Goal: Information Seeking & Learning: Learn about a topic

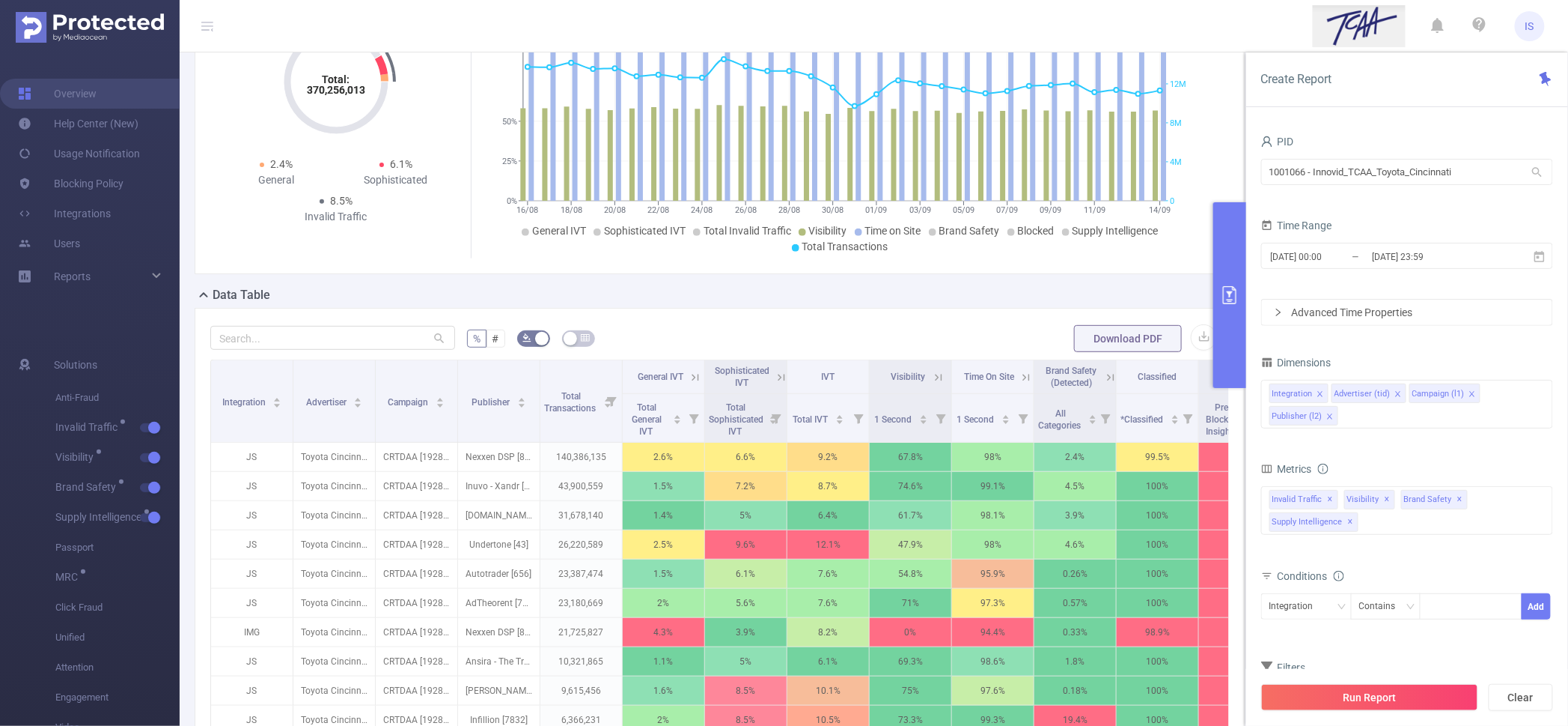
scroll to position [281, 0]
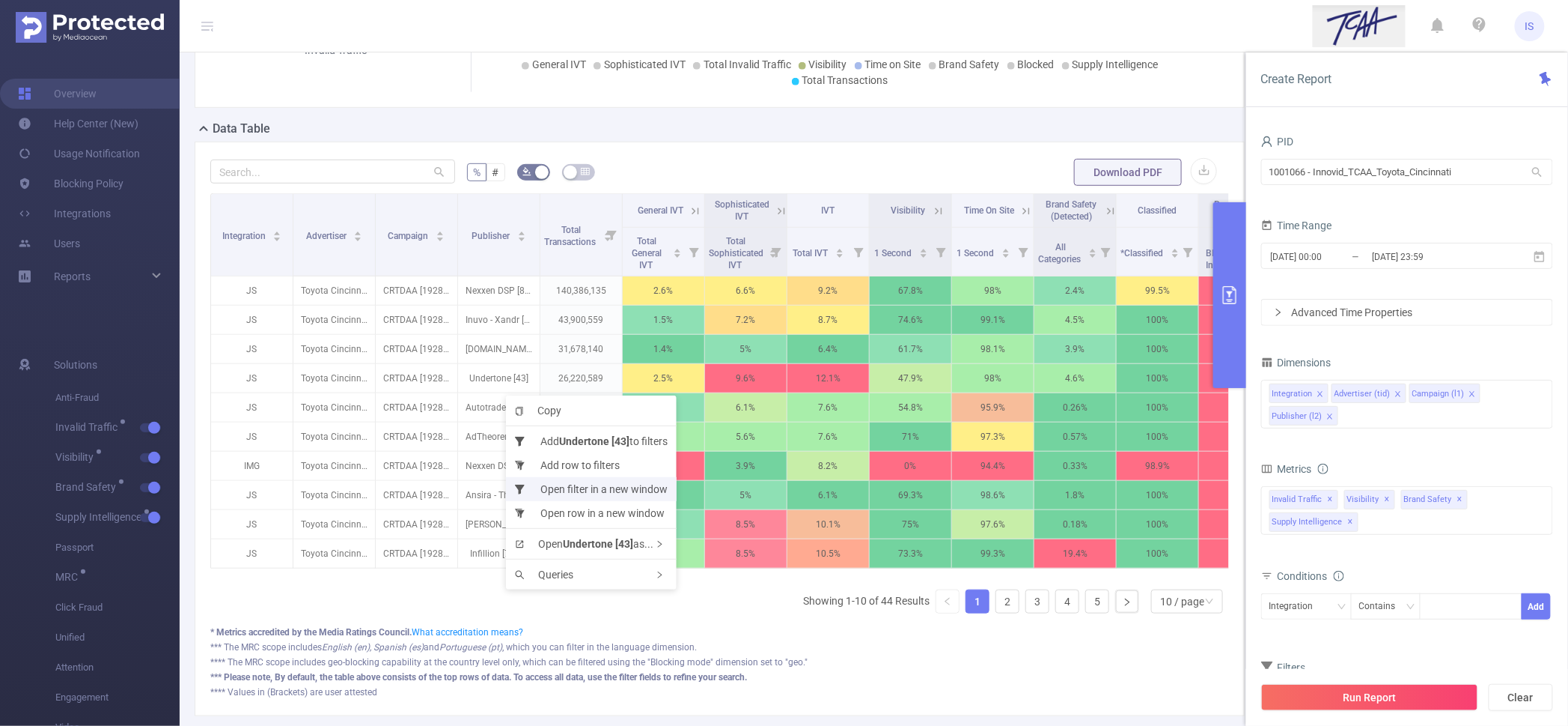
click at [556, 485] on li "Open filter in a new window" at bounding box center [591, 488] width 171 height 24
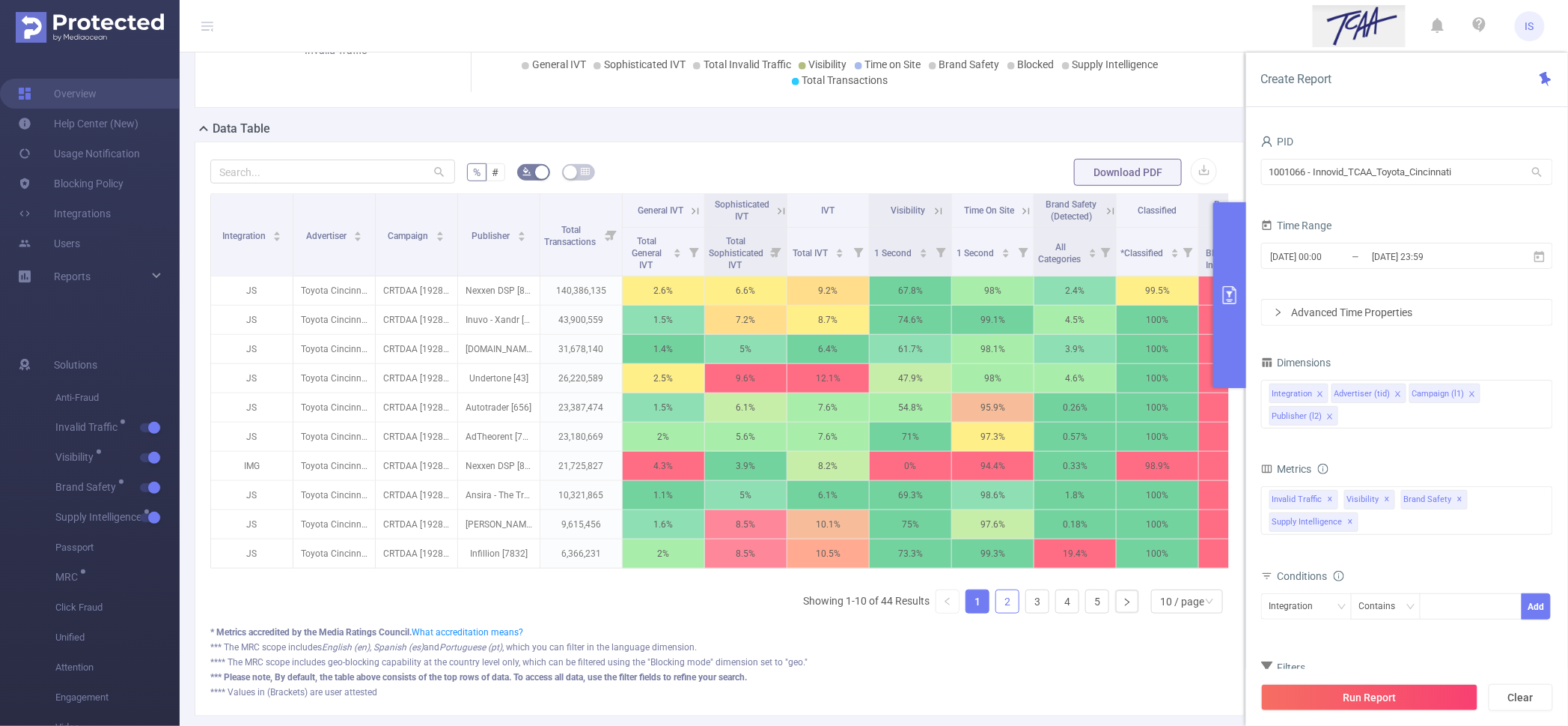
click at [996, 613] on link "2" at bounding box center [1007, 601] width 22 height 22
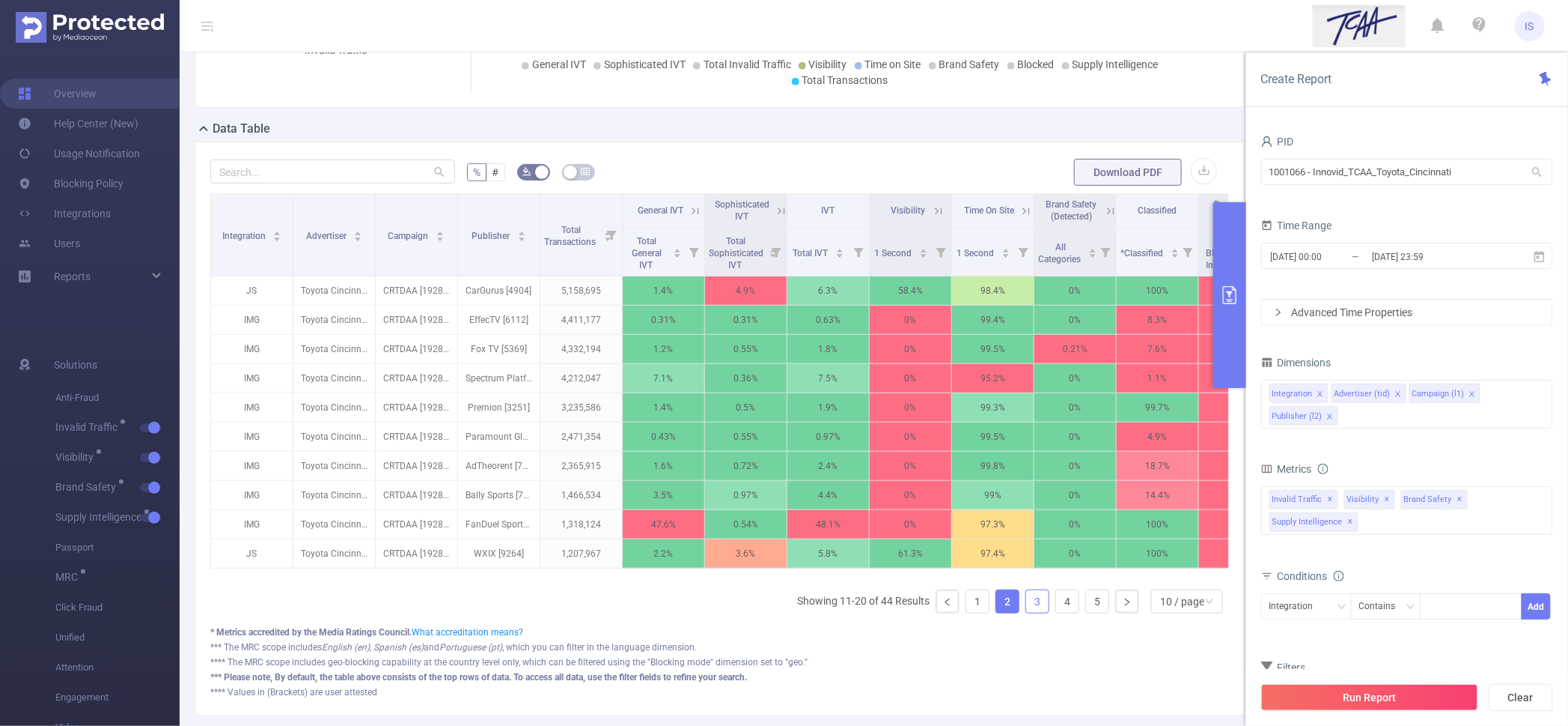
click at [1028, 613] on link "3" at bounding box center [1037, 601] width 22 height 22
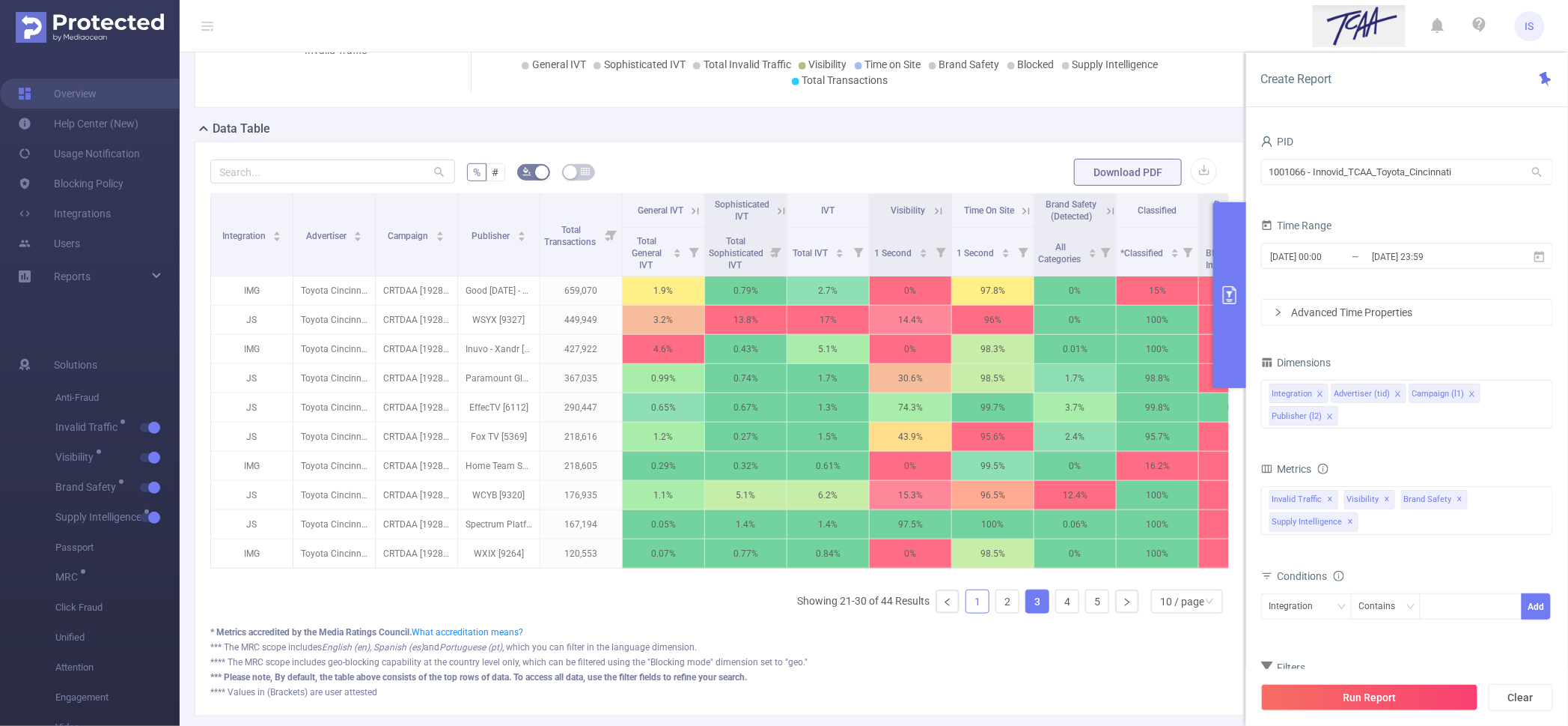
click at [972, 613] on link "1" at bounding box center [977, 601] width 22 height 22
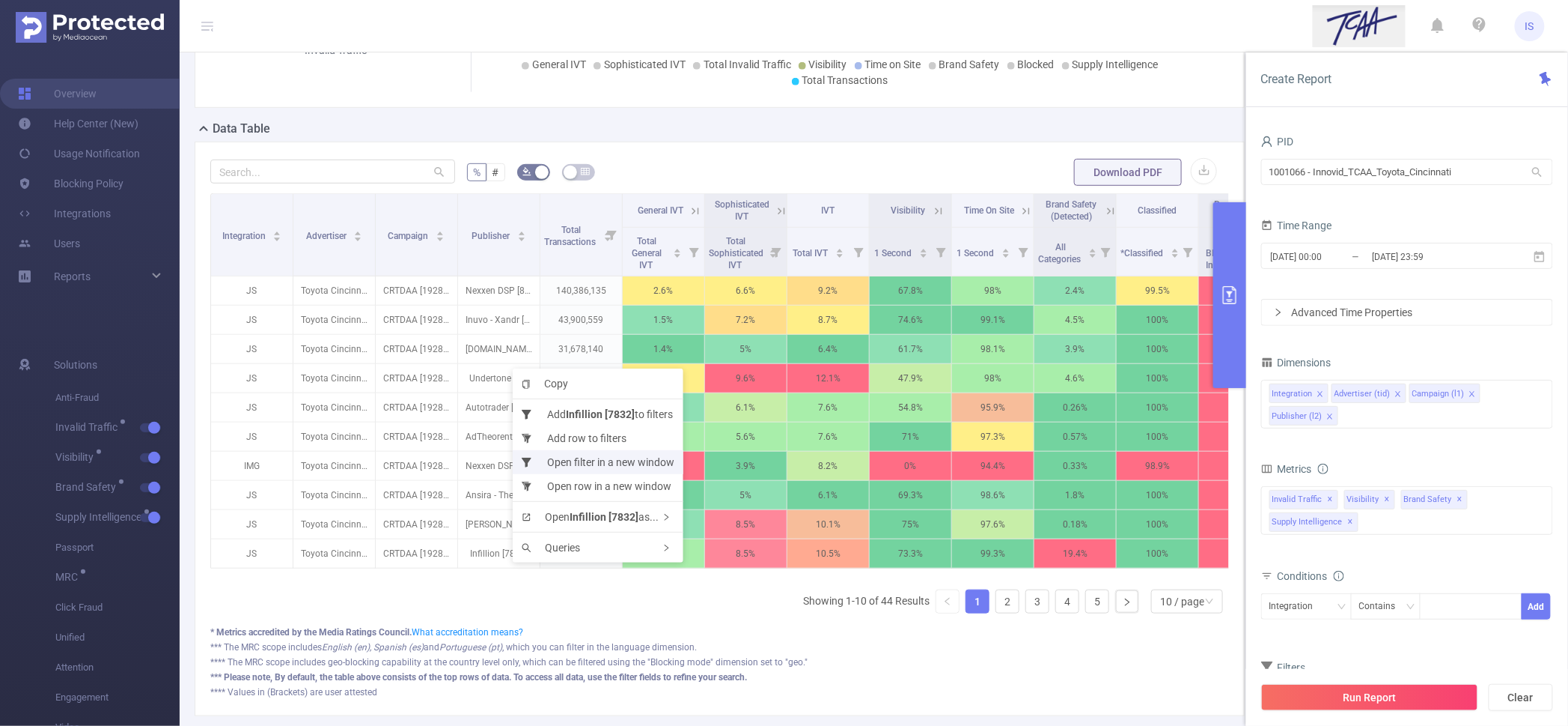
click at [581, 456] on li "Open filter in a new window" at bounding box center [598, 461] width 171 height 24
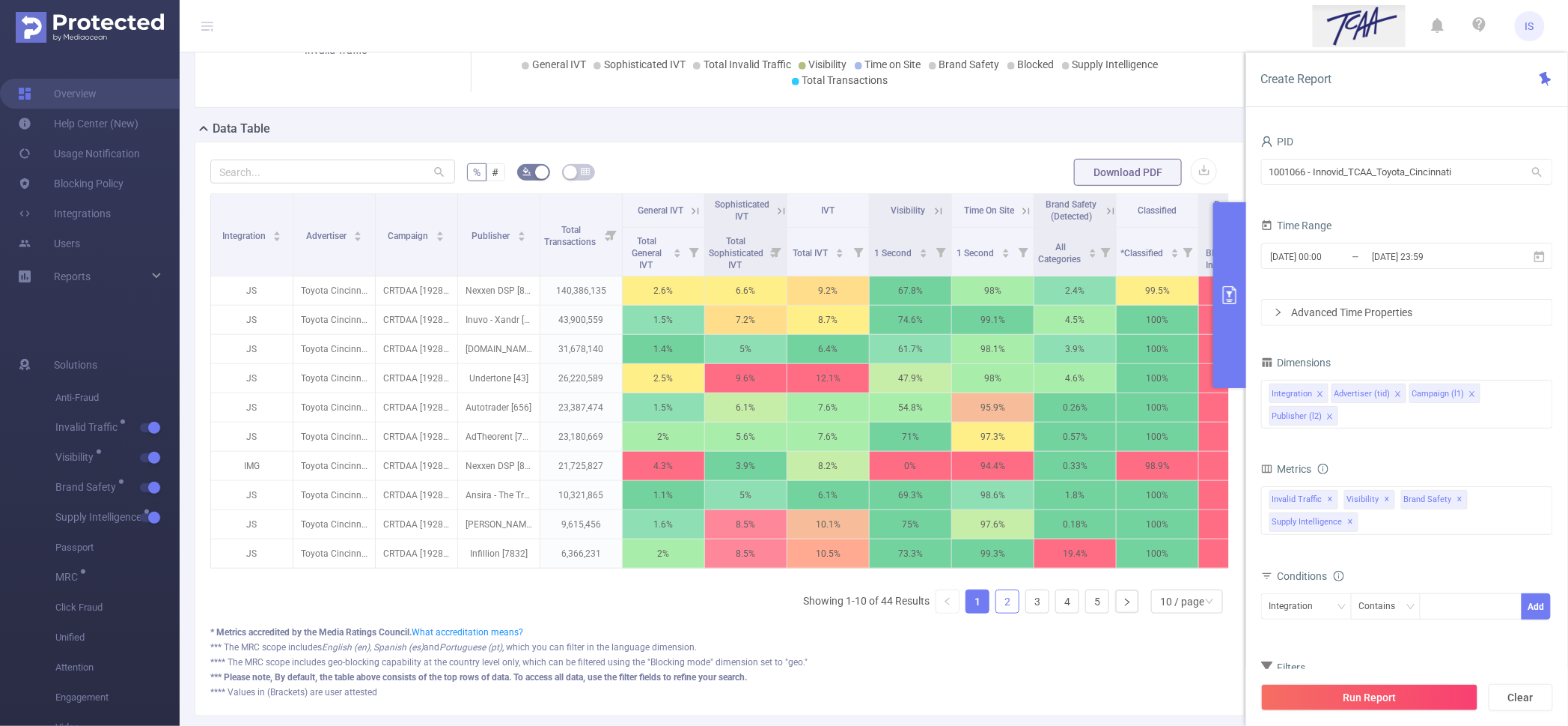
click at [996, 613] on link "2" at bounding box center [1007, 601] width 22 height 22
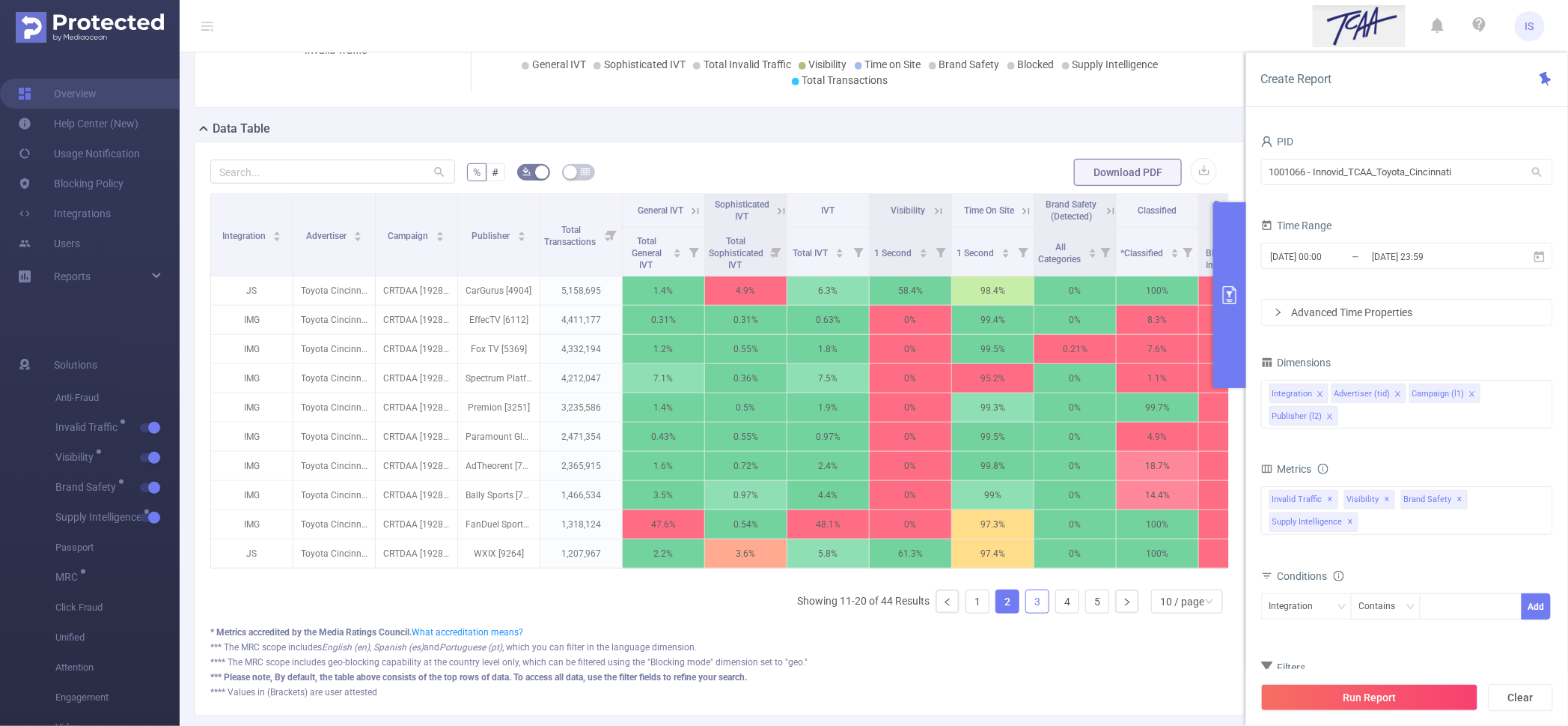
click at [1028, 613] on link "3" at bounding box center [1037, 601] width 22 height 22
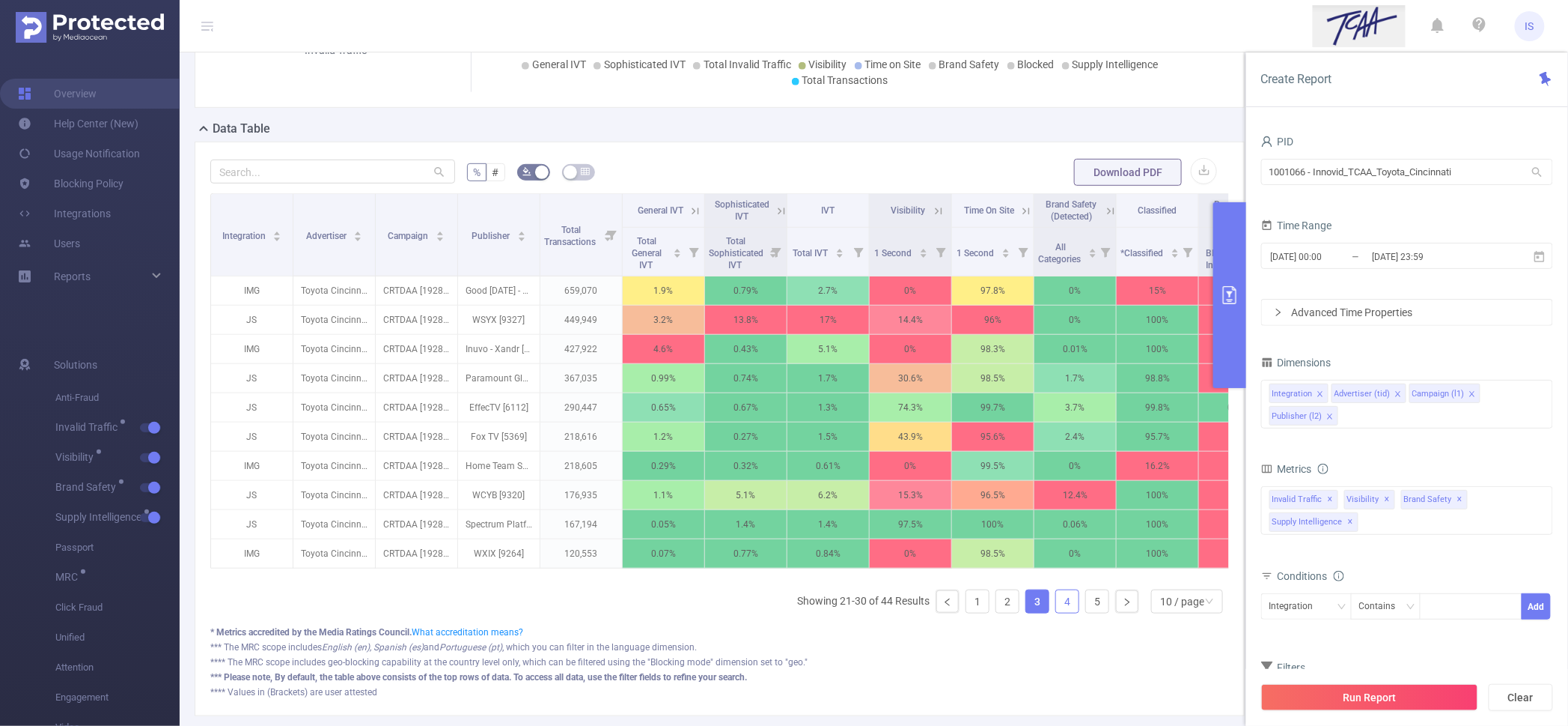
click at [1056, 613] on link "4" at bounding box center [1067, 601] width 22 height 22
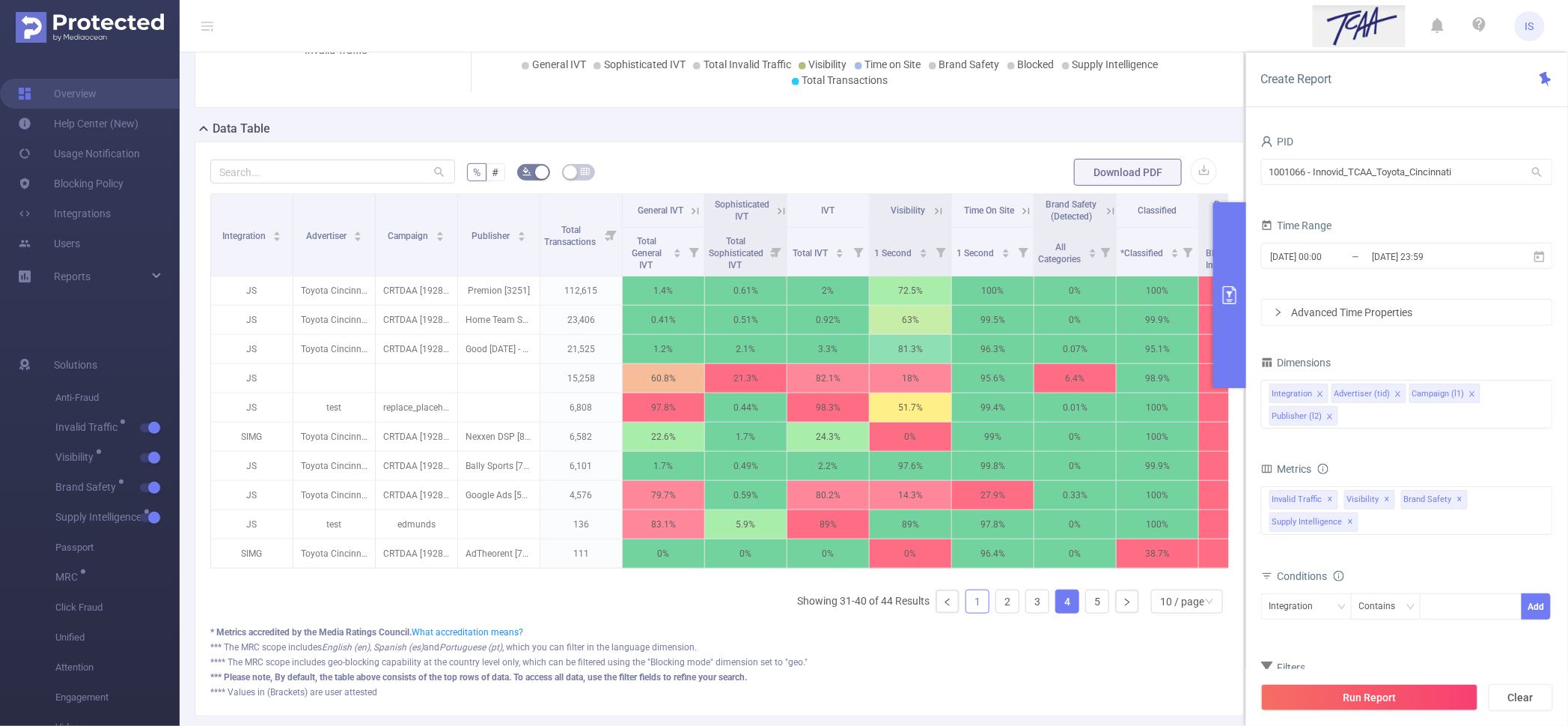
click at [966, 613] on link "1" at bounding box center [977, 601] width 22 height 22
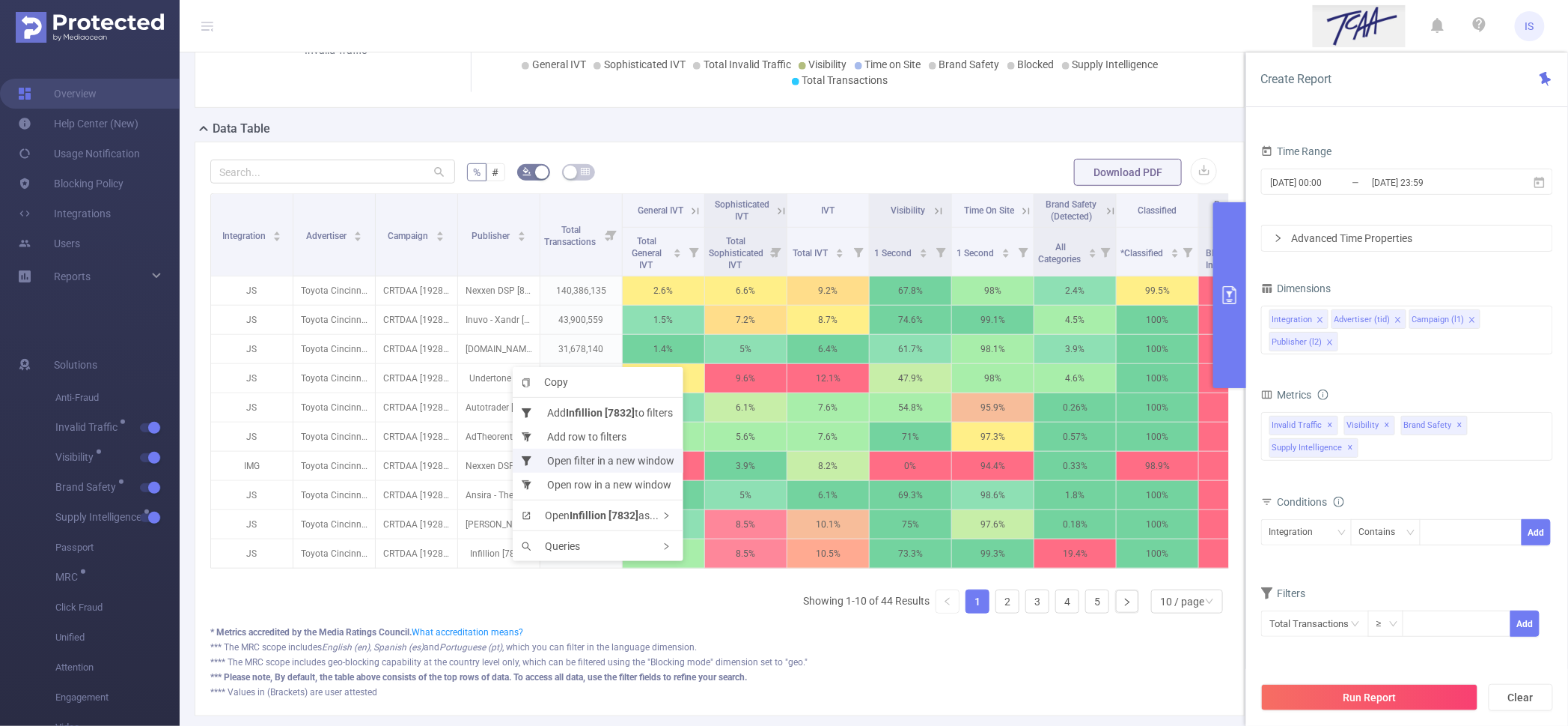
click at [595, 461] on li "Open filter in a new window" at bounding box center [598, 460] width 171 height 24
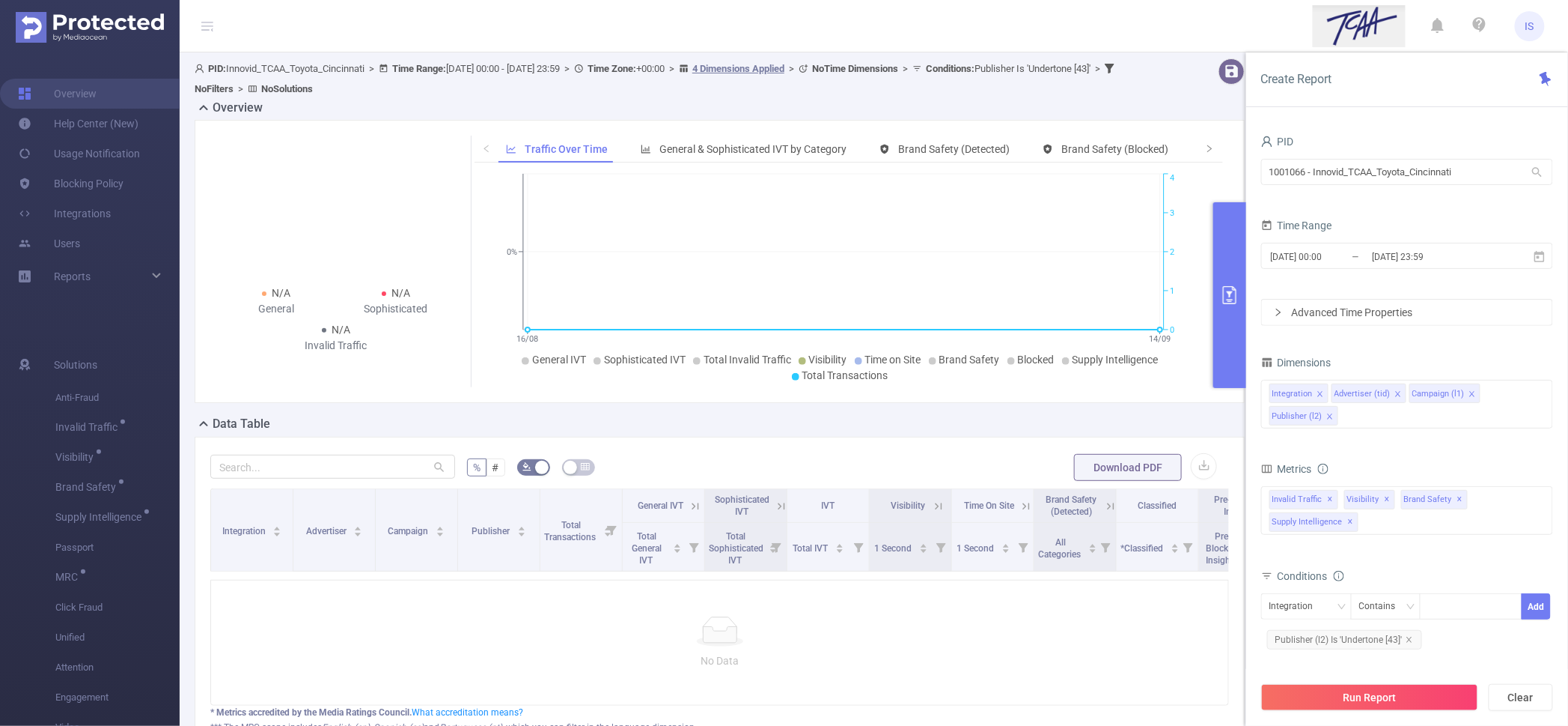
click at [918, 415] on div "Data Table" at bounding box center [726, 425] width 1062 height 21
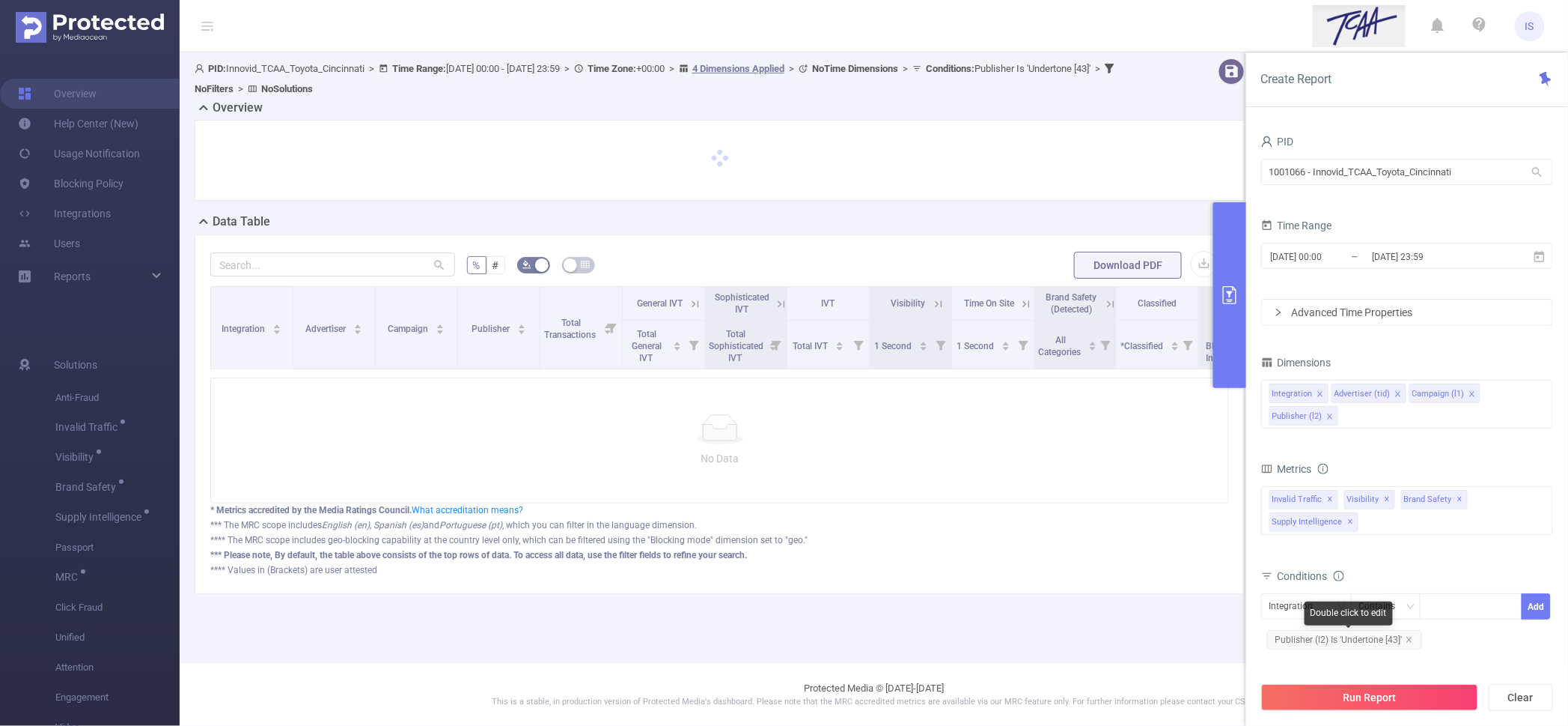
click at [1344, 639] on span "Publisher (l2) Is 'Undertone [43]'" at bounding box center [1345, 639] width 155 height 19
click at [1373, 607] on div "Is" at bounding box center [1367, 606] width 17 height 25
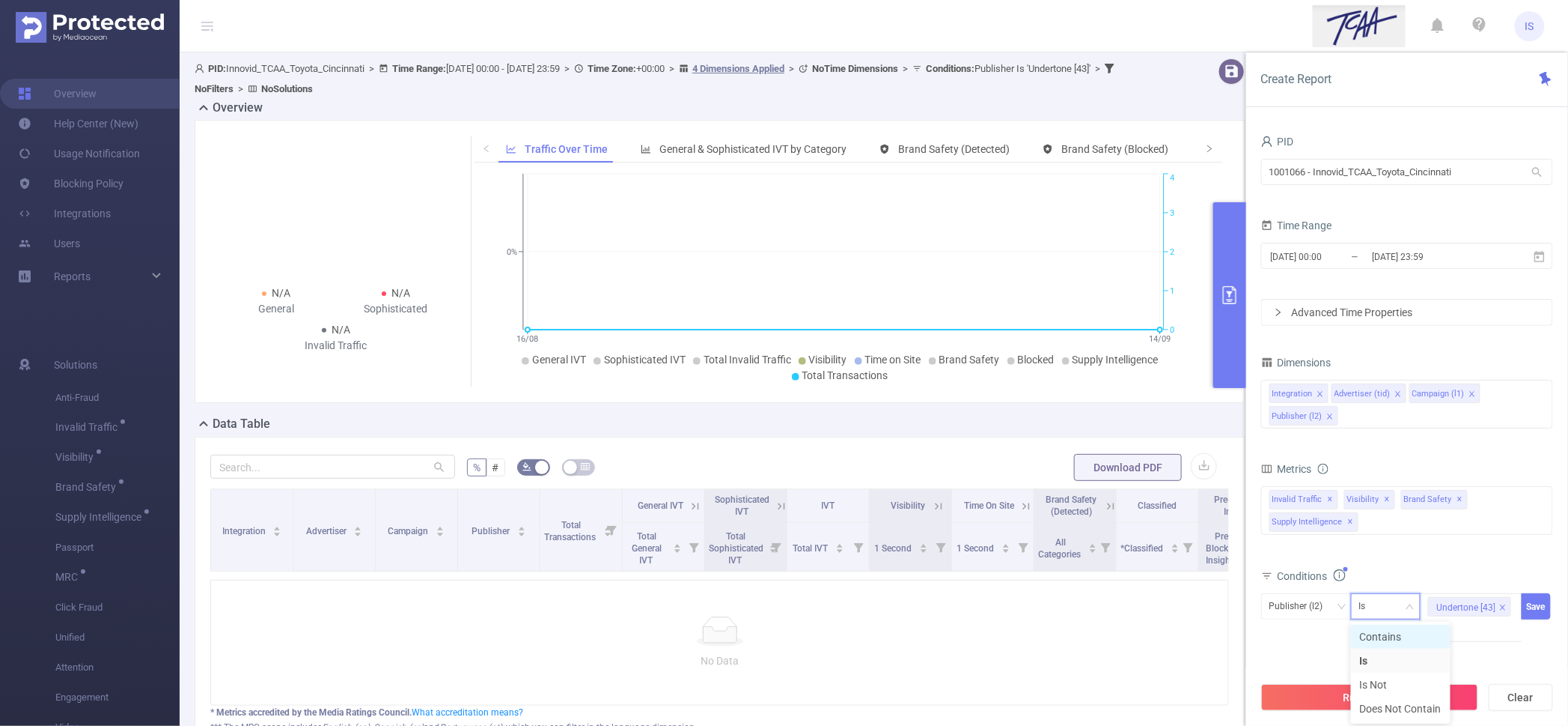
click at [1382, 641] on li "Contains" at bounding box center [1401, 636] width 100 height 24
drag, startPoint x: 1502, startPoint y: 606, endPoint x: 1492, endPoint y: 600, distance: 11.7
click at [1501, 606] on icon "icon: close" at bounding box center [1503, 608] width 8 height 8
click at [1440, 613] on div at bounding box center [1471, 606] width 86 height 25
type input "43"
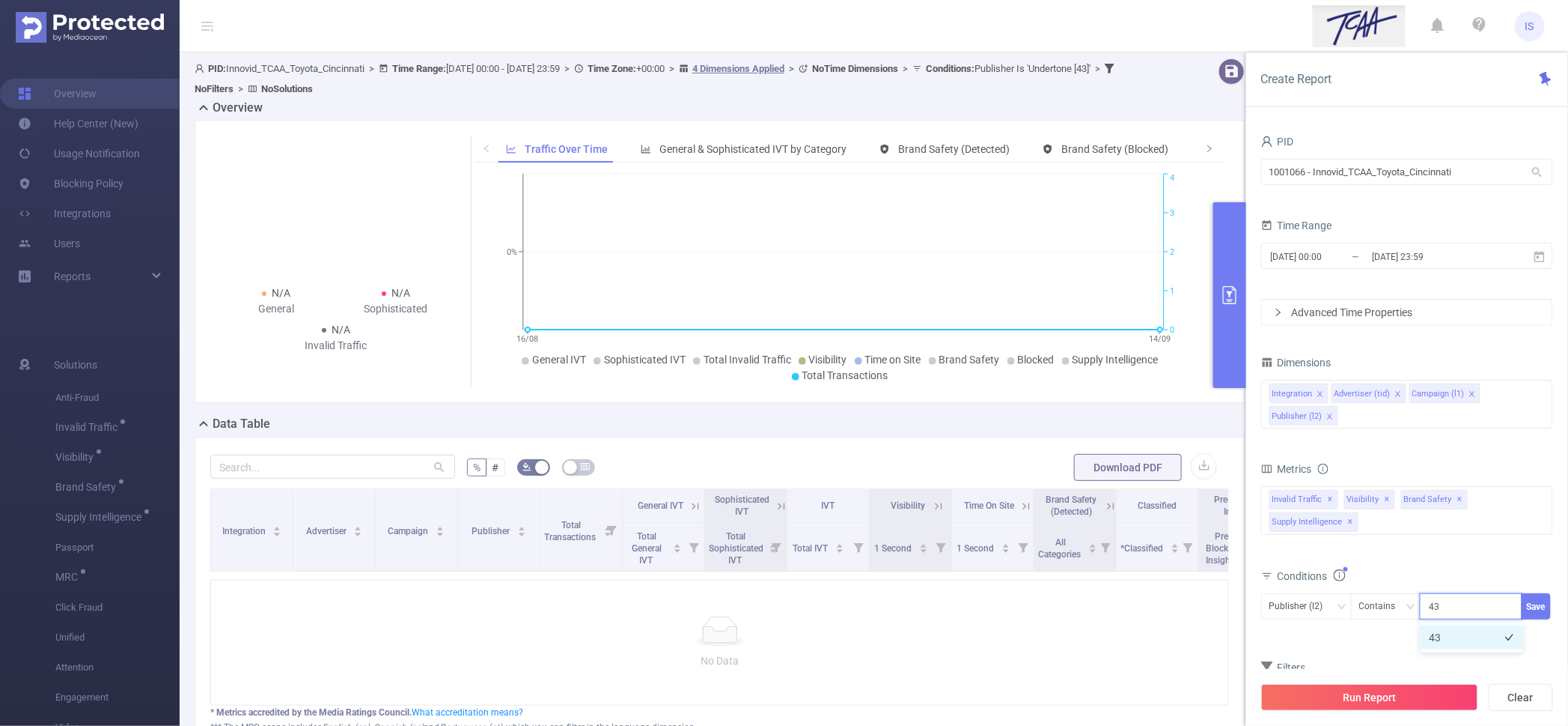
click at [1443, 637] on li "43" at bounding box center [1471, 637] width 102 height 24
click at [1537, 604] on button "Save" at bounding box center [1536, 606] width 29 height 26
click at [1399, 703] on button "Run Report" at bounding box center [1370, 697] width 217 height 27
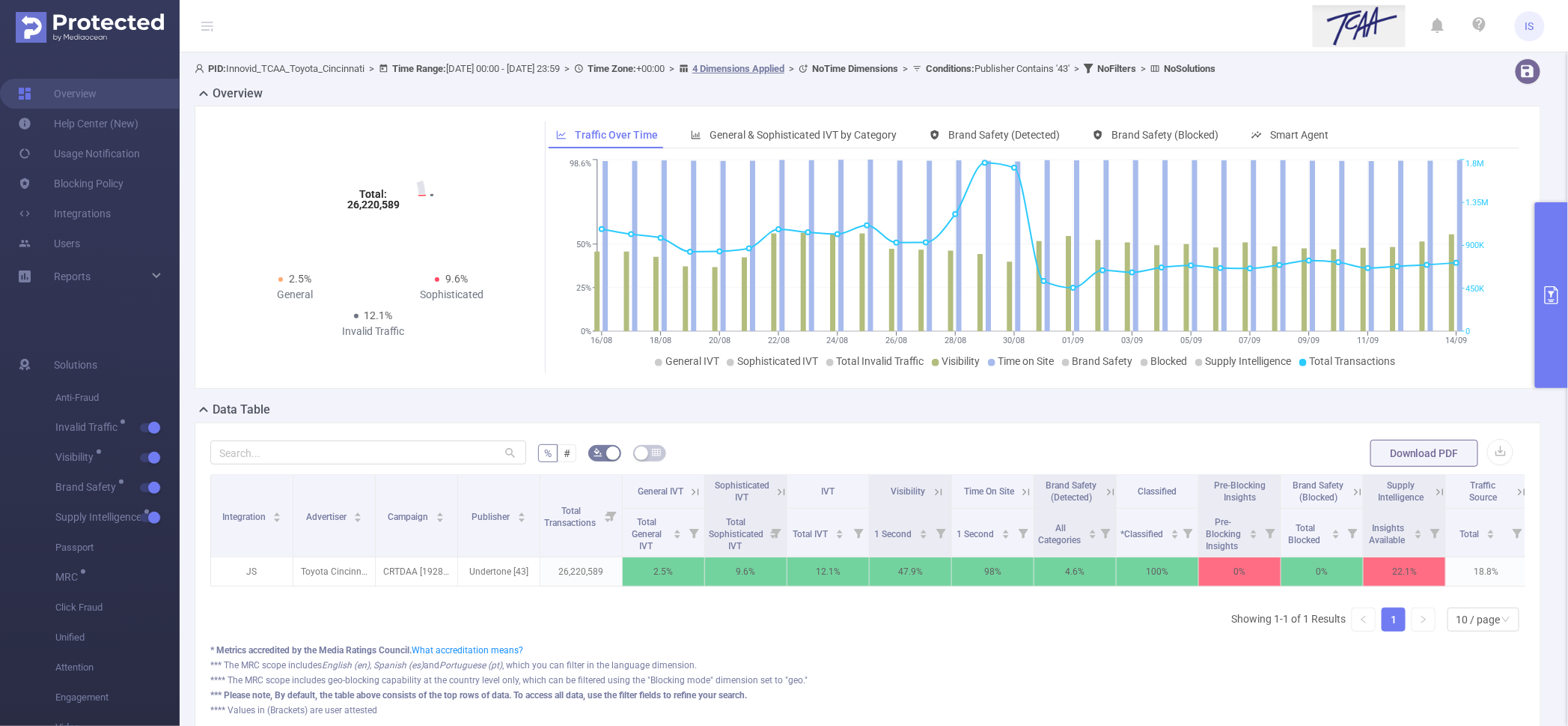
click at [1550, 251] on button "primary" at bounding box center [1551, 295] width 33 height 185
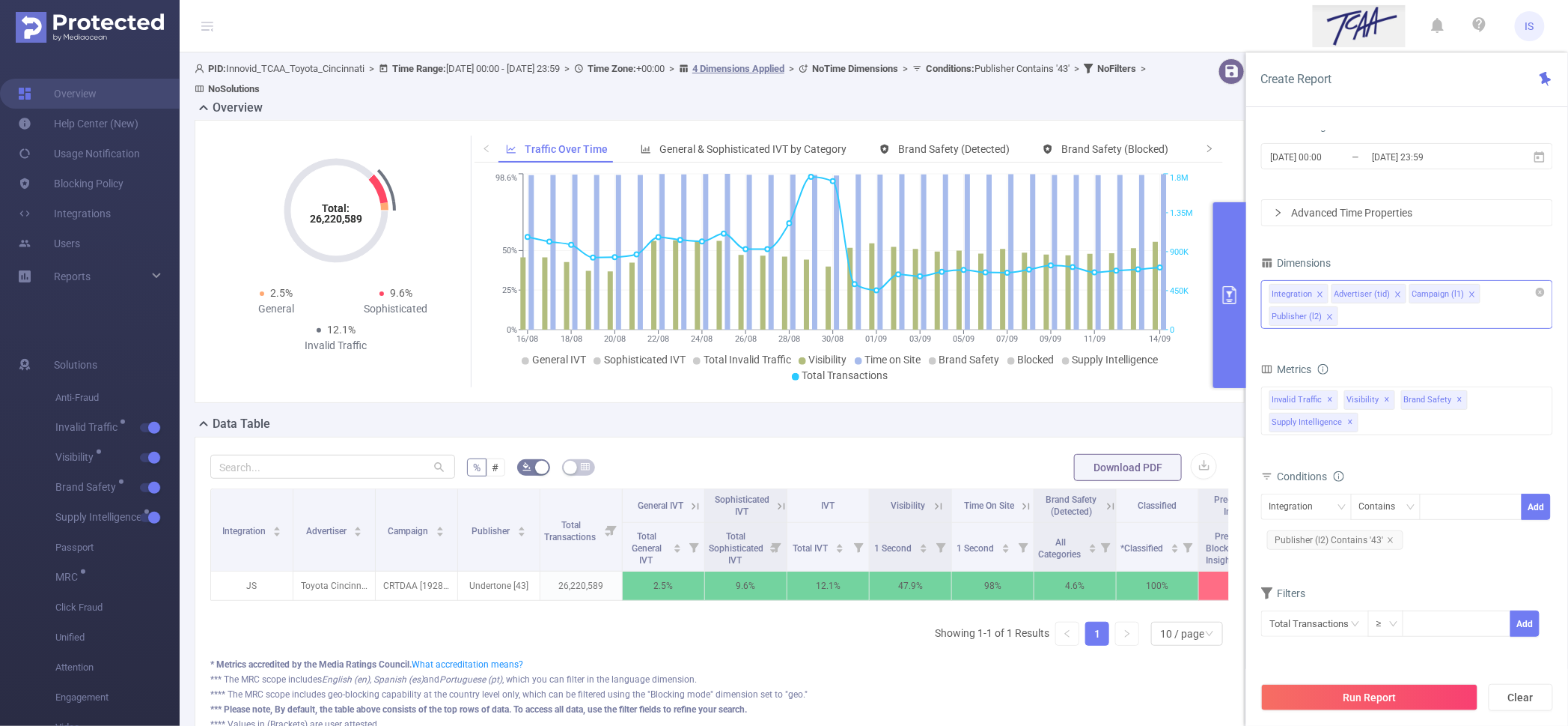
click at [1423, 307] on div "Integration Advertiser (tid) Campaign (l1) Publisher (l2)" at bounding box center [1407, 304] width 292 height 48
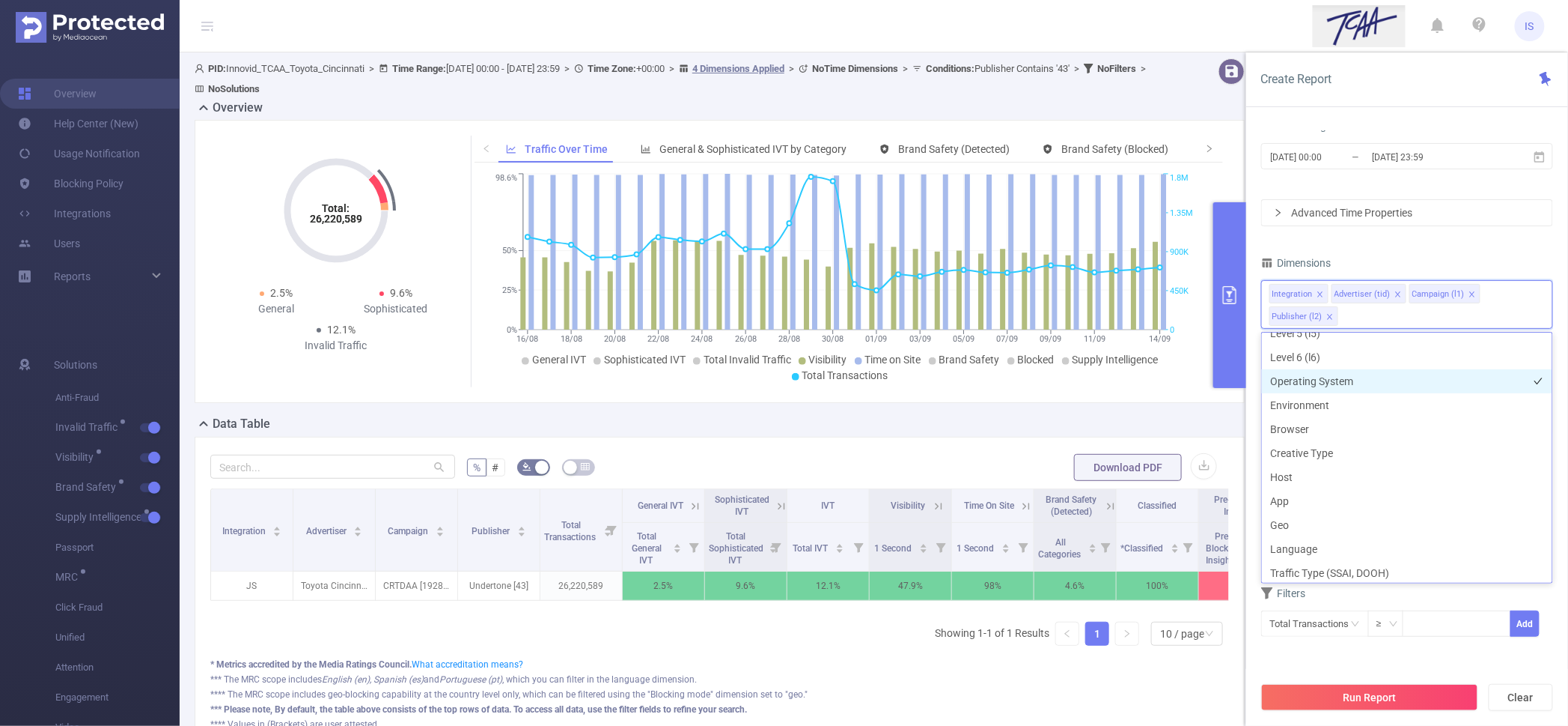
scroll to position [186, 0]
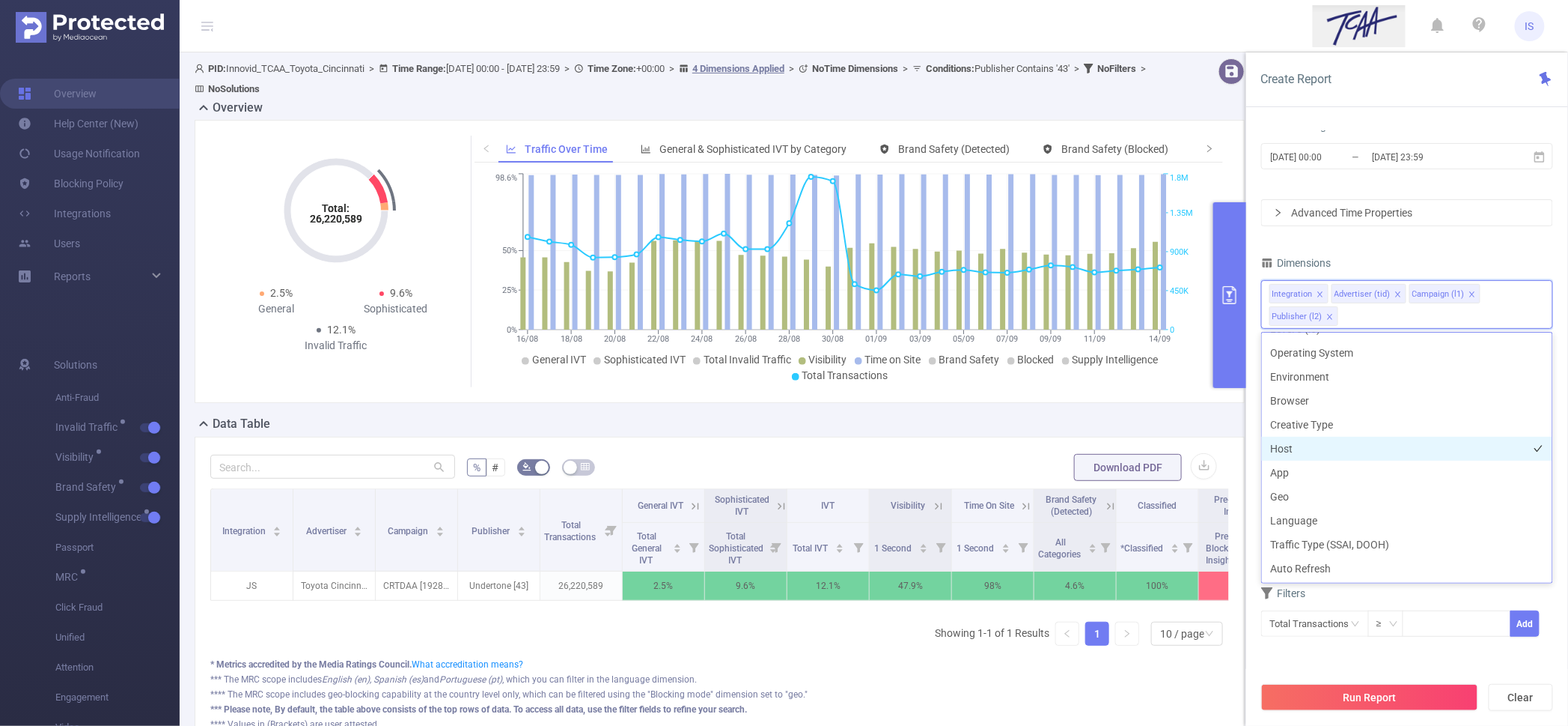
click at [1298, 448] on li "Host" at bounding box center [1407, 448] width 291 height 24
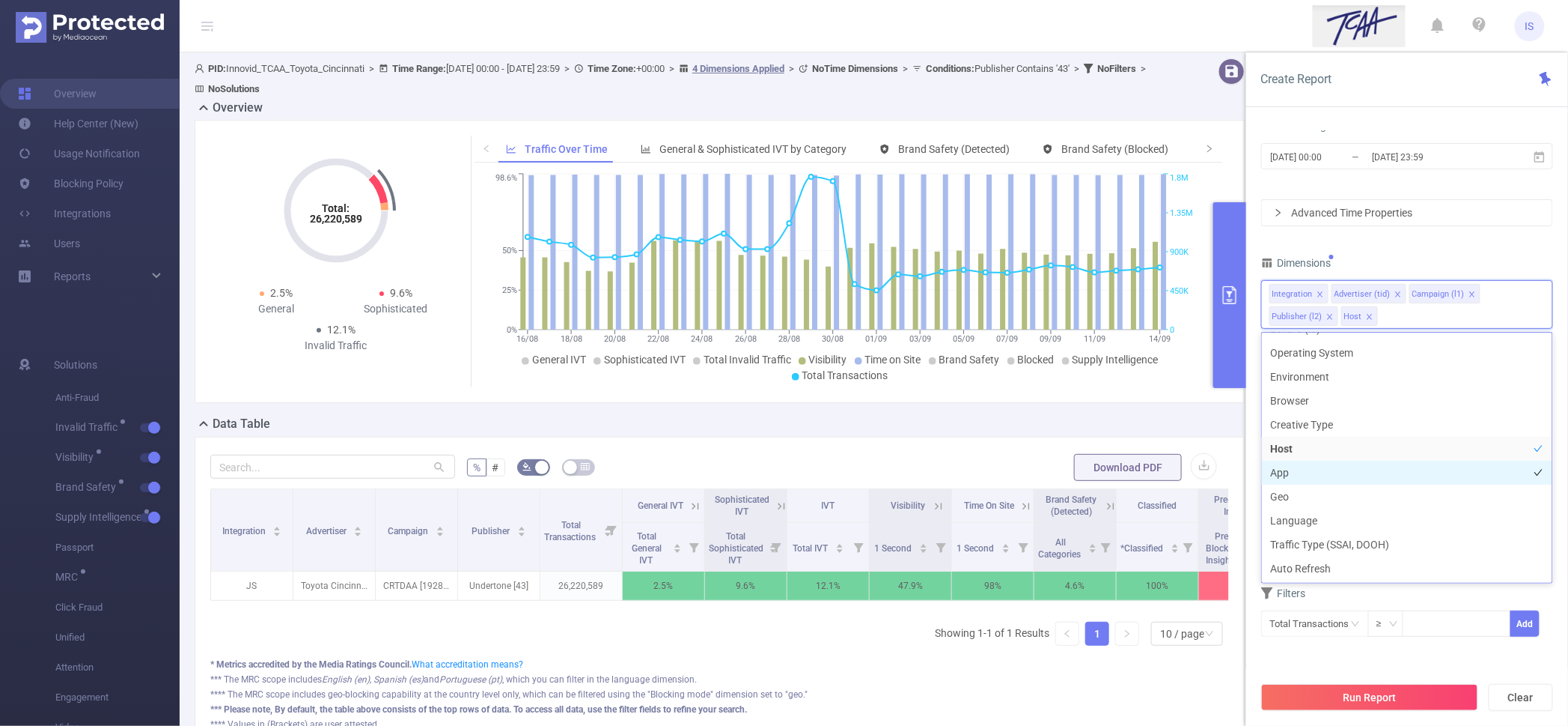
click at [1304, 468] on li "App" at bounding box center [1407, 472] width 291 height 24
click at [1305, 470] on li "App" at bounding box center [1407, 472] width 291 height 24
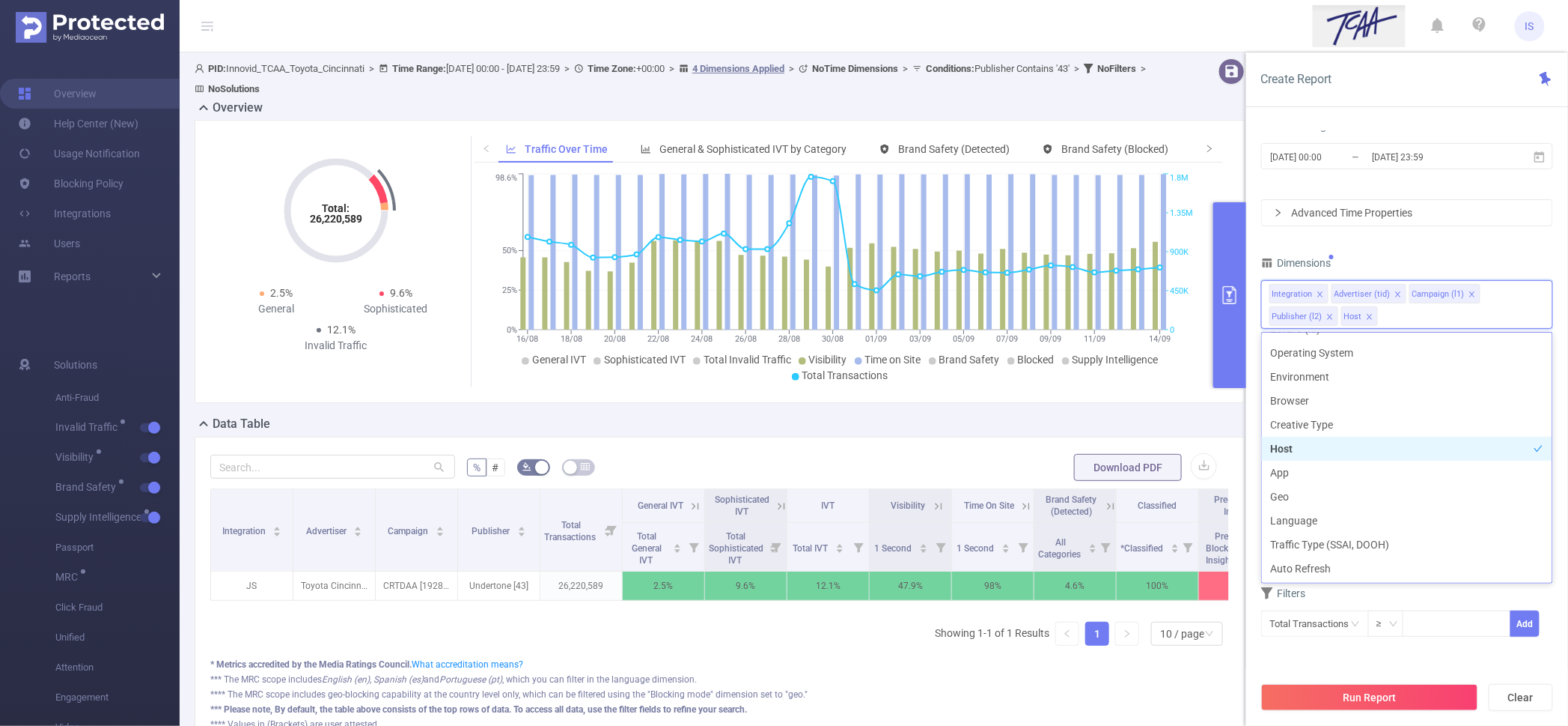
click at [1308, 451] on li "Host" at bounding box center [1407, 448] width 291 height 24
click at [1308, 453] on li "Host" at bounding box center [1407, 448] width 291 height 24
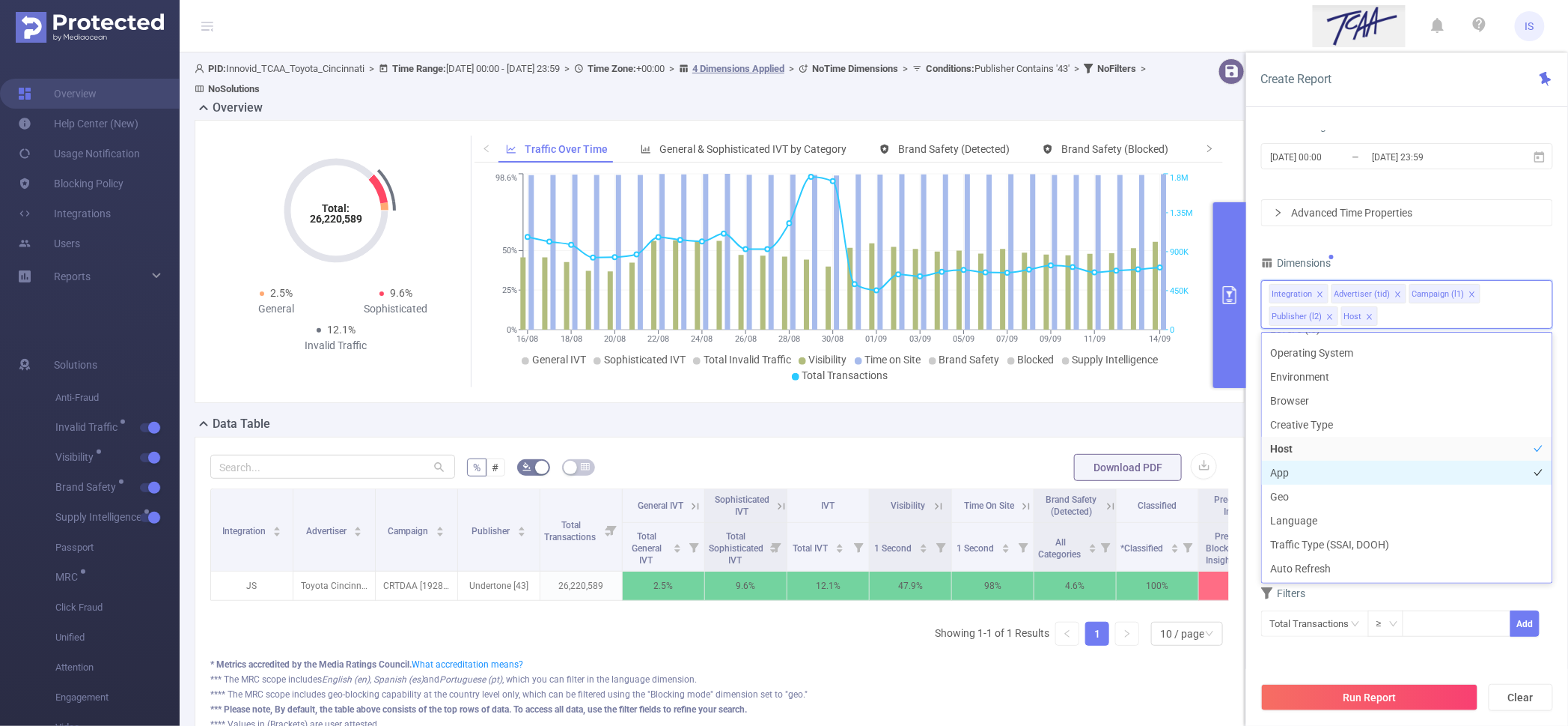
click at [1312, 475] on li "App" at bounding box center [1407, 472] width 291 height 24
click at [1385, 700] on button "Run Report" at bounding box center [1370, 697] width 217 height 27
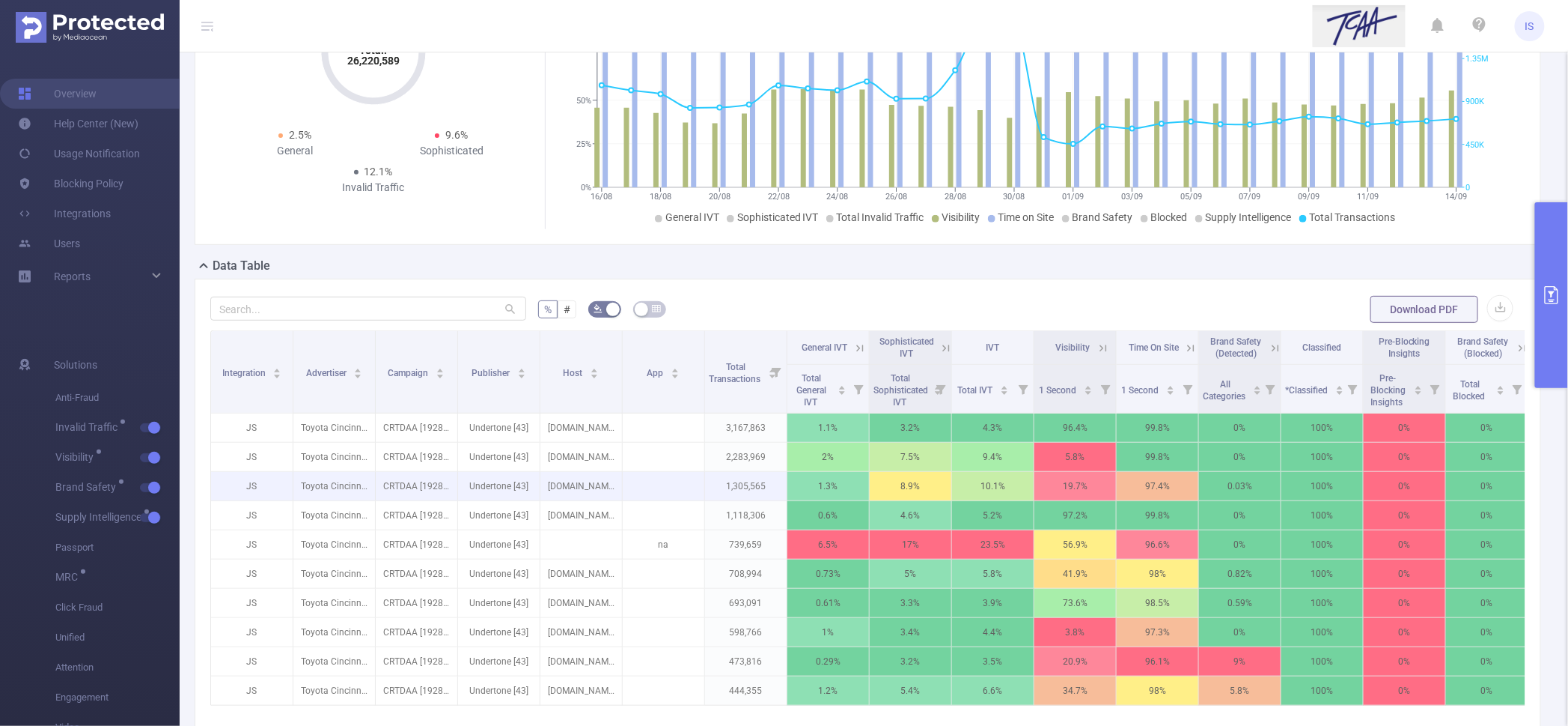
scroll to position [186, 0]
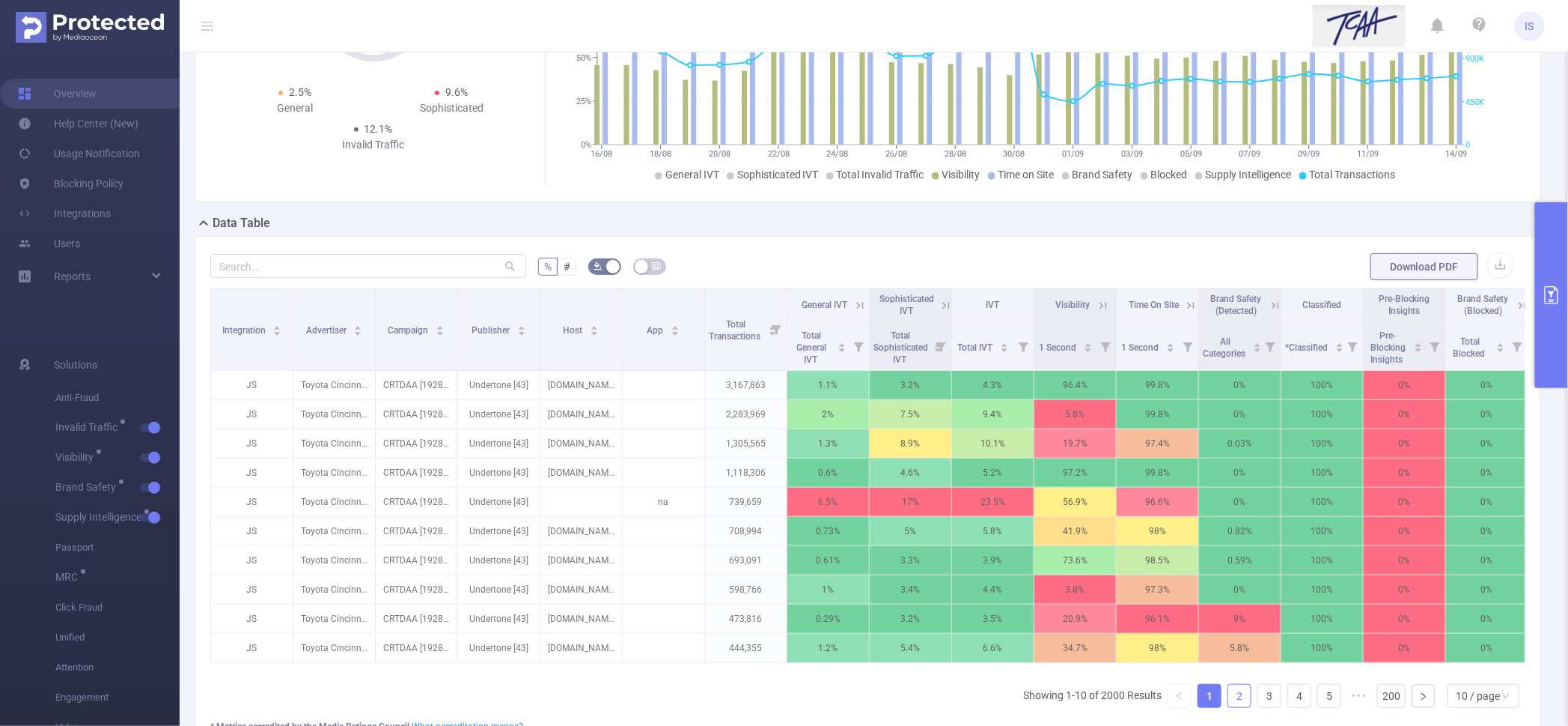
click at [1231, 707] on link "2" at bounding box center [1239, 695] width 22 height 22
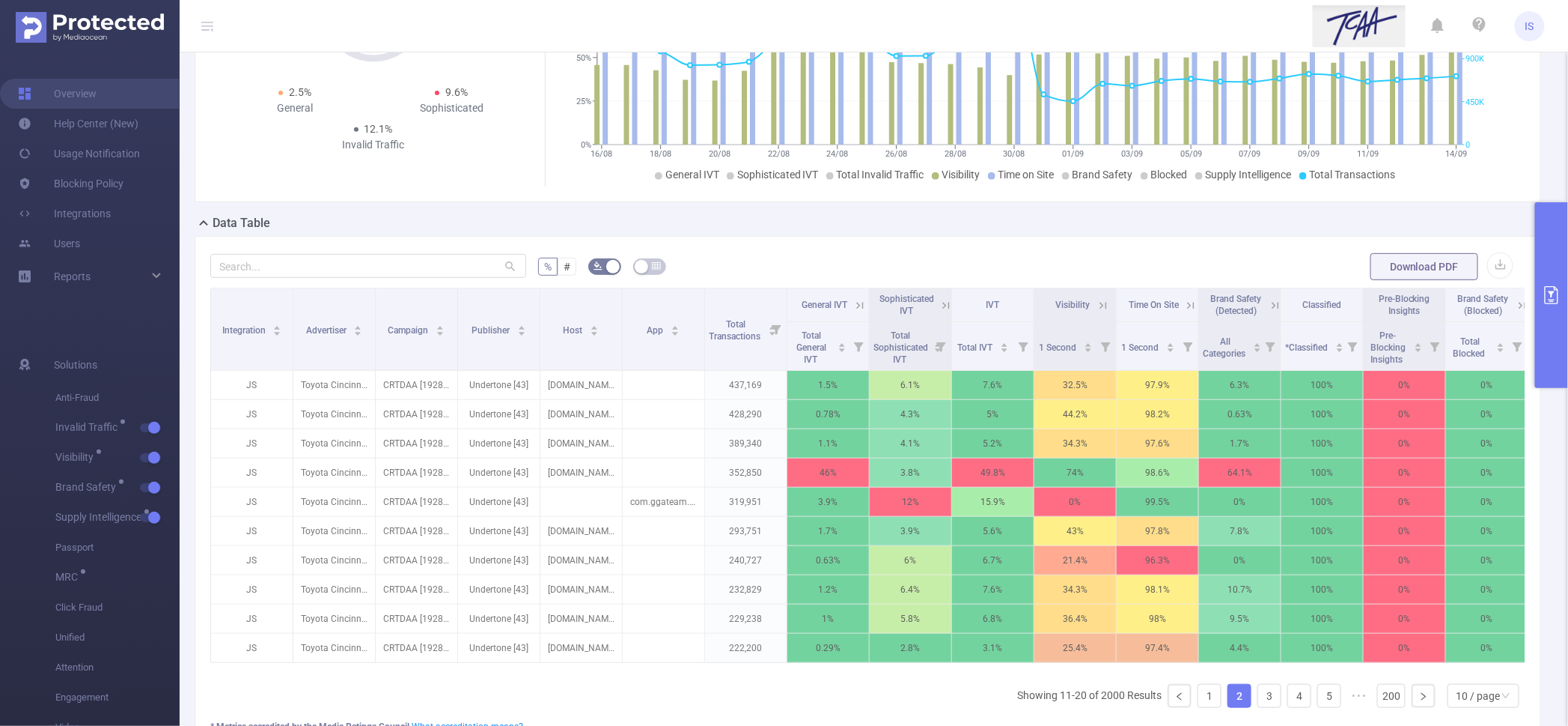
click at [859, 299] on icon at bounding box center [860, 306] width 14 height 14
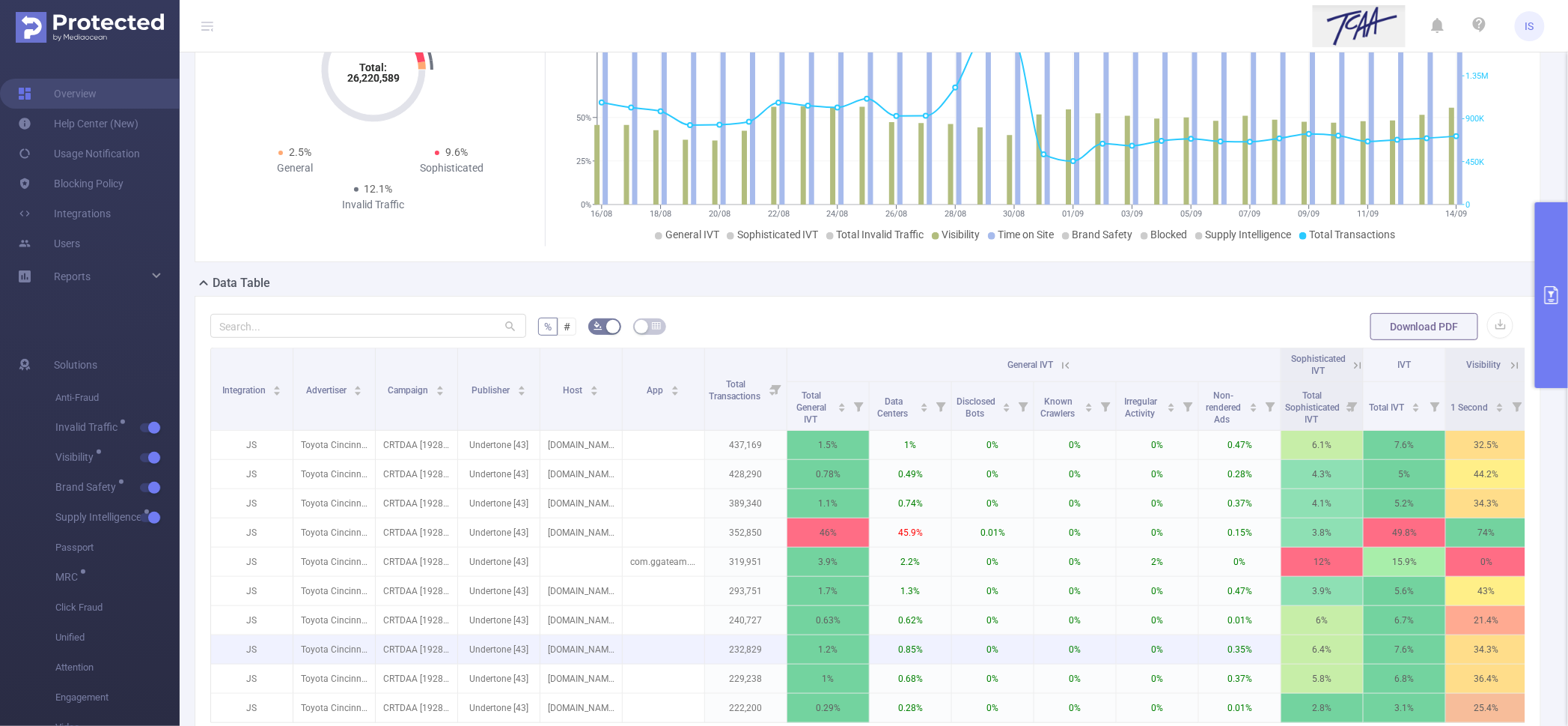
scroll to position [94, 0]
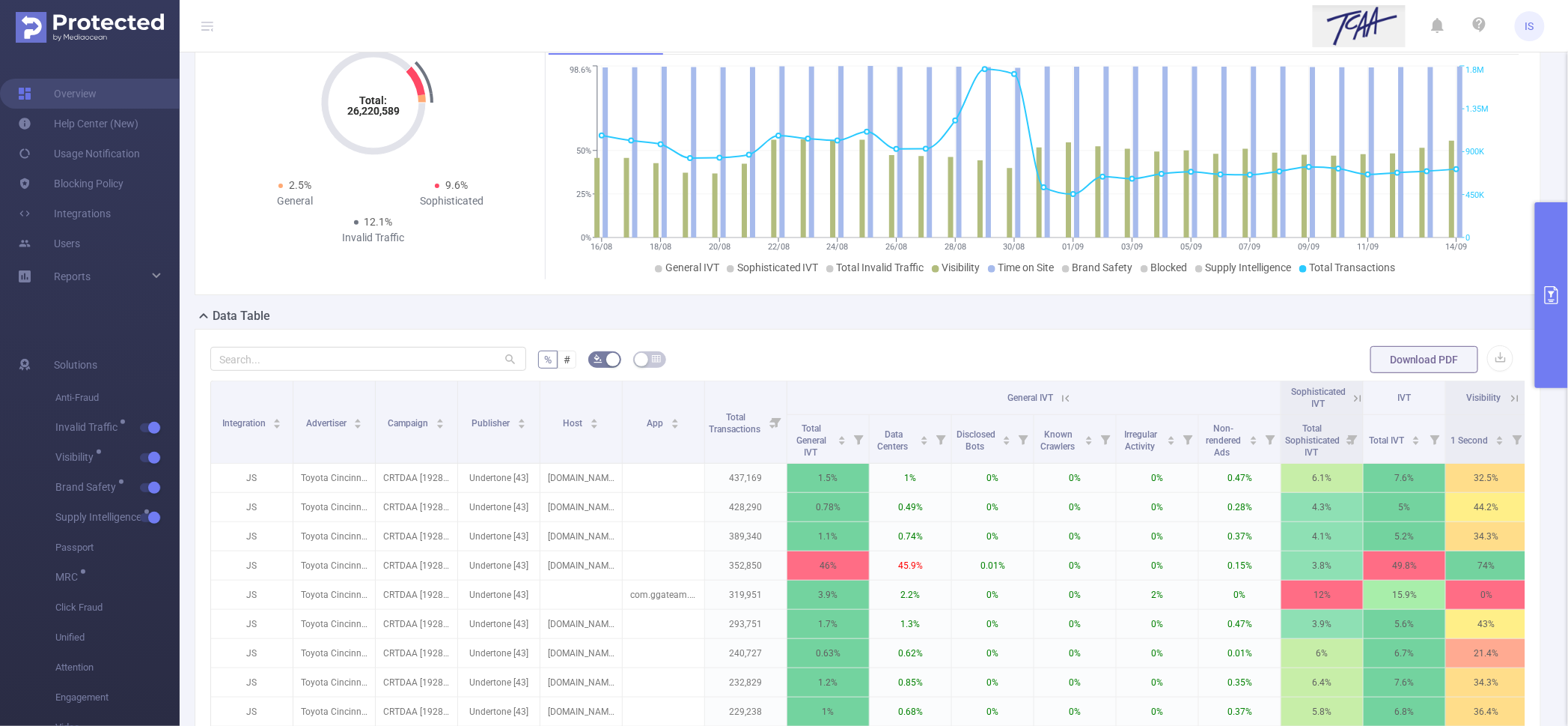
click at [1357, 398] on icon at bounding box center [1358, 398] width 14 height 14
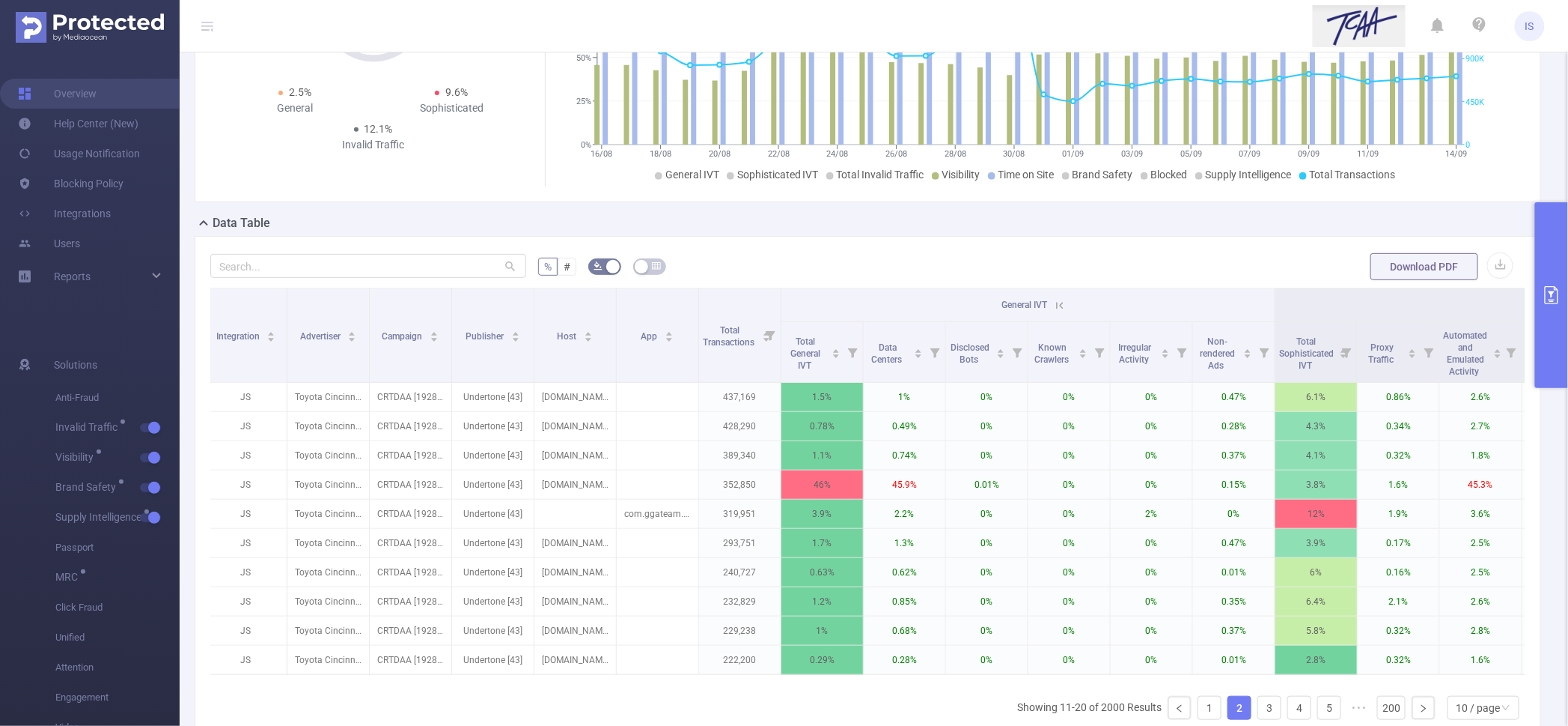
scroll to position [0, 0]
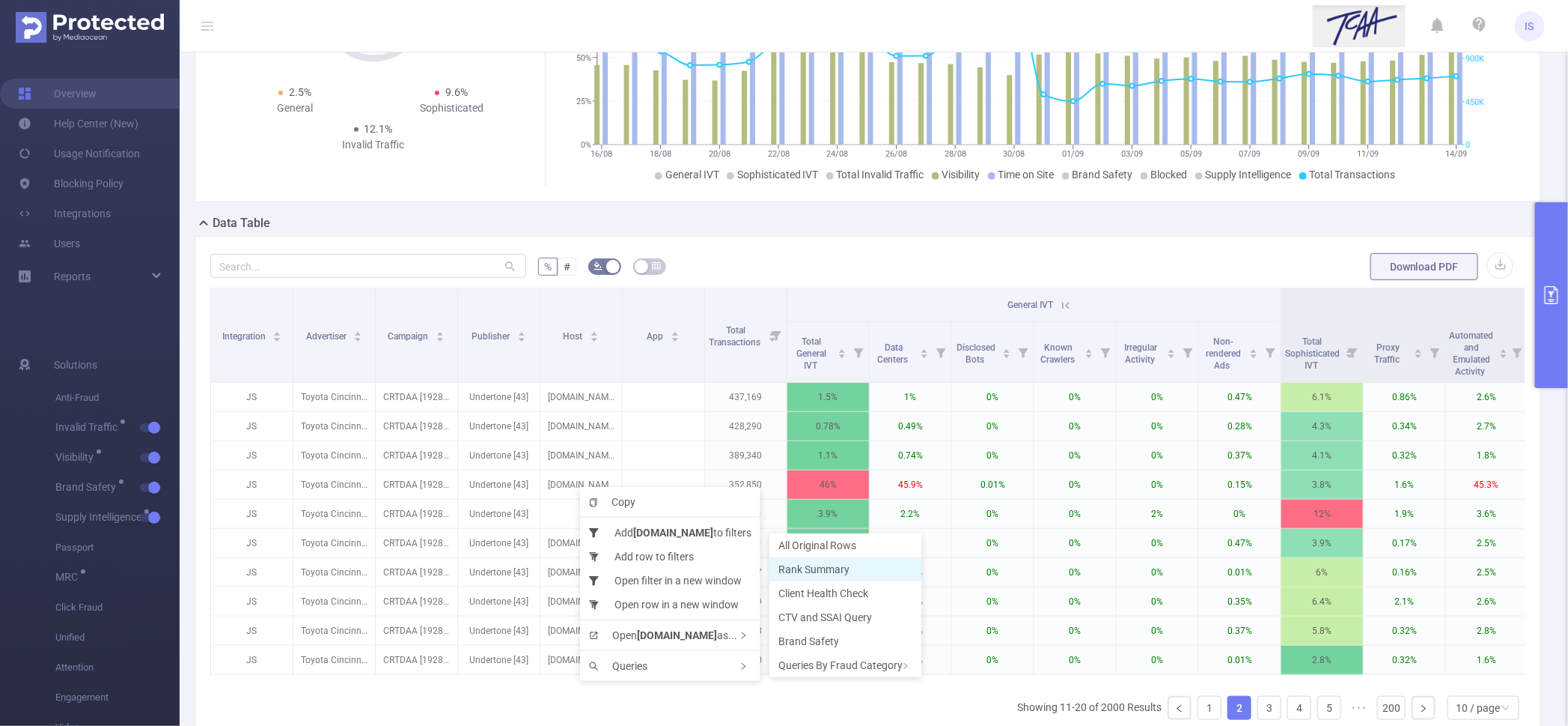
click at [809, 571] on span "Rank Summary" at bounding box center [814, 569] width 71 height 12
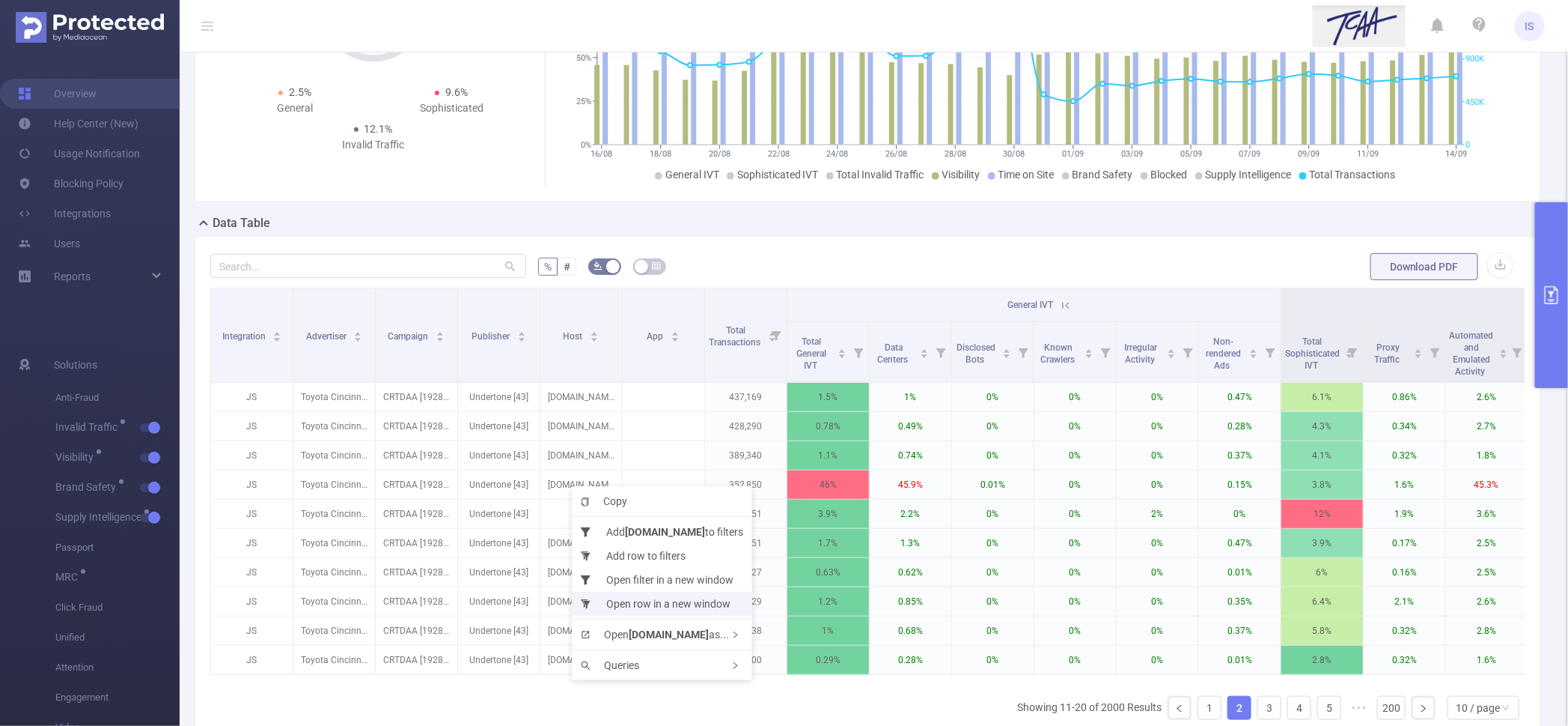
click at [643, 601] on li "Open row in a new window" at bounding box center [662, 603] width 181 height 24
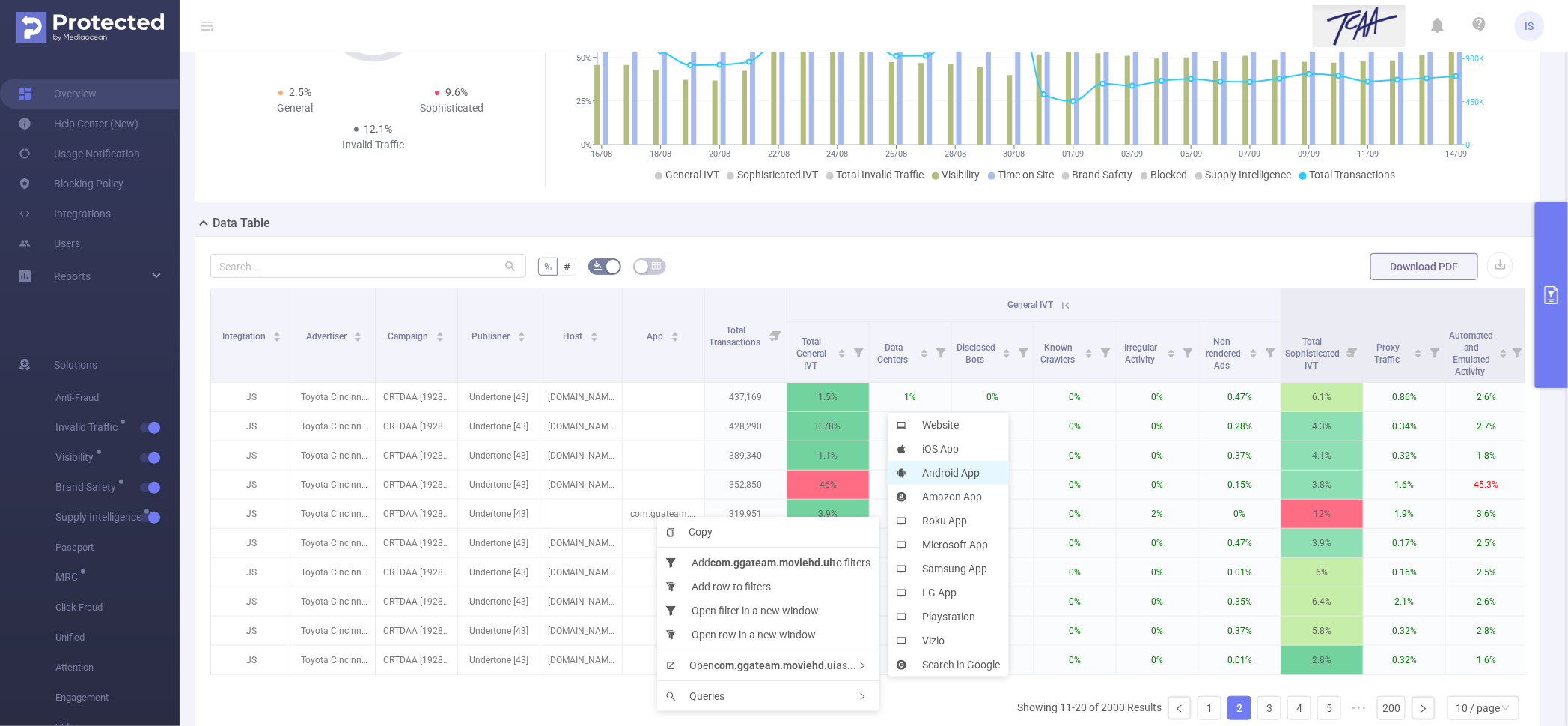
click at [938, 475] on li "Android App" at bounding box center [948, 472] width 121 height 24
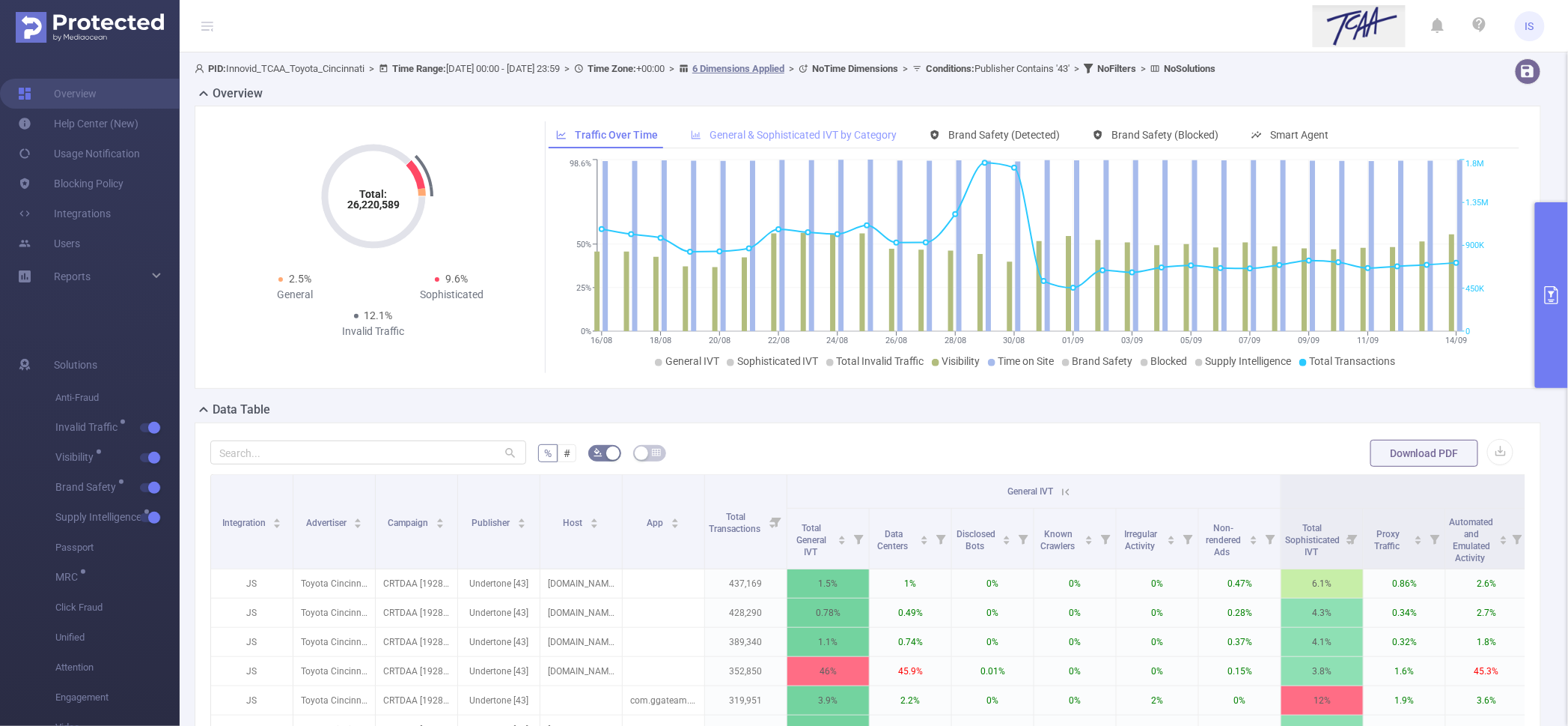
click at [779, 127] on div "General & Sophisticated IVT by Category" at bounding box center [793, 135] width 221 height 28
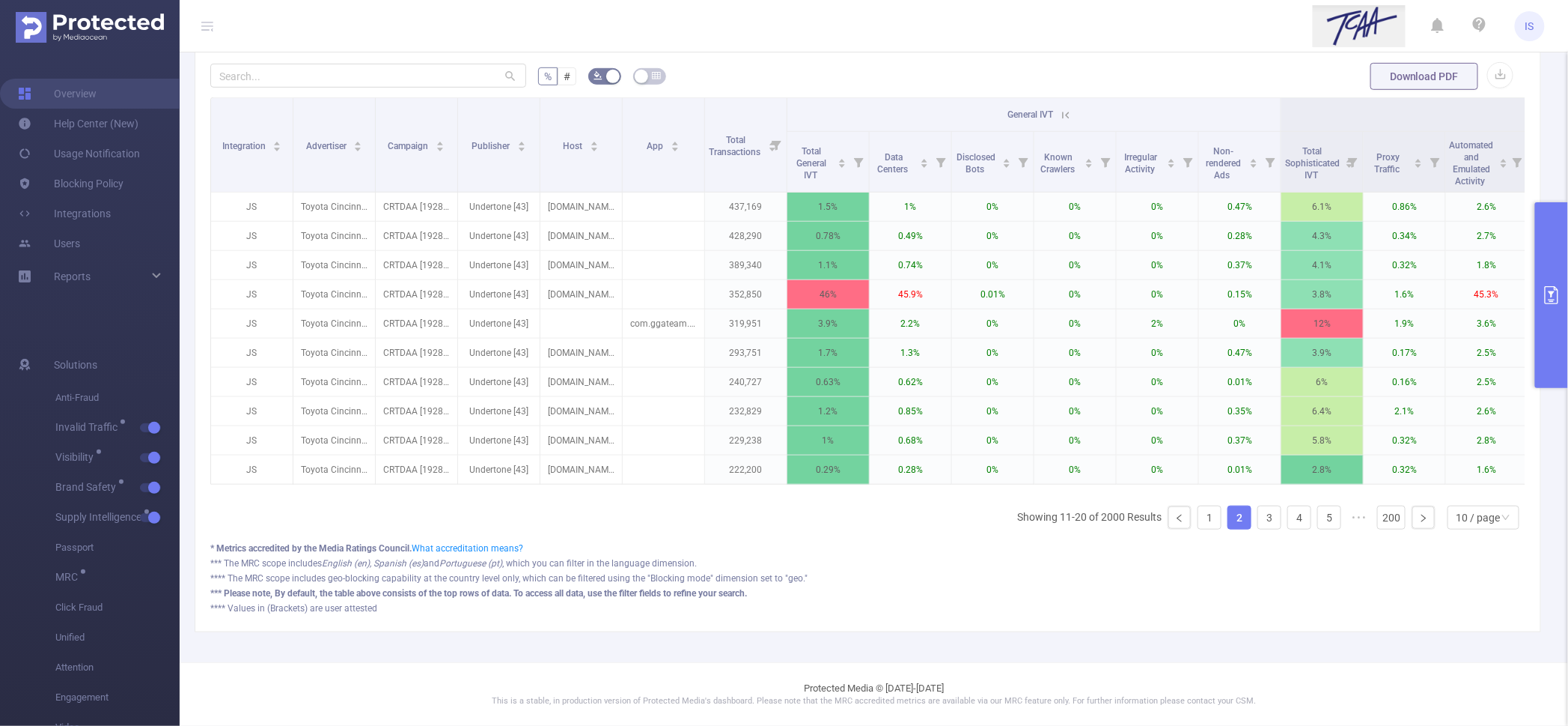
scroll to position [391, 0]
click at [1198, 524] on link "1" at bounding box center [1209, 517] width 22 height 22
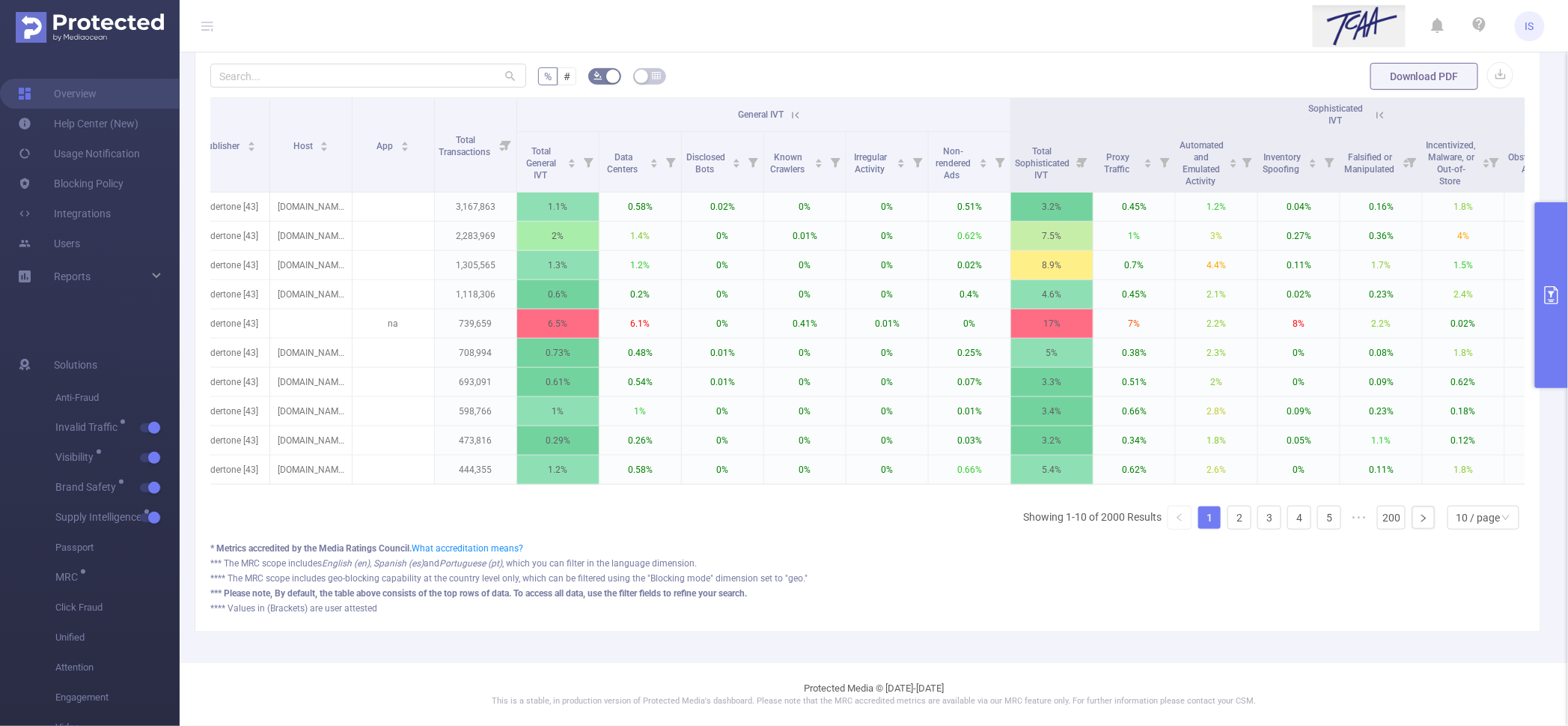
scroll to position [0, 0]
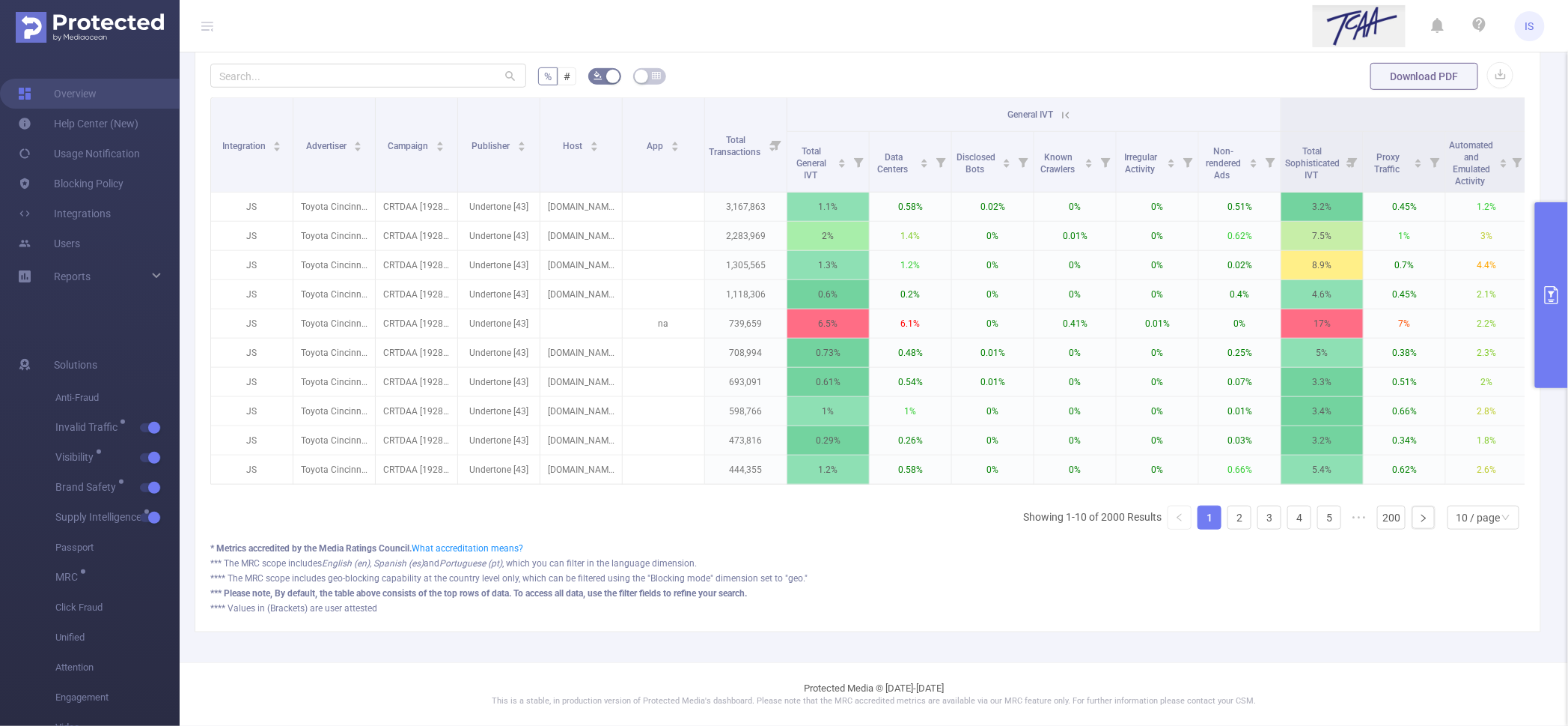
click at [1066, 108] on icon at bounding box center [1066, 115] width 14 height 14
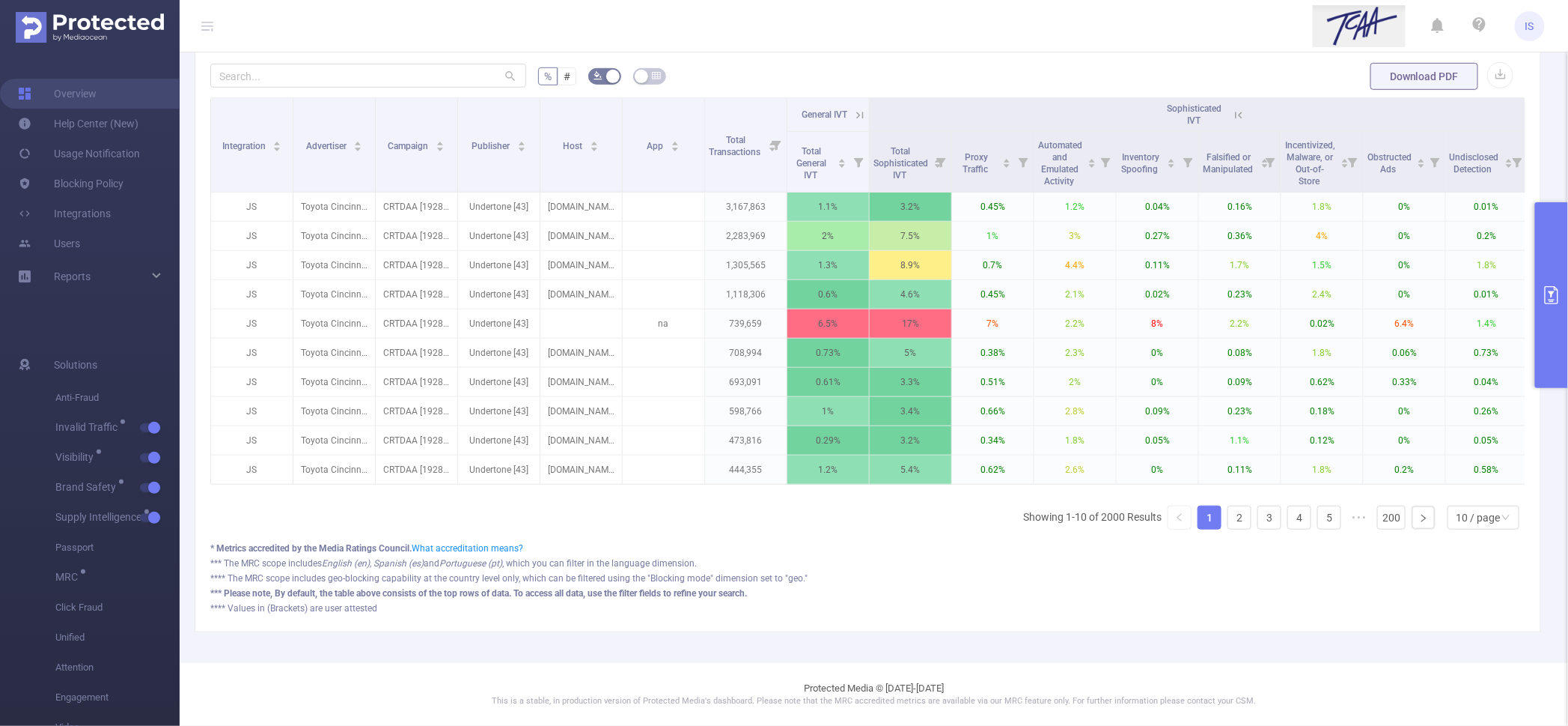
click at [1240, 108] on icon at bounding box center [1239, 115] width 14 height 14
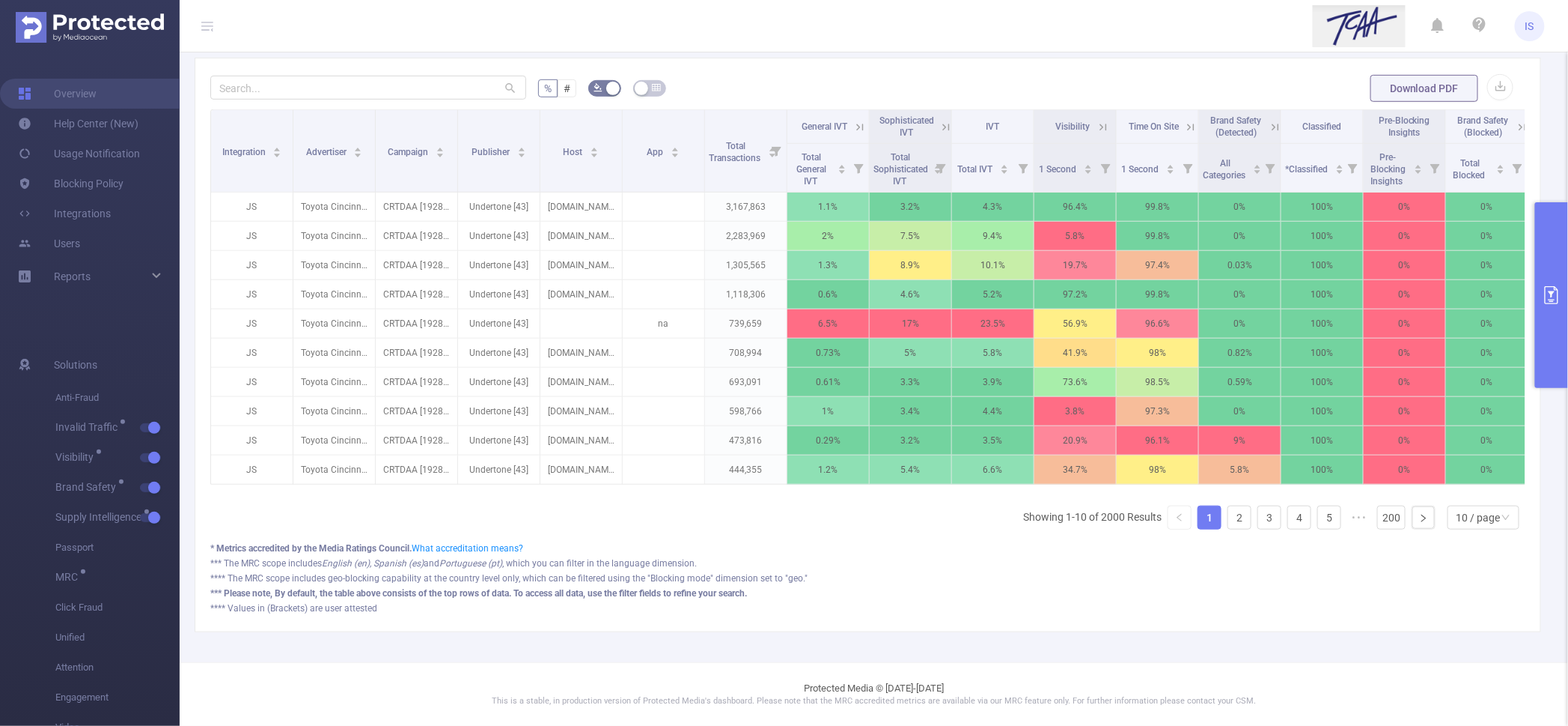
scroll to position [379, 0]
click at [1228, 525] on link "2" at bounding box center [1239, 517] width 22 height 22
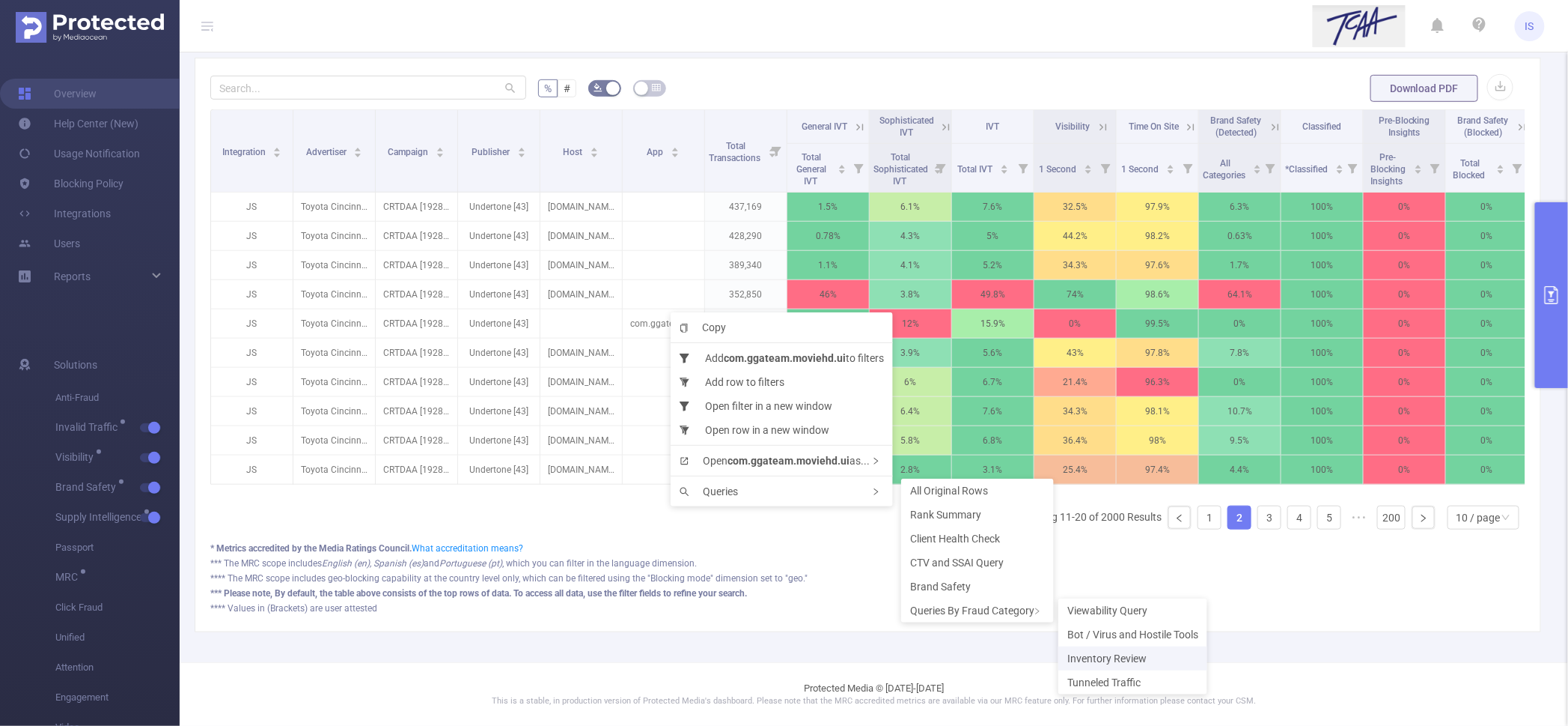
click at [1109, 663] on span "Inventory Review" at bounding box center [1107, 658] width 79 height 12
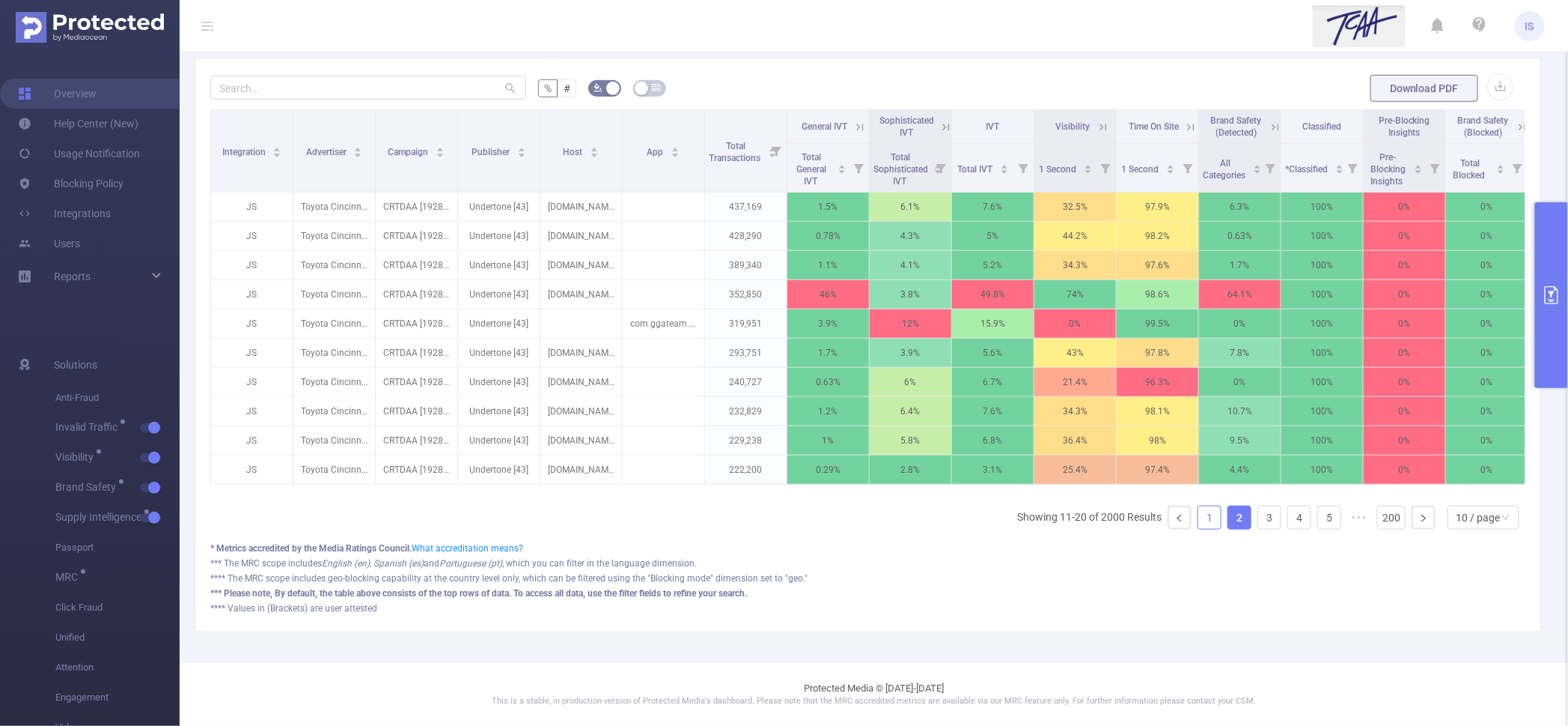
click at [1198, 523] on link "1" at bounding box center [1209, 517] width 22 height 22
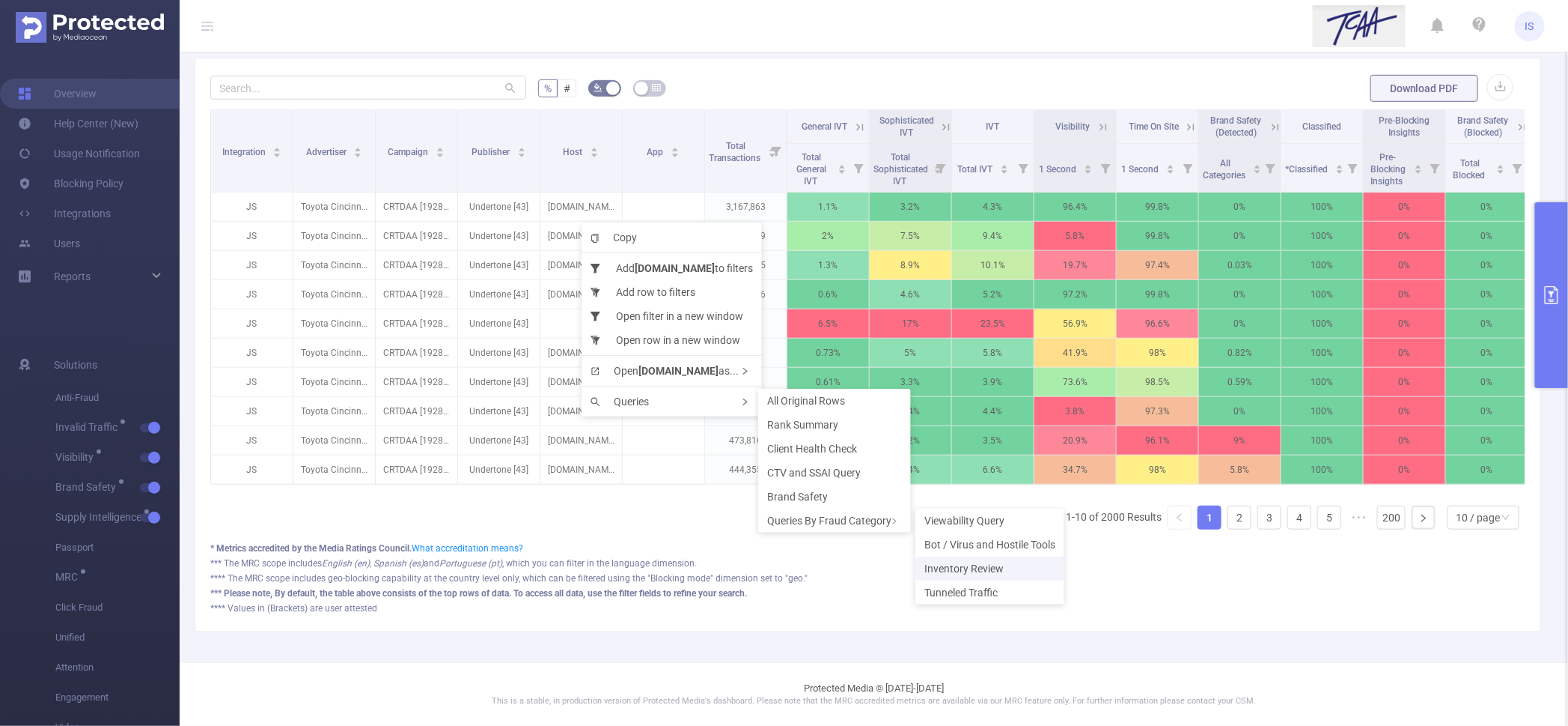
click at [980, 568] on span "Inventory Review" at bounding box center [964, 568] width 79 height 12
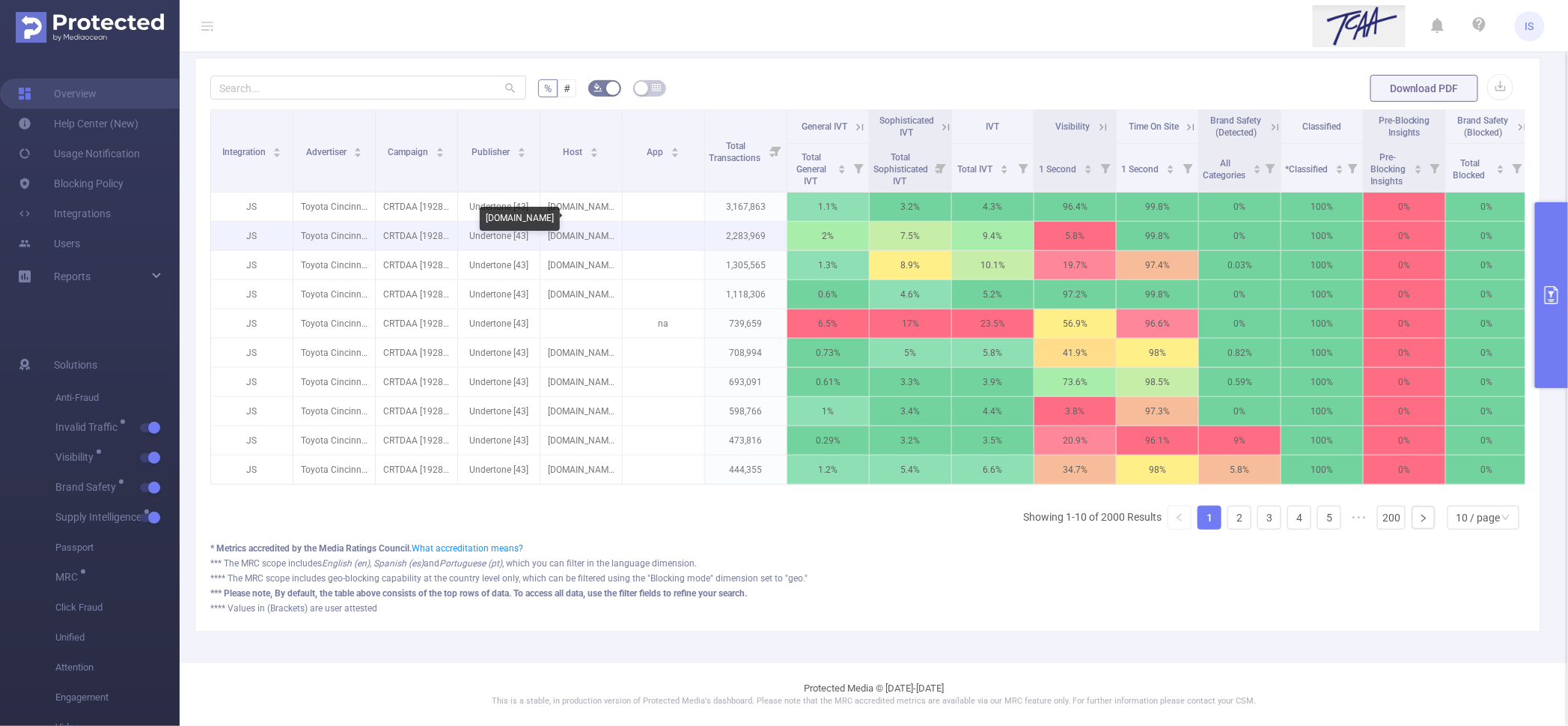
click at [583, 221] on p "[DOMAIN_NAME]" at bounding box center [581, 235] width 81 height 28
click at [1228, 522] on link "2" at bounding box center [1239, 517] width 22 height 22
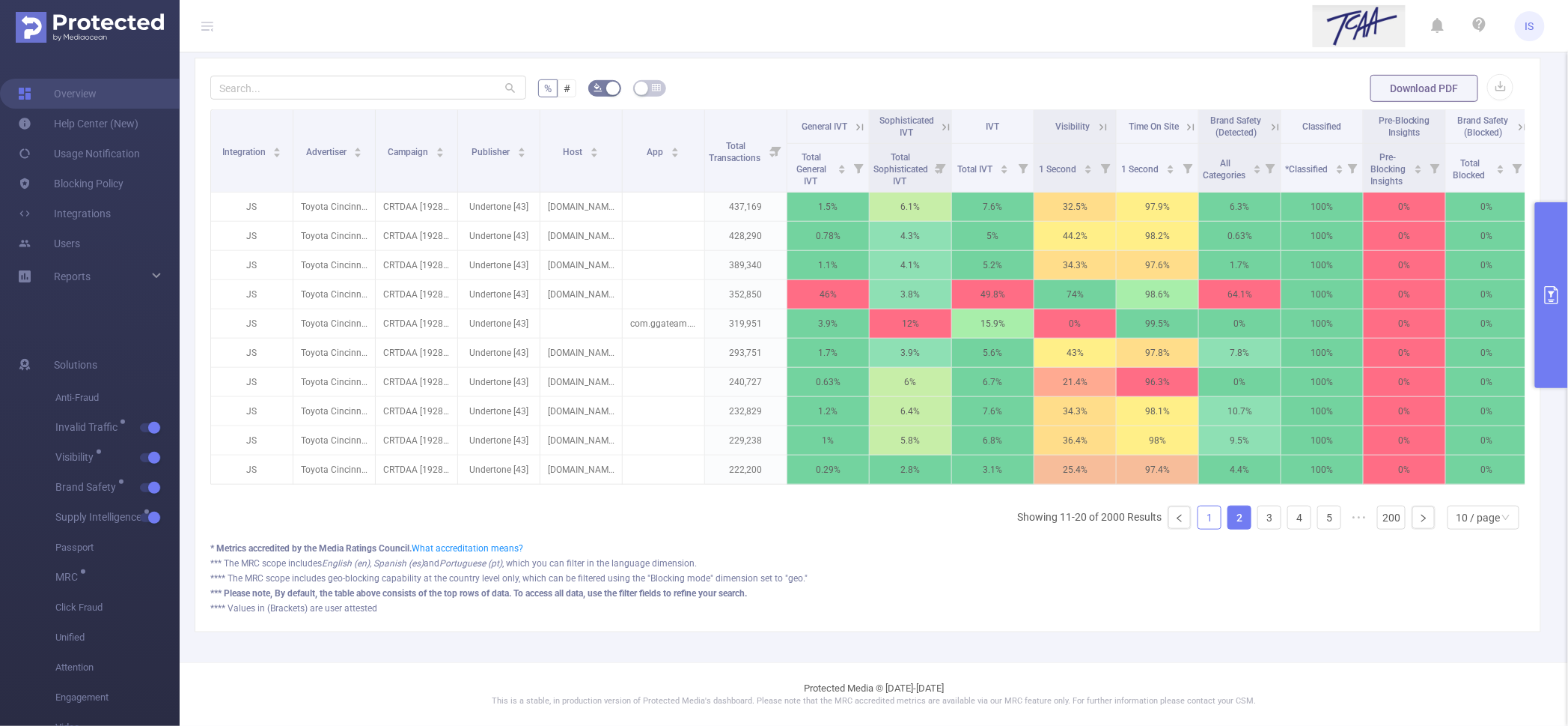
click at [1198, 517] on link "1" at bounding box center [1209, 517] width 22 height 22
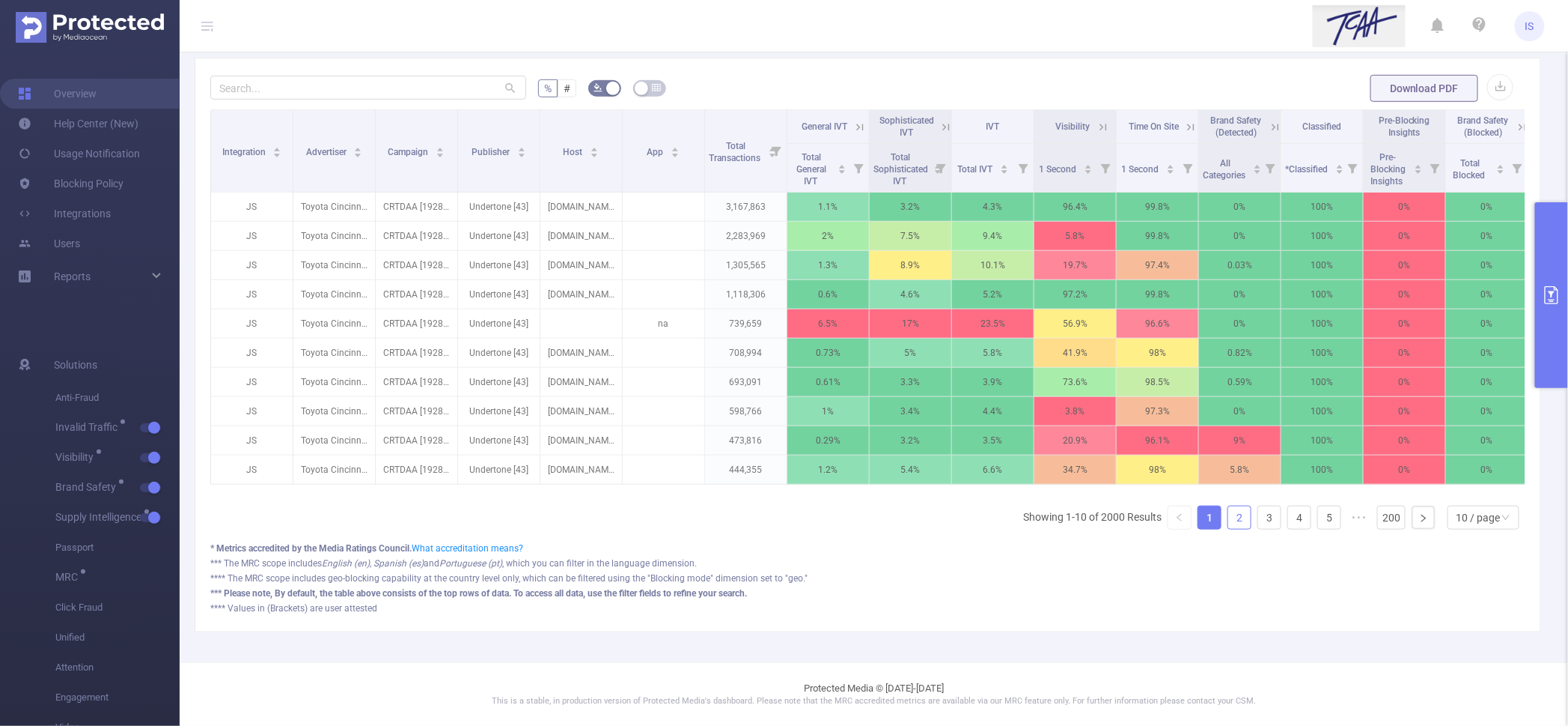
click at [1228, 511] on link "2" at bounding box center [1239, 517] width 22 height 22
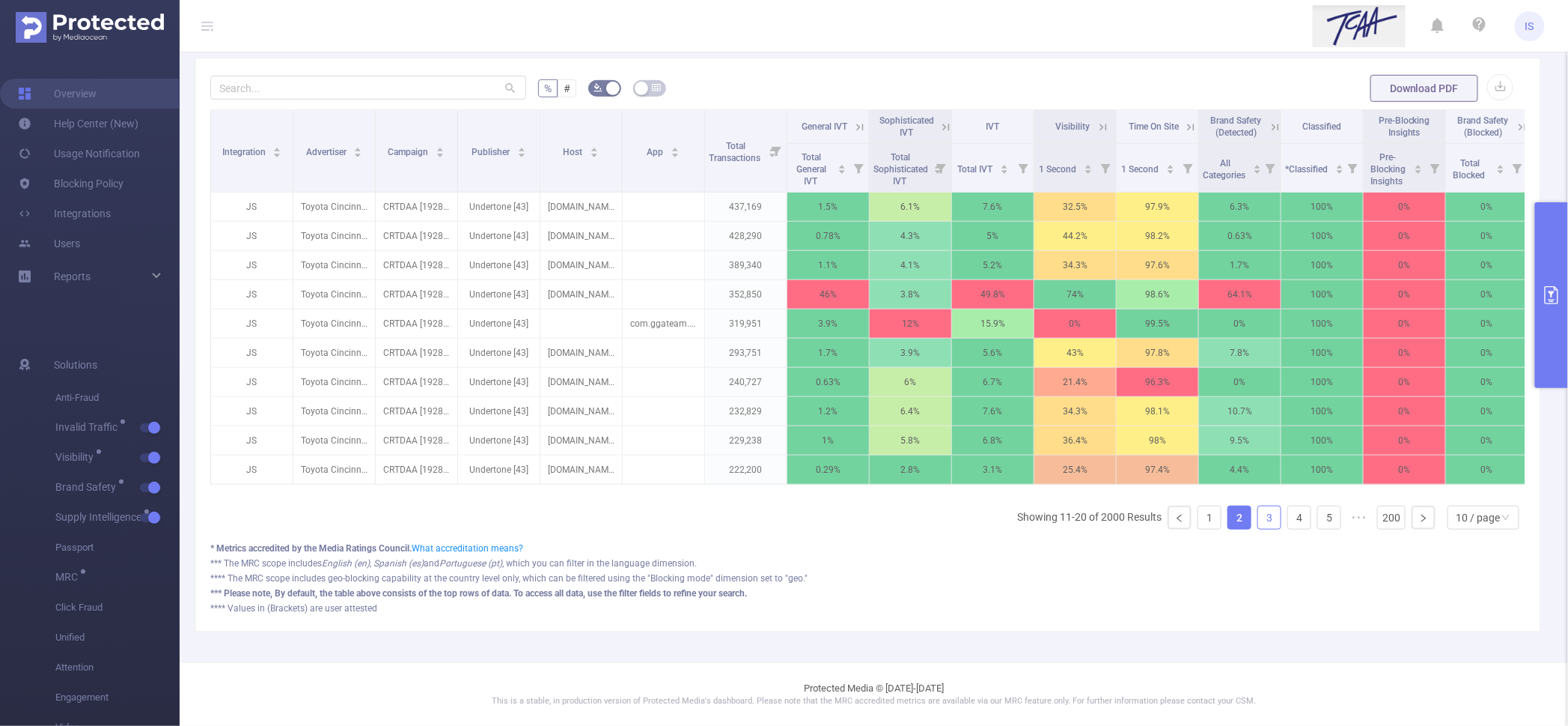
click at [1258, 519] on link "3" at bounding box center [1269, 517] width 22 height 22
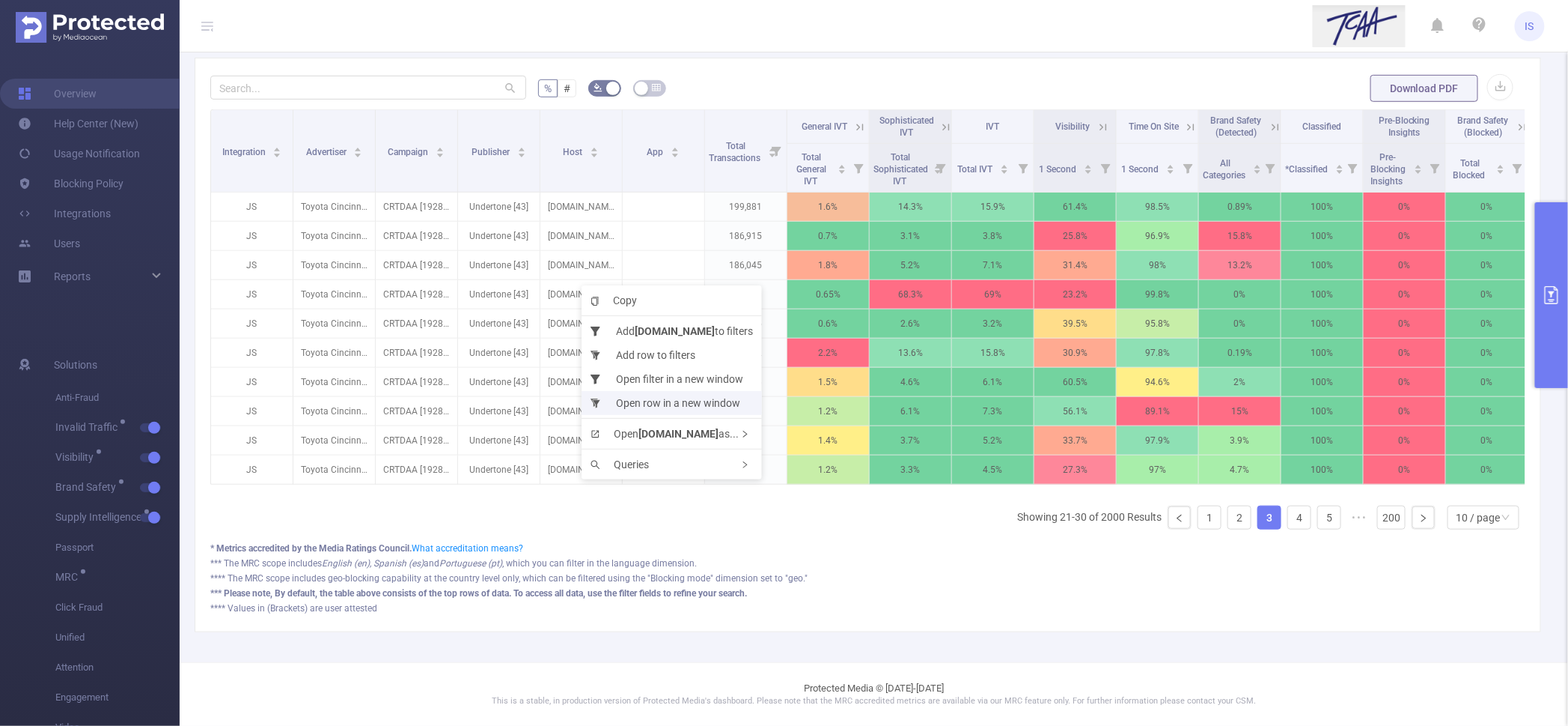
click at [636, 400] on li "Open row in a new window" at bounding box center [672, 402] width 181 height 24
click at [1288, 522] on link "4" at bounding box center [1299, 517] width 22 height 22
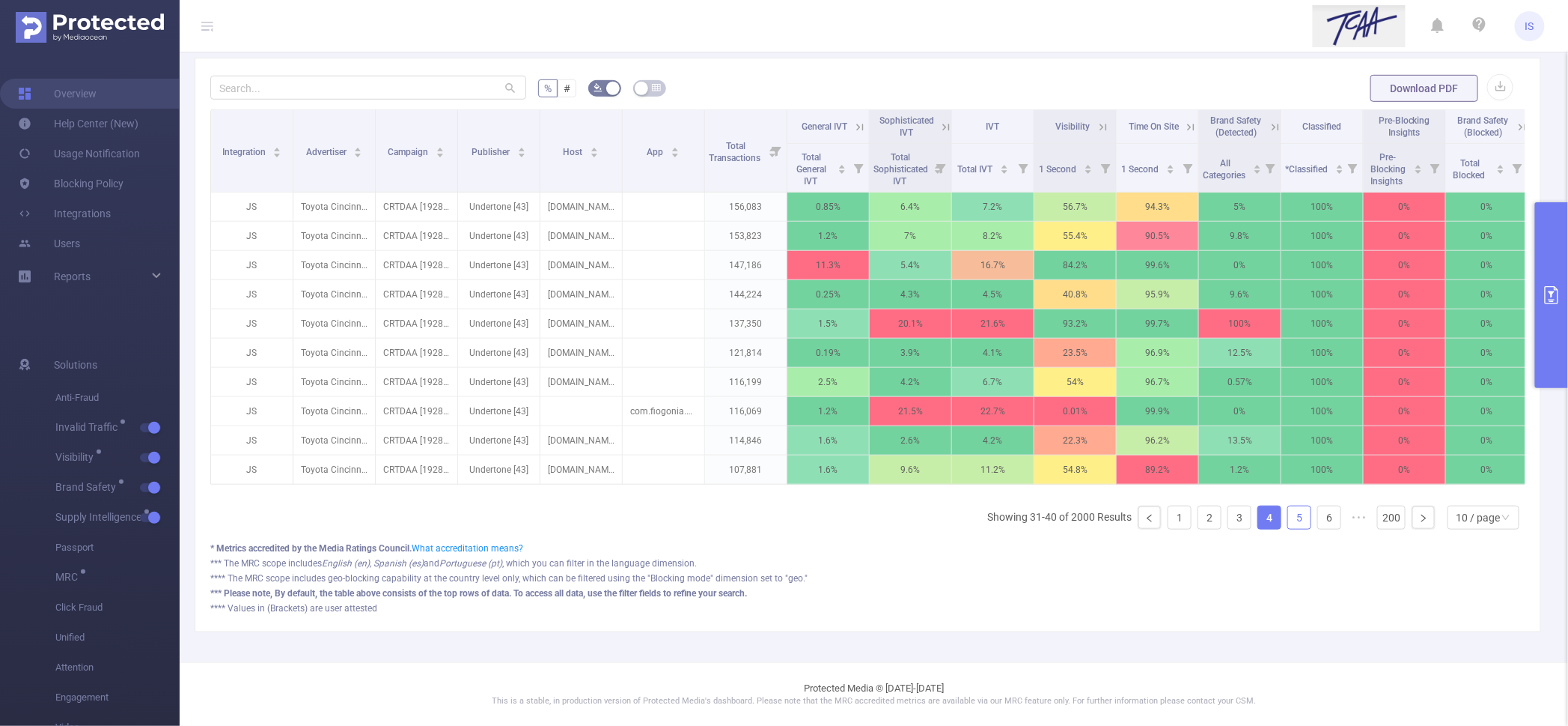
click at [1291, 515] on link "5" at bounding box center [1299, 517] width 22 height 22
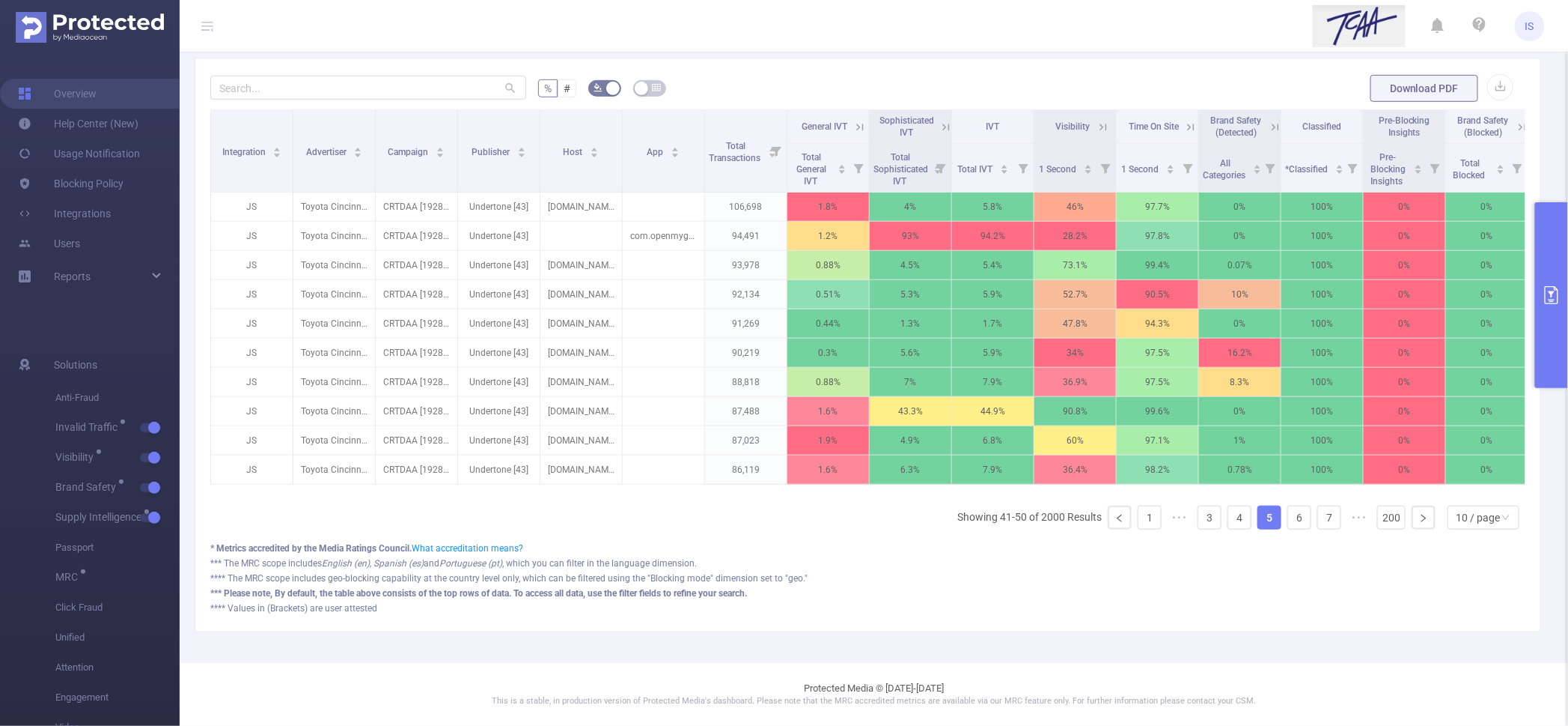
click at [943, 121] on icon at bounding box center [946, 128] width 14 height 14
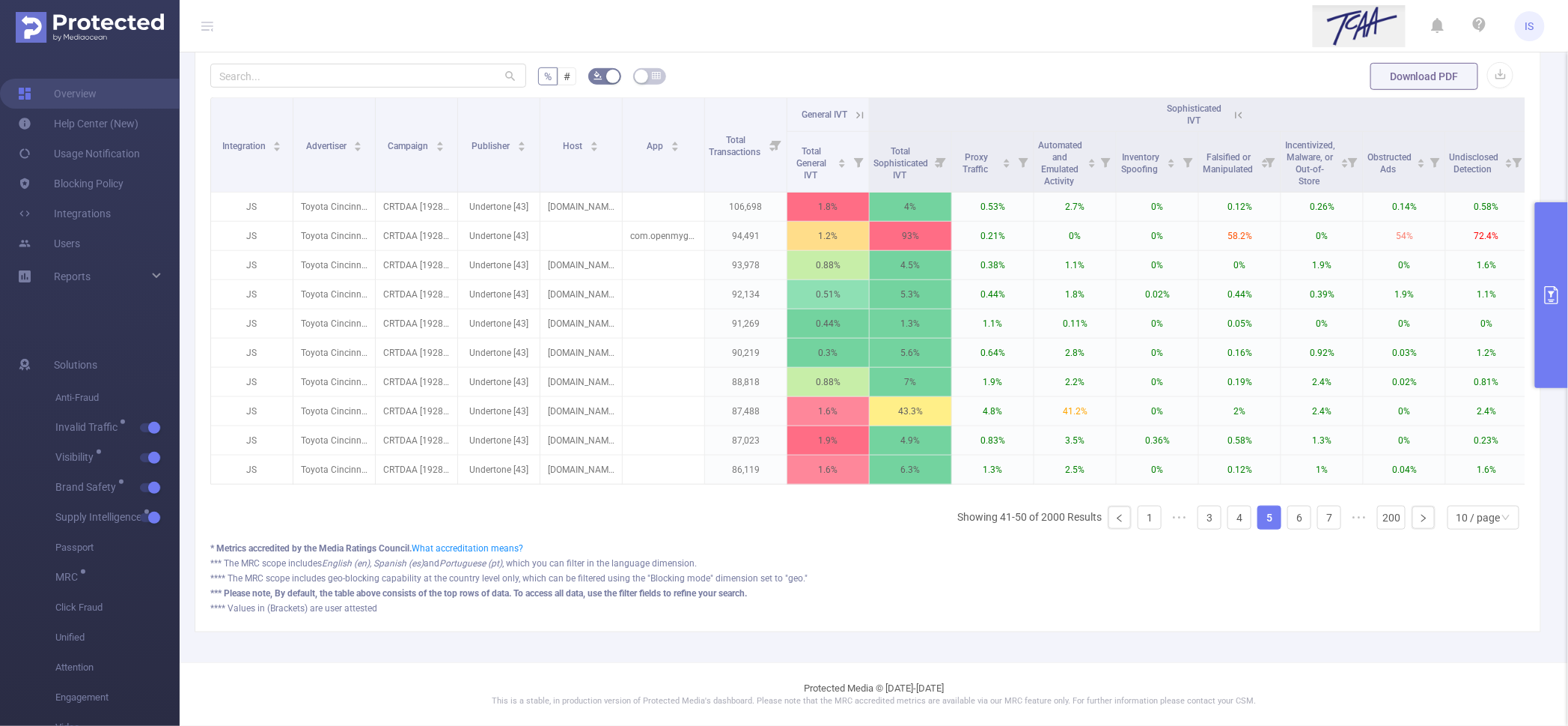
click at [1233, 119] on div "Sophisticated IVT" at bounding box center [1198, 114] width 88 height 24
click at [1234, 112] on icon at bounding box center [1239, 115] width 14 height 14
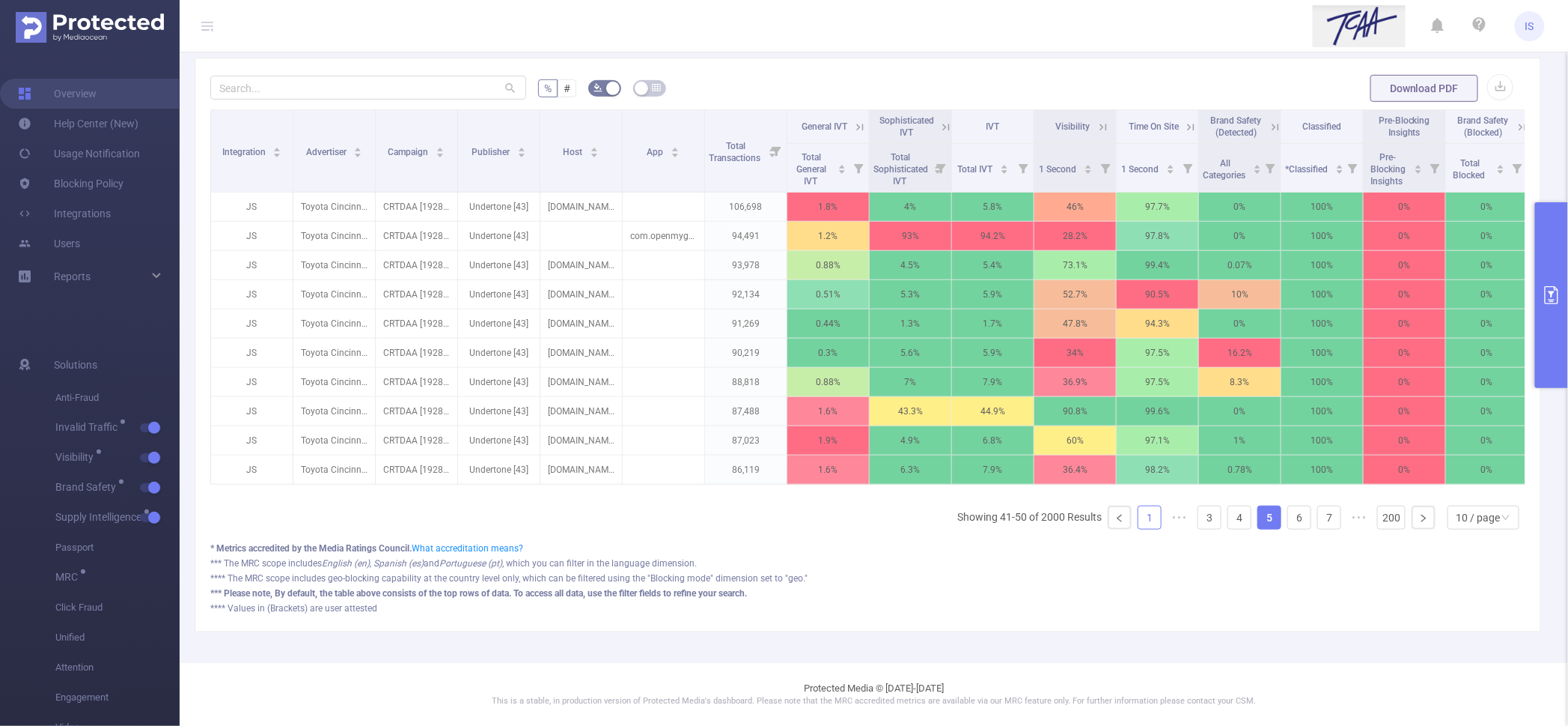
click at [1138, 521] on link "1" at bounding box center [1149, 517] width 22 height 22
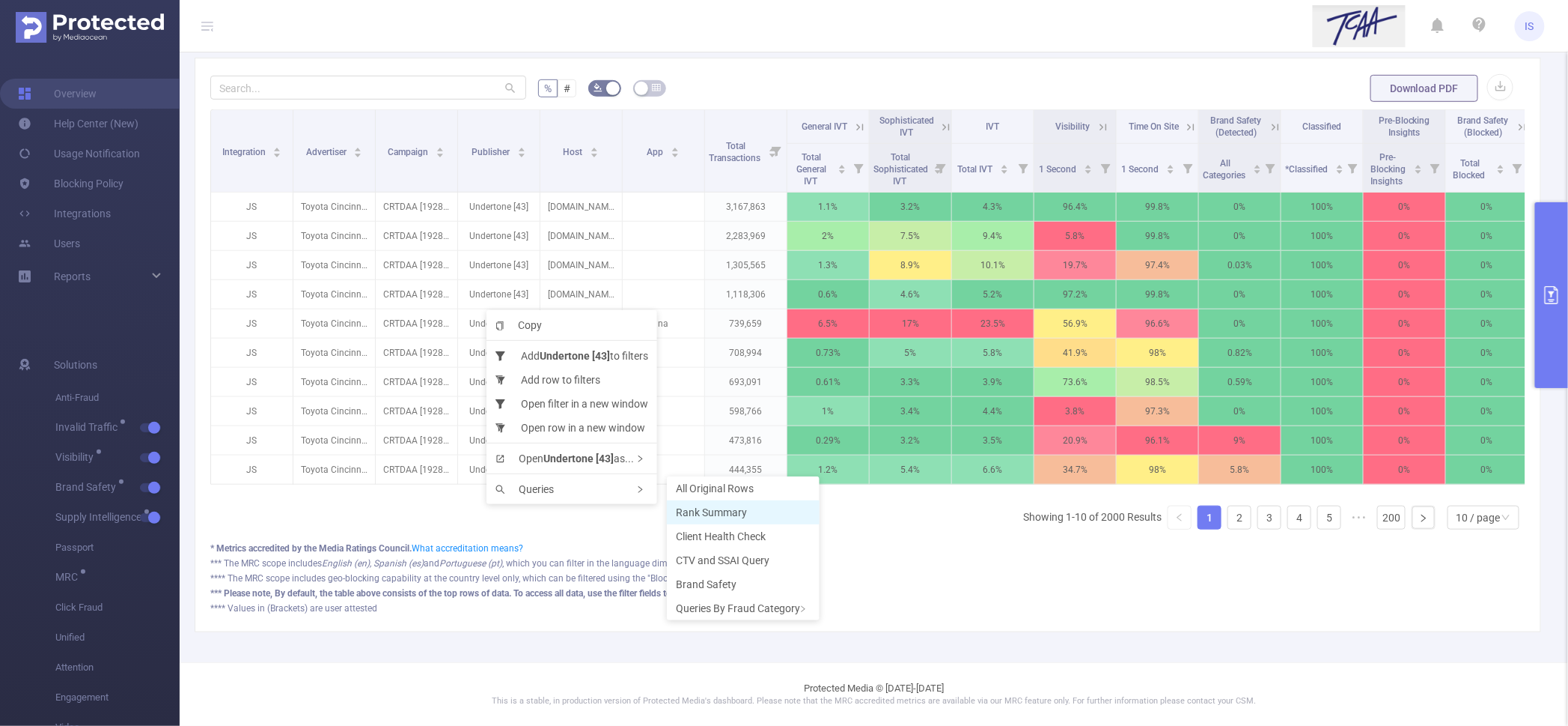
click at [719, 511] on span "Rank Summary" at bounding box center [711, 512] width 71 height 12
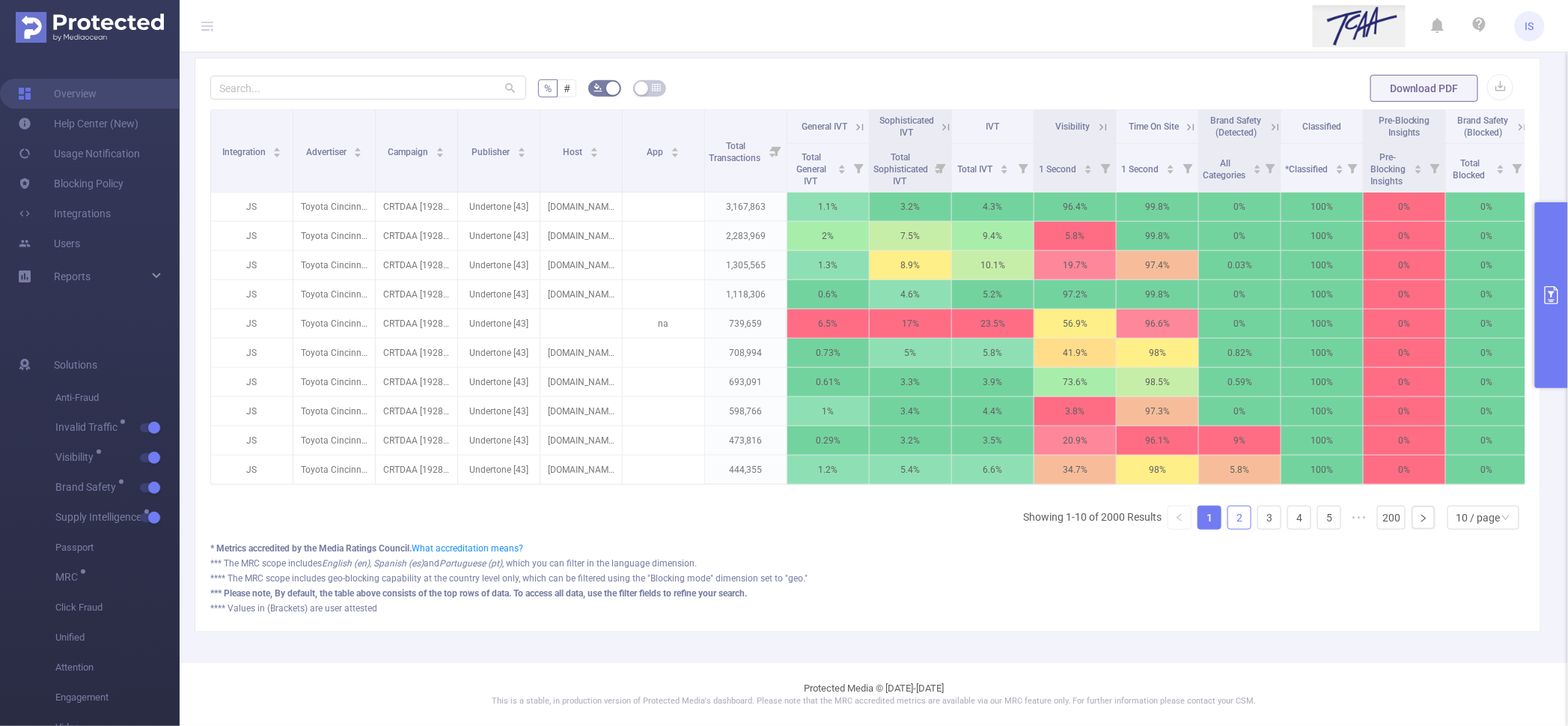
click at [1228, 518] on link "2" at bounding box center [1239, 517] width 22 height 22
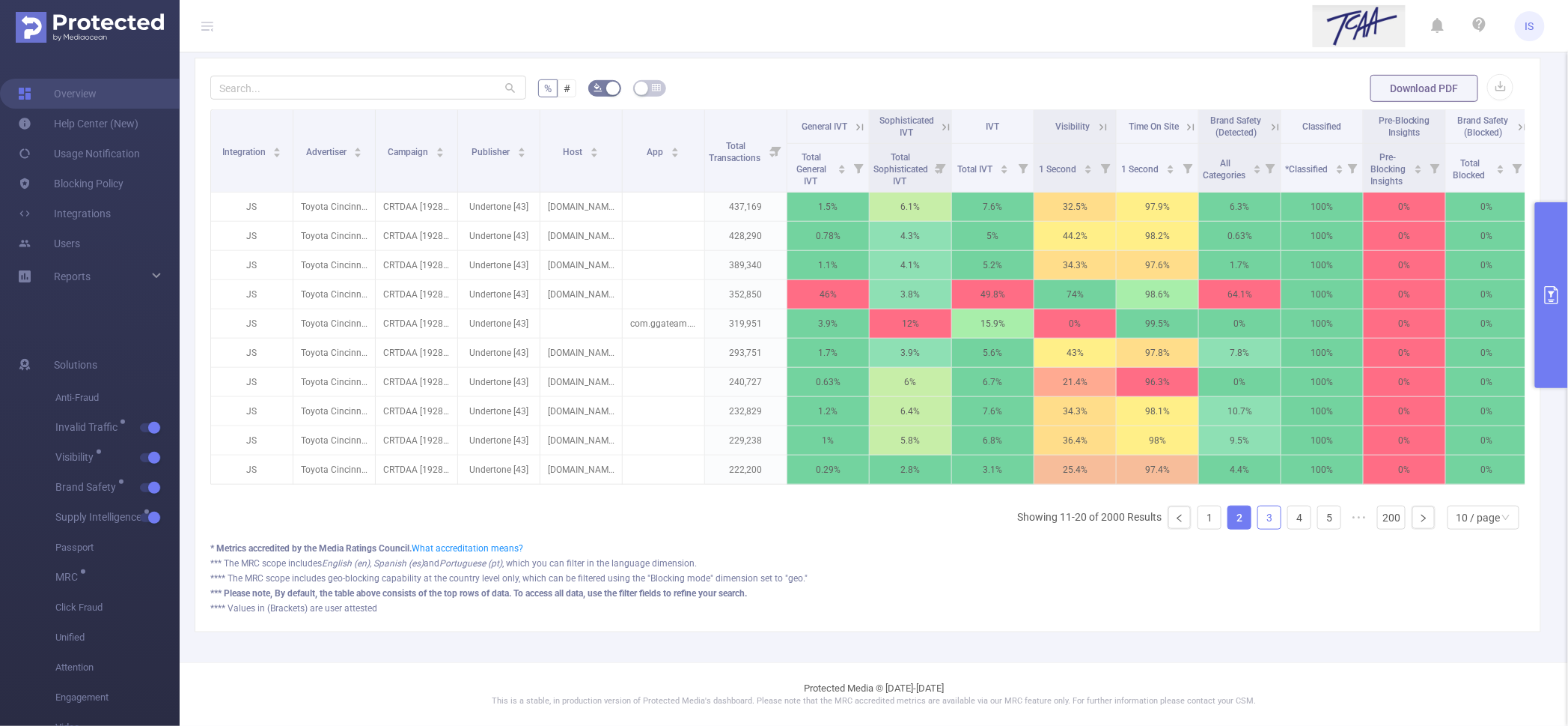
click at [1260, 521] on link "3" at bounding box center [1269, 517] width 22 height 22
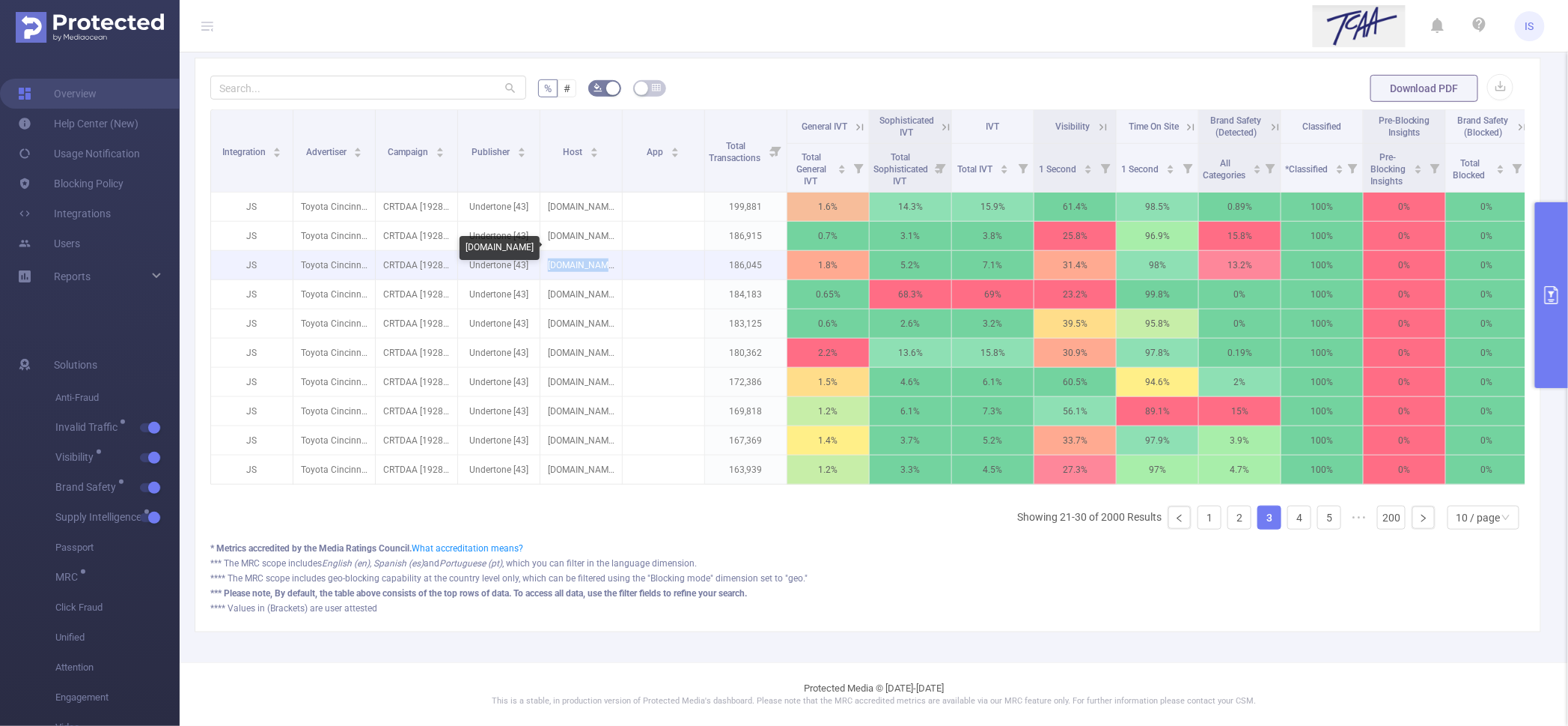
drag, startPoint x: 604, startPoint y: 249, endPoint x: 550, endPoint y: 245, distance: 54.1
click at [550, 251] on p "cantonrep.com" at bounding box center [581, 265] width 81 height 28
click at [569, 253] on p "cantonrep.com" at bounding box center [581, 265] width 81 height 28
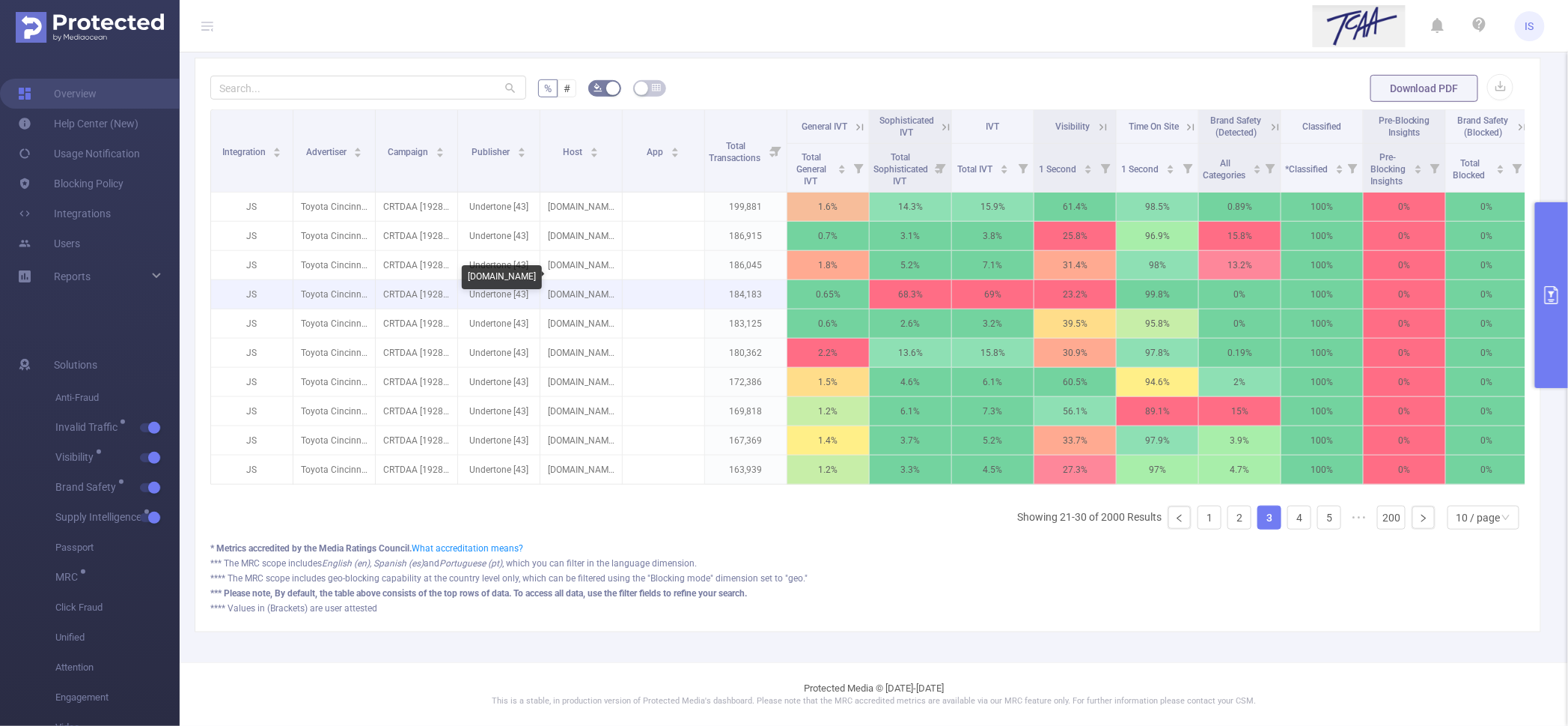
click at [580, 280] on p "wowhead.com" at bounding box center [581, 294] width 81 height 28
copy p "wowhead.com"
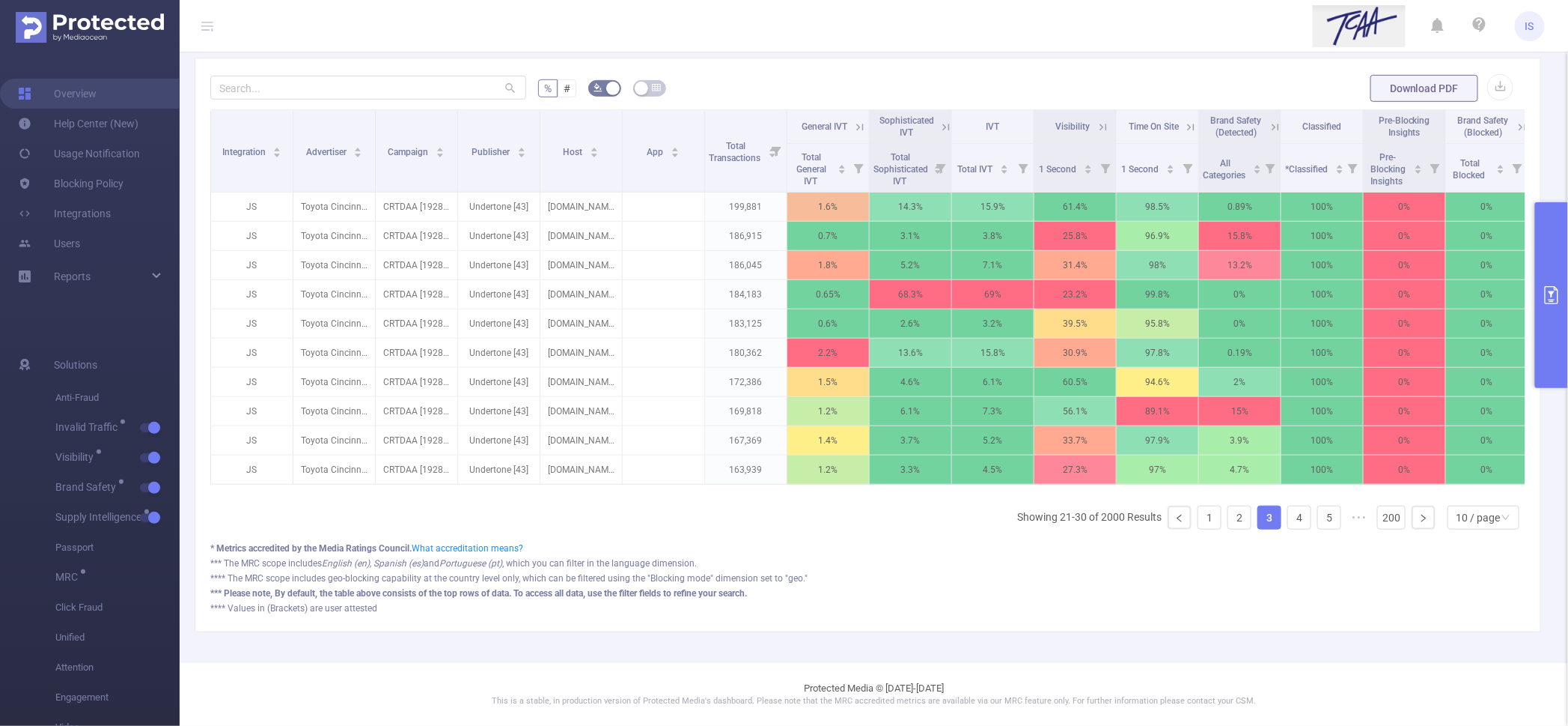
click at [938, 119] on icon at bounding box center [943, 126] width 18 height 15
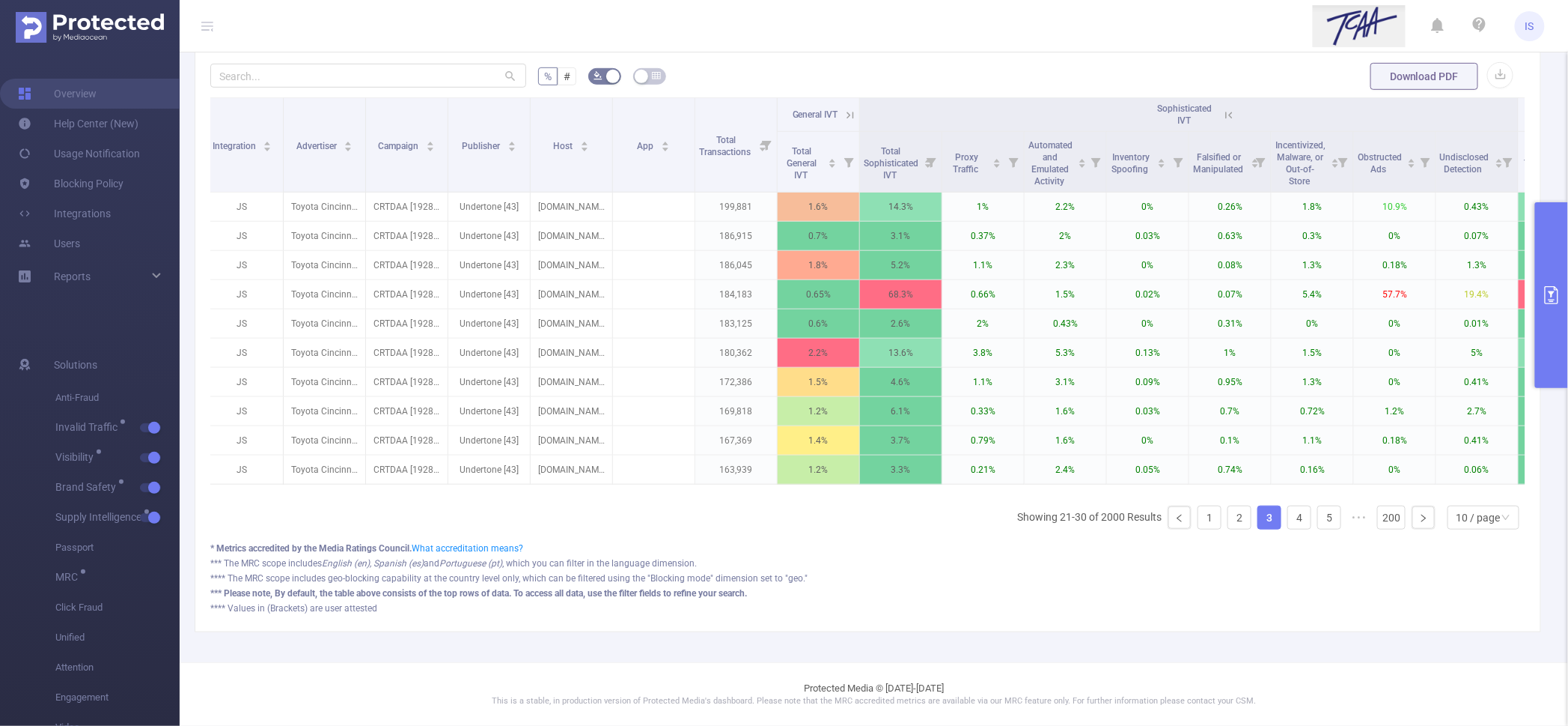
scroll to position [0, 0]
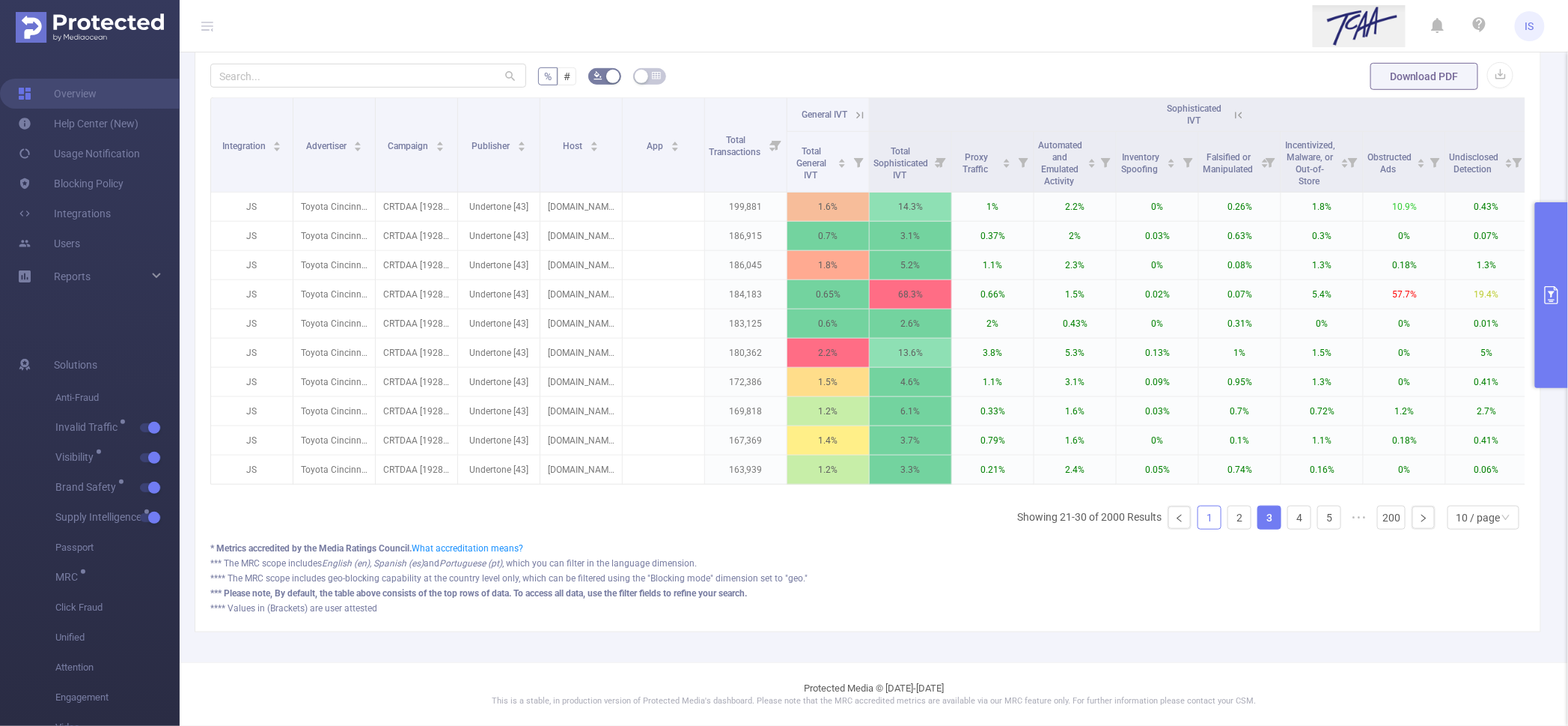
click at [1199, 528] on link "1" at bounding box center [1209, 517] width 22 height 22
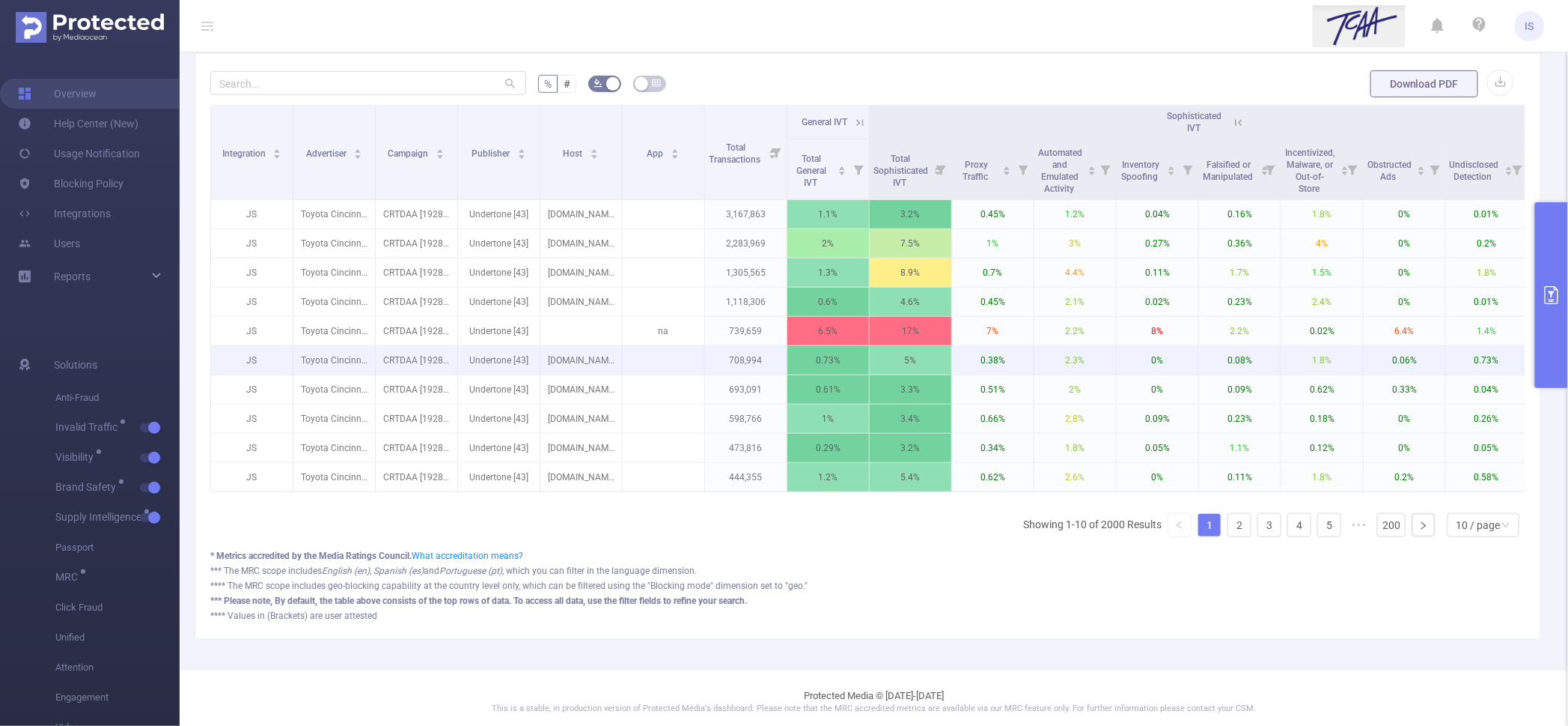
scroll to position [374, 0]
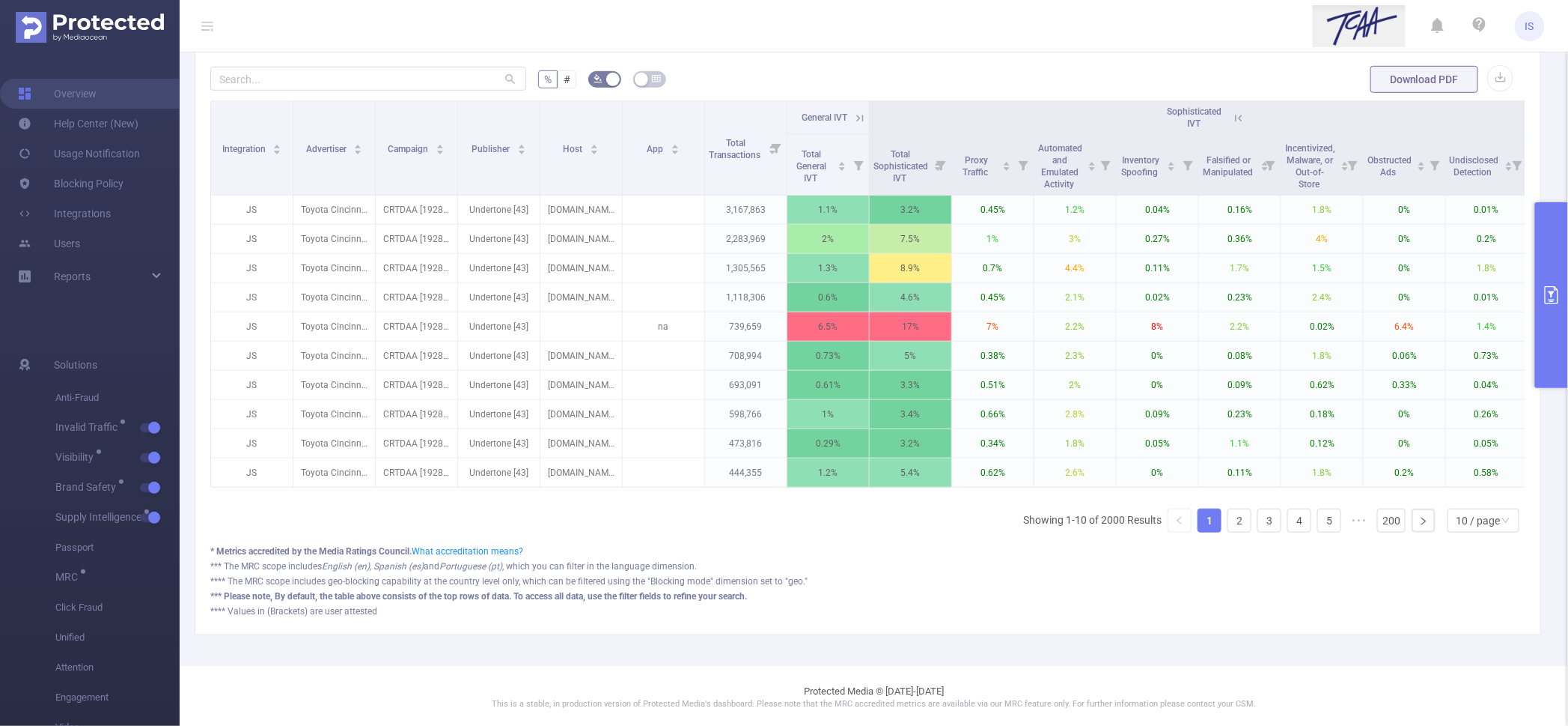
click at [1246, 115] on th "Sophisticated IVT" at bounding box center [1198, 118] width 659 height 34
click at [1240, 114] on icon at bounding box center [1239, 118] width 14 height 14
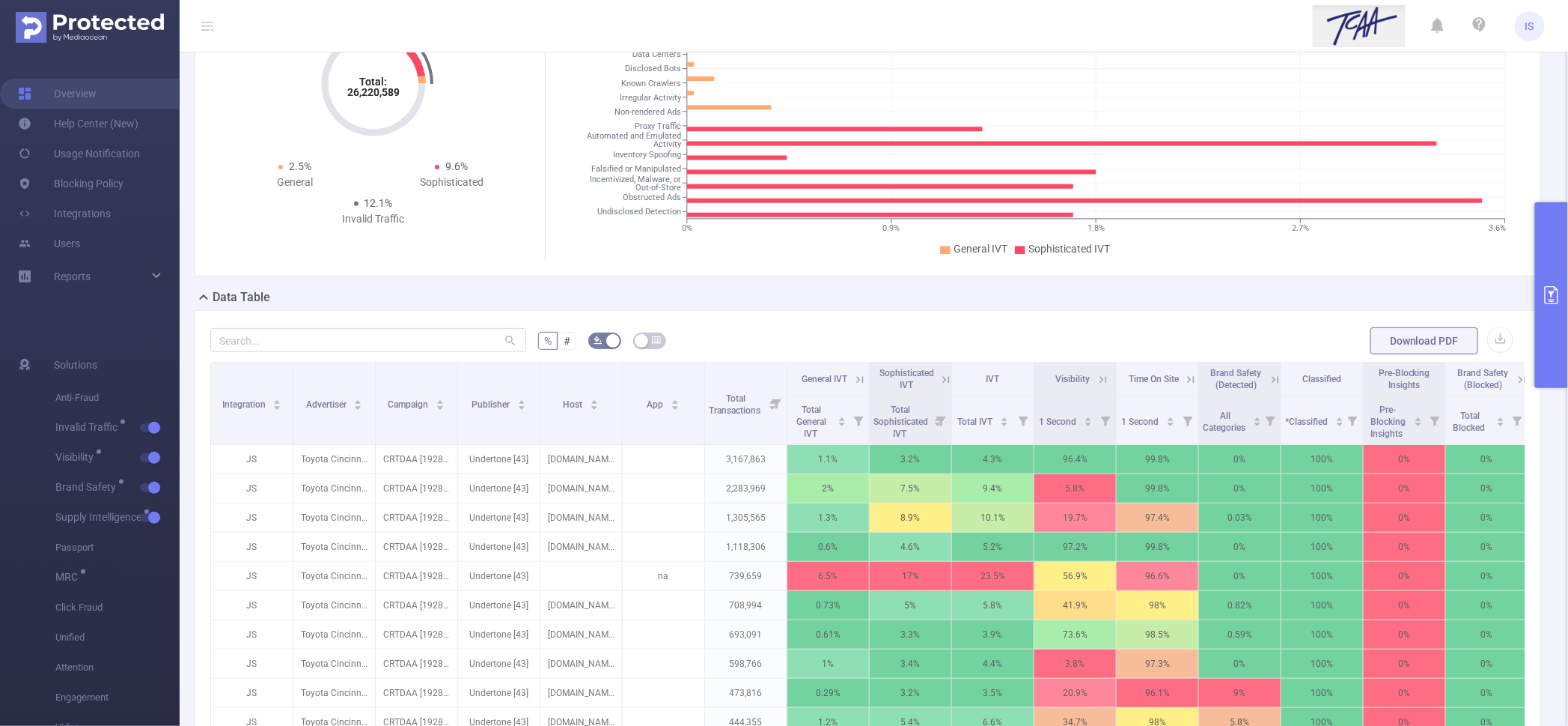
scroll to position [281, 0]
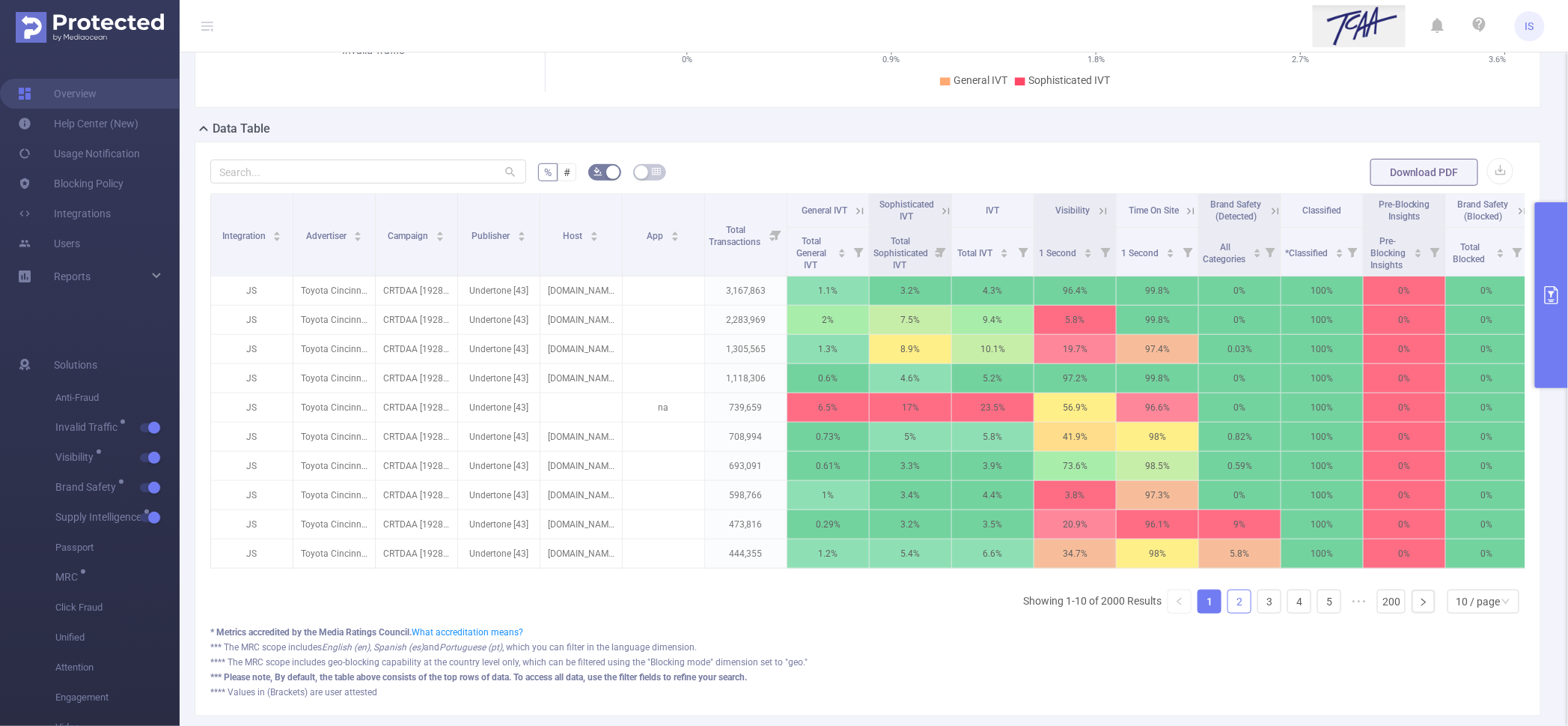
click at [1228, 613] on link "2" at bounding box center [1239, 601] width 22 height 22
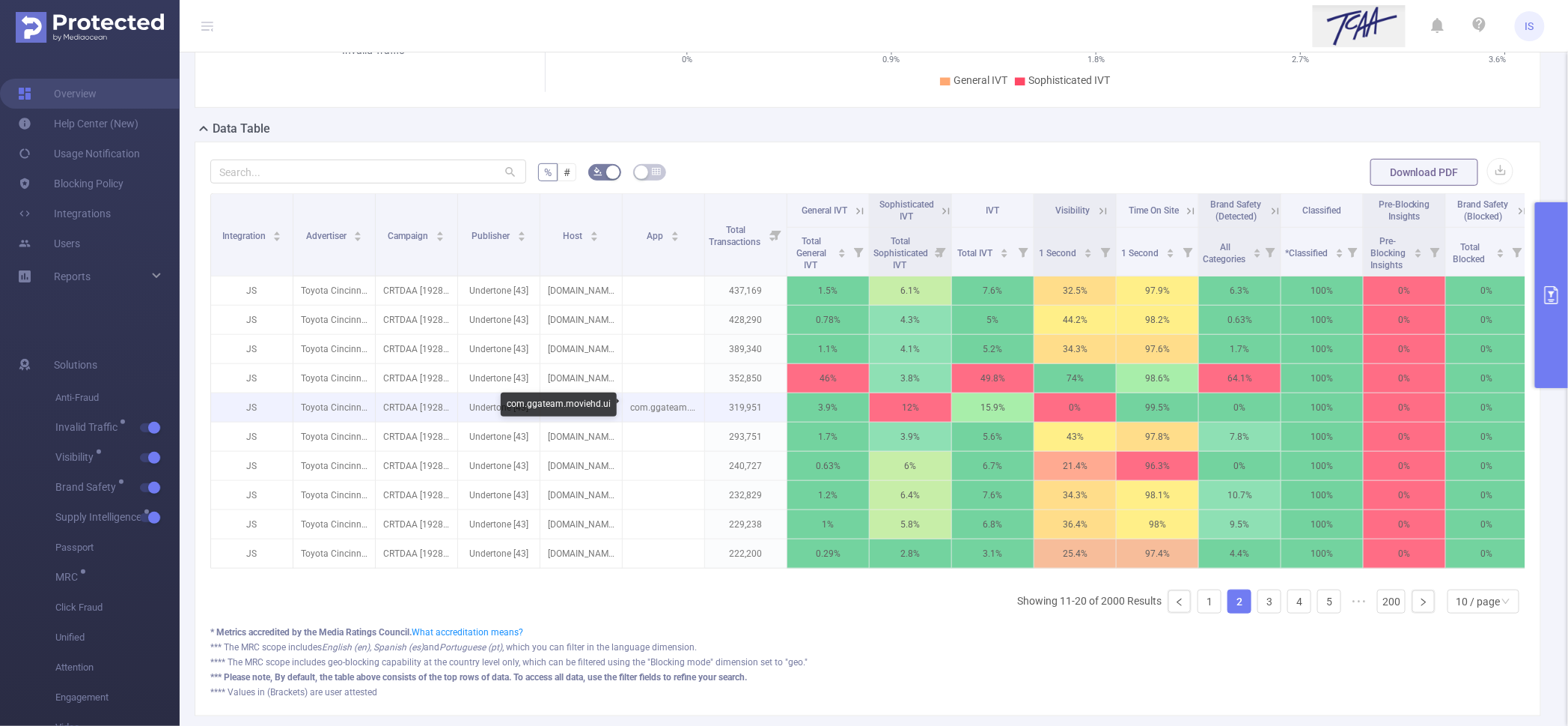
click at [663, 407] on p "com.ggateam.moviehd.ui" at bounding box center [663, 407] width 81 height 28
copy p "com.ggateam.moviehd.ui"
click at [1204, 613] on link "1" at bounding box center [1209, 601] width 22 height 22
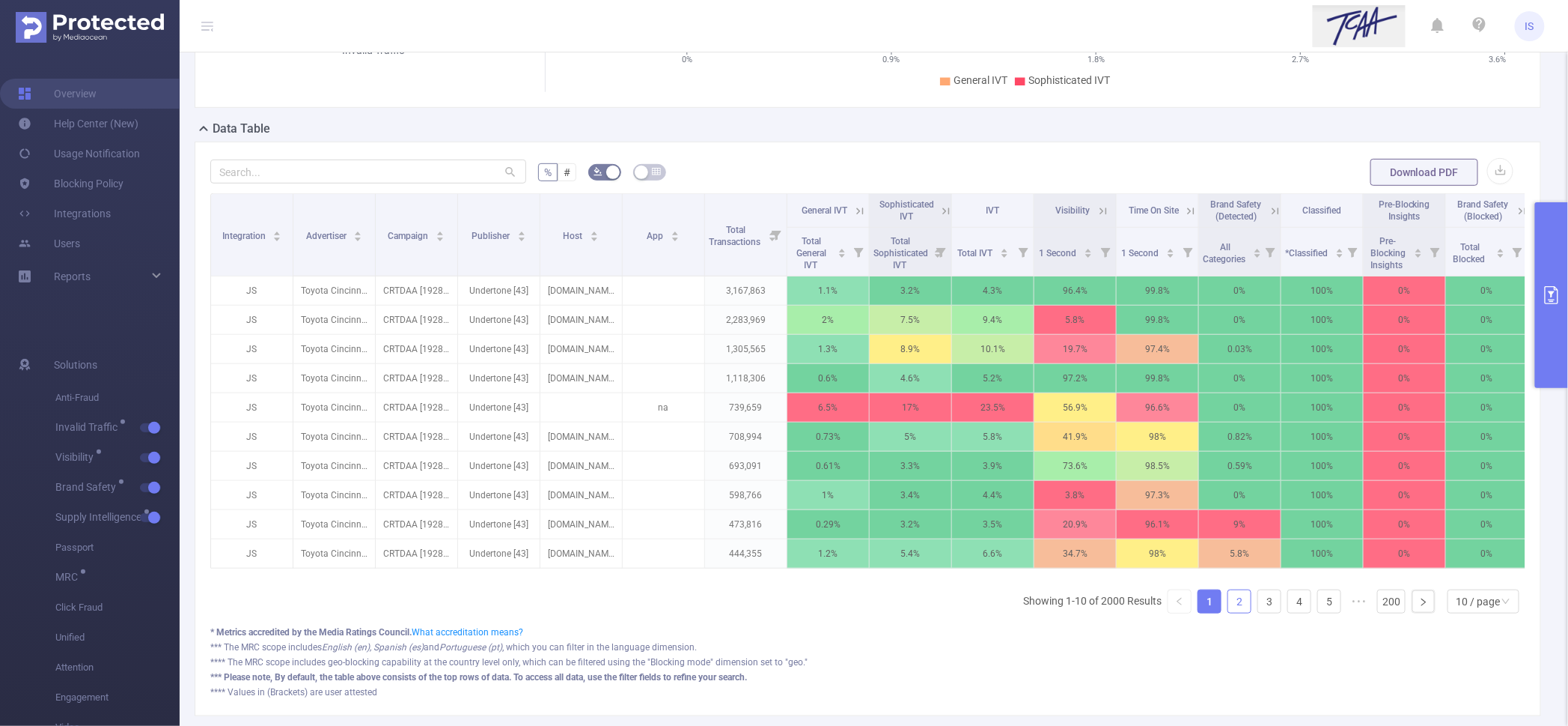
click at [1228, 613] on link "2" at bounding box center [1239, 601] width 22 height 22
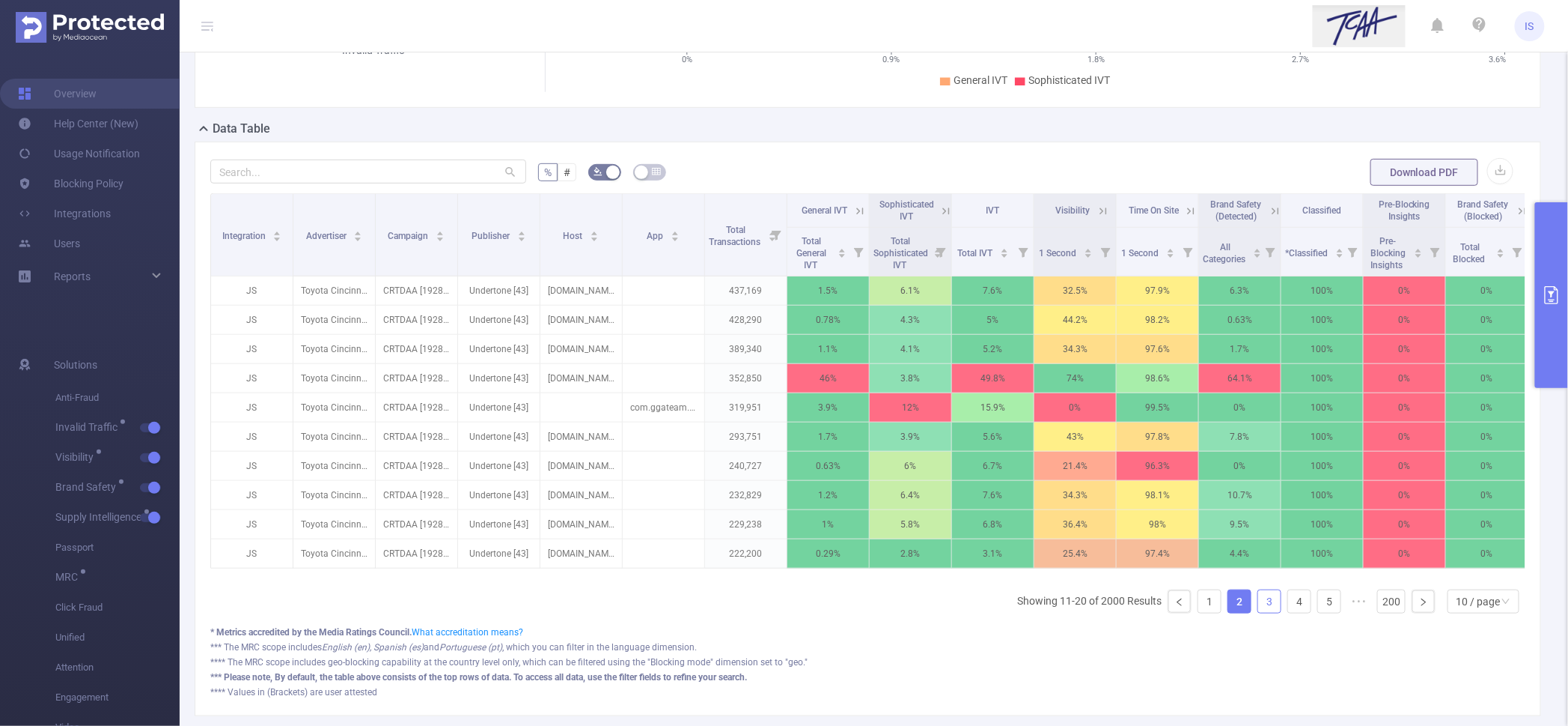
click at [1258, 613] on link "3" at bounding box center [1269, 601] width 22 height 22
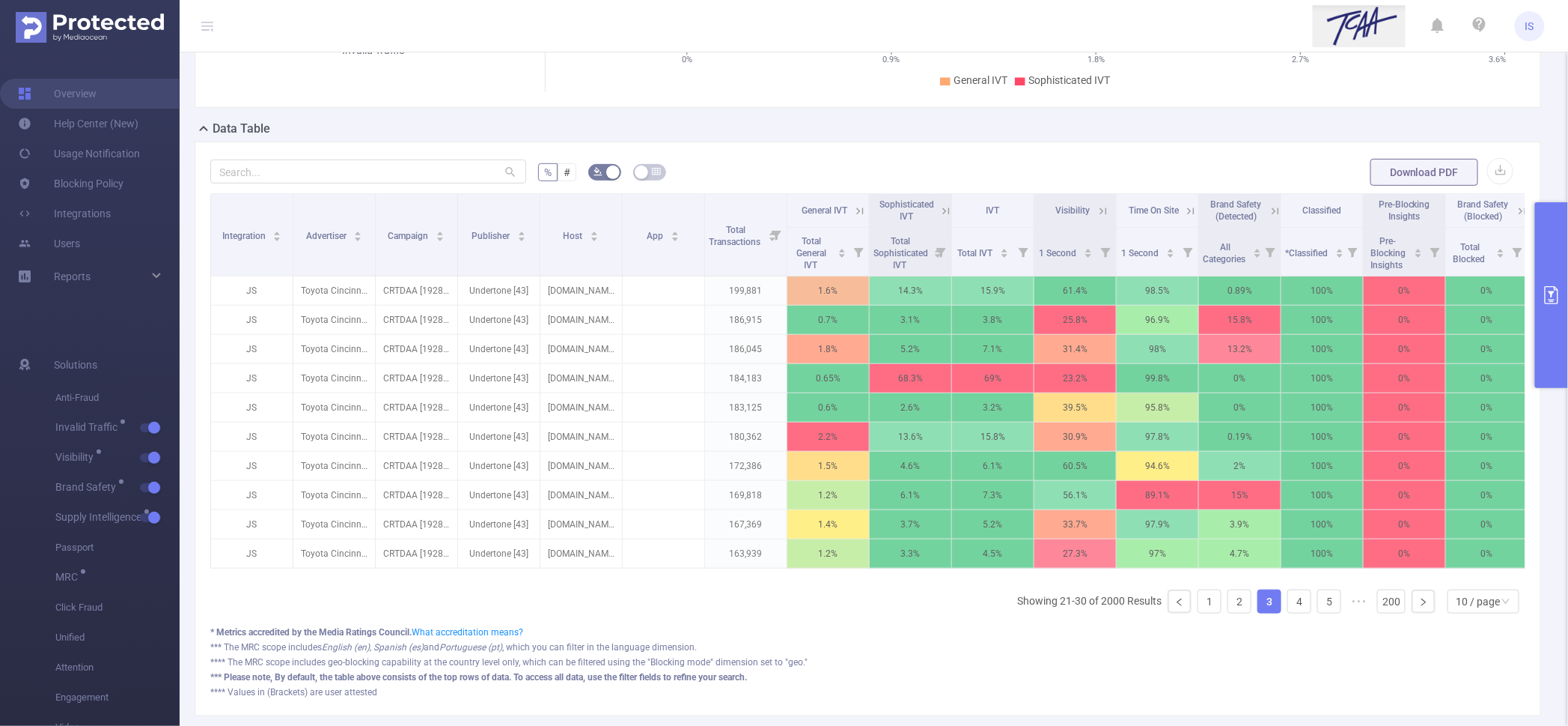
click at [1197, 209] on icon at bounding box center [1191, 211] width 14 height 14
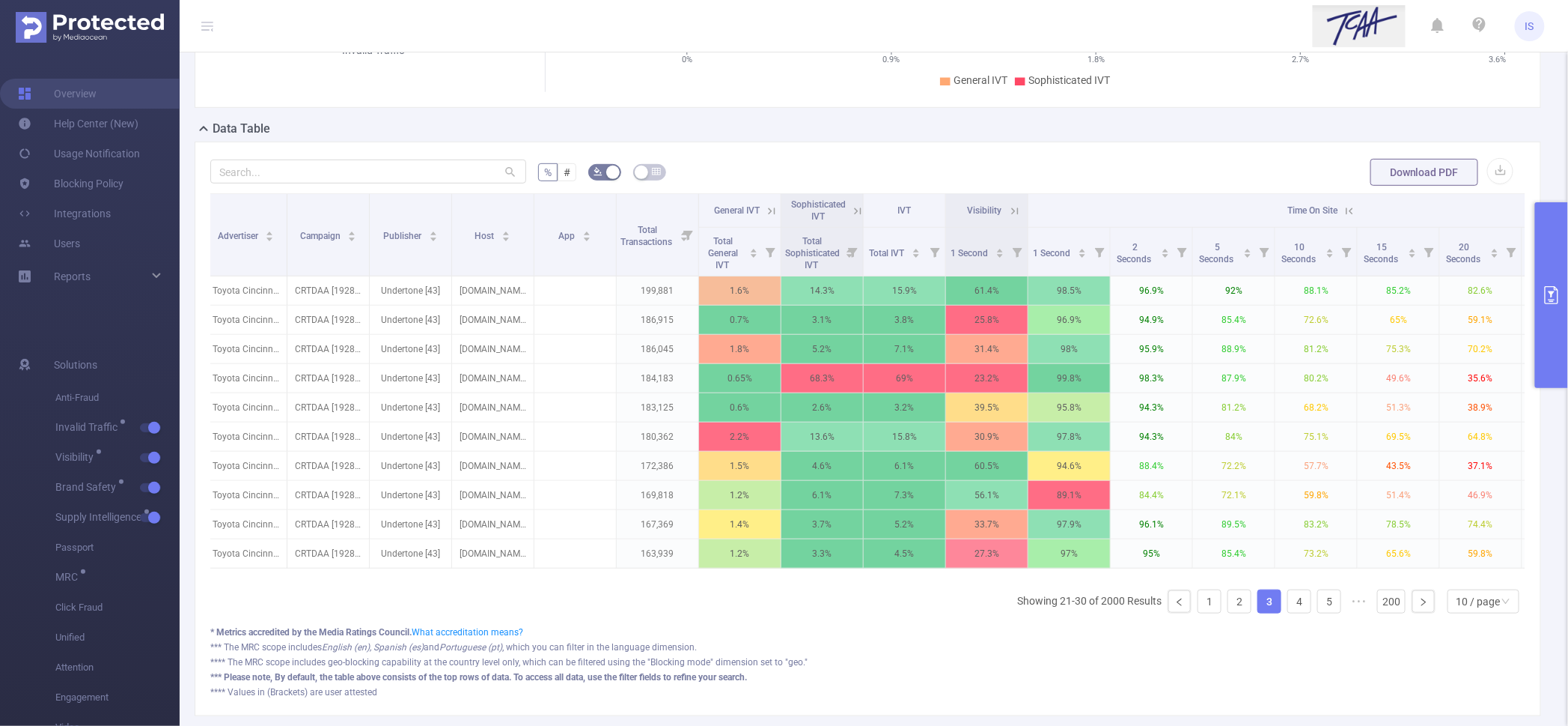
scroll to position [0, 0]
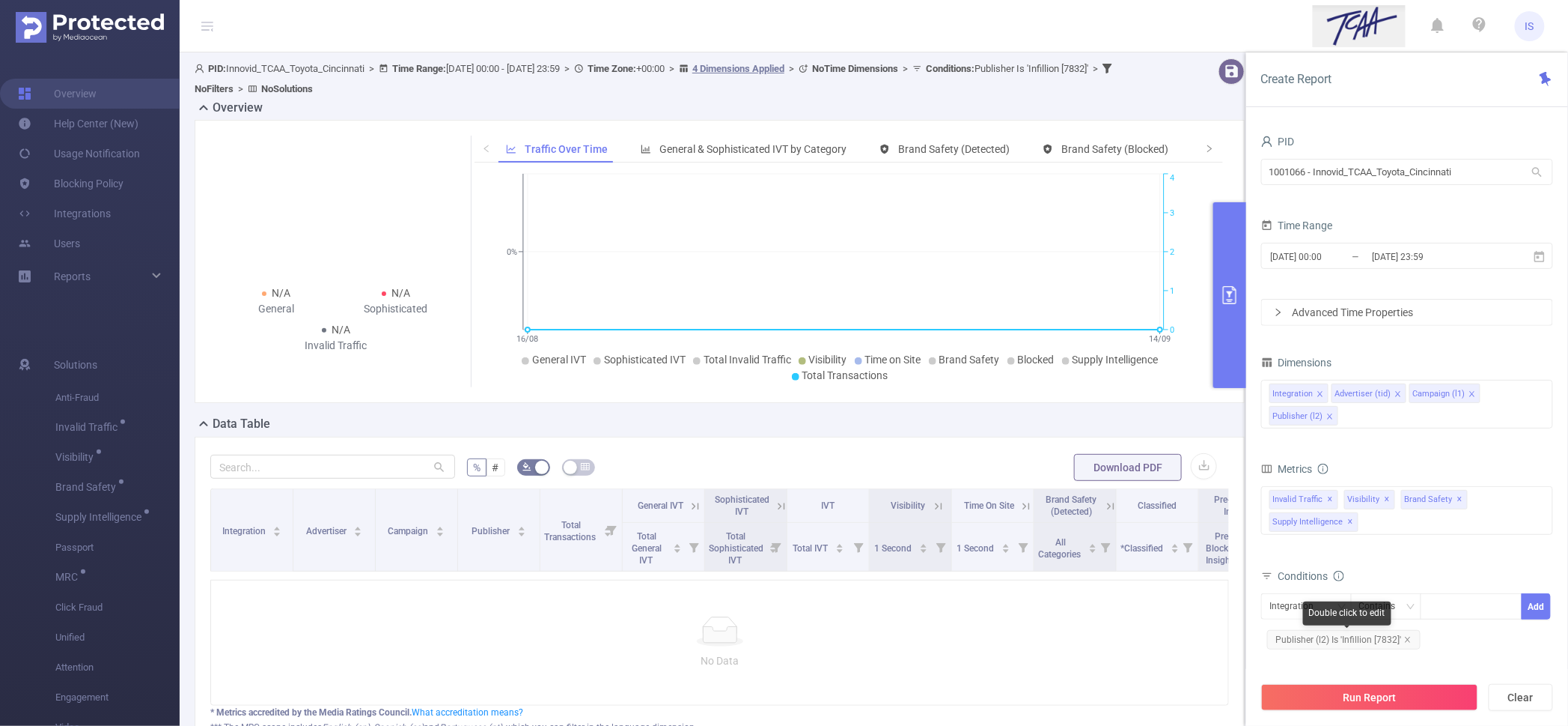
click at [1353, 641] on span "Publisher (l2) Is 'Infillion [7832]'" at bounding box center [1344, 639] width 154 height 19
click at [1382, 605] on div "Is" at bounding box center [1386, 606] width 54 height 25
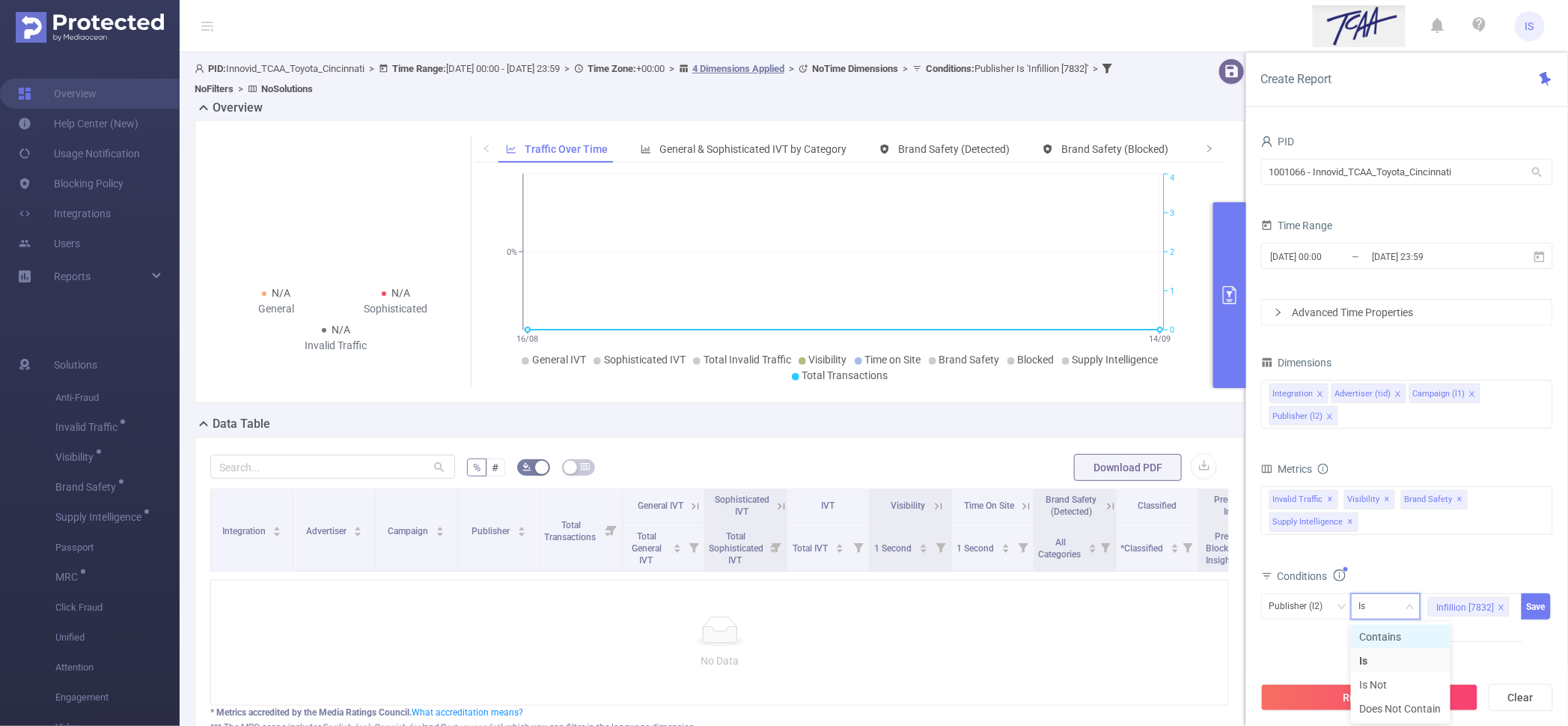
click at [1381, 630] on li "Contains" at bounding box center [1401, 636] width 100 height 24
click at [1500, 608] on icon "icon: close" at bounding box center [1501, 607] width 5 height 5
click at [1443, 609] on div at bounding box center [1471, 606] width 86 height 25
type input "7832"
click at [1456, 629] on li "7832" at bounding box center [1471, 637] width 102 height 24
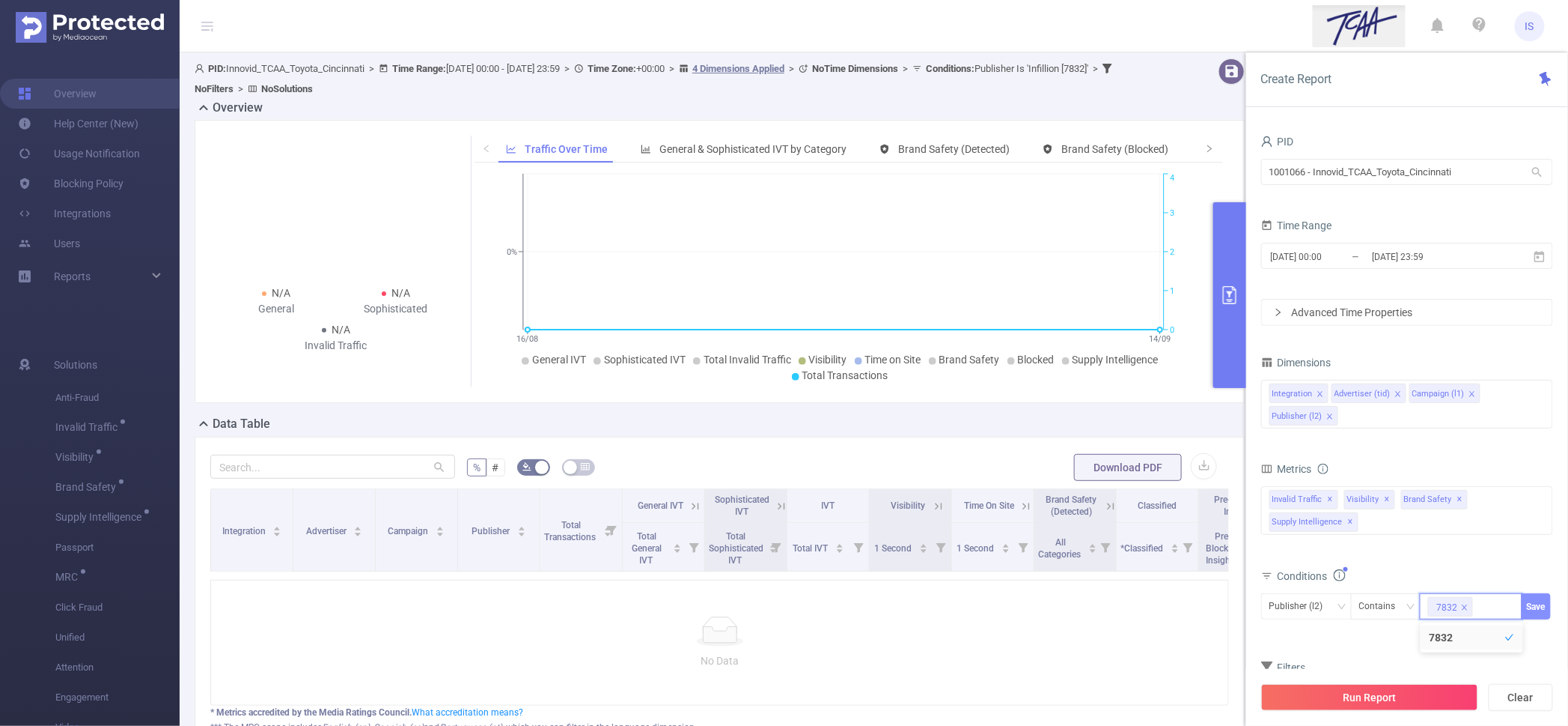
click at [1525, 604] on button "Save" at bounding box center [1536, 606] width 29 height 26
click at [1415, 697] on button "Run Report" at bounding box center [1370, 697] width 217 height 27
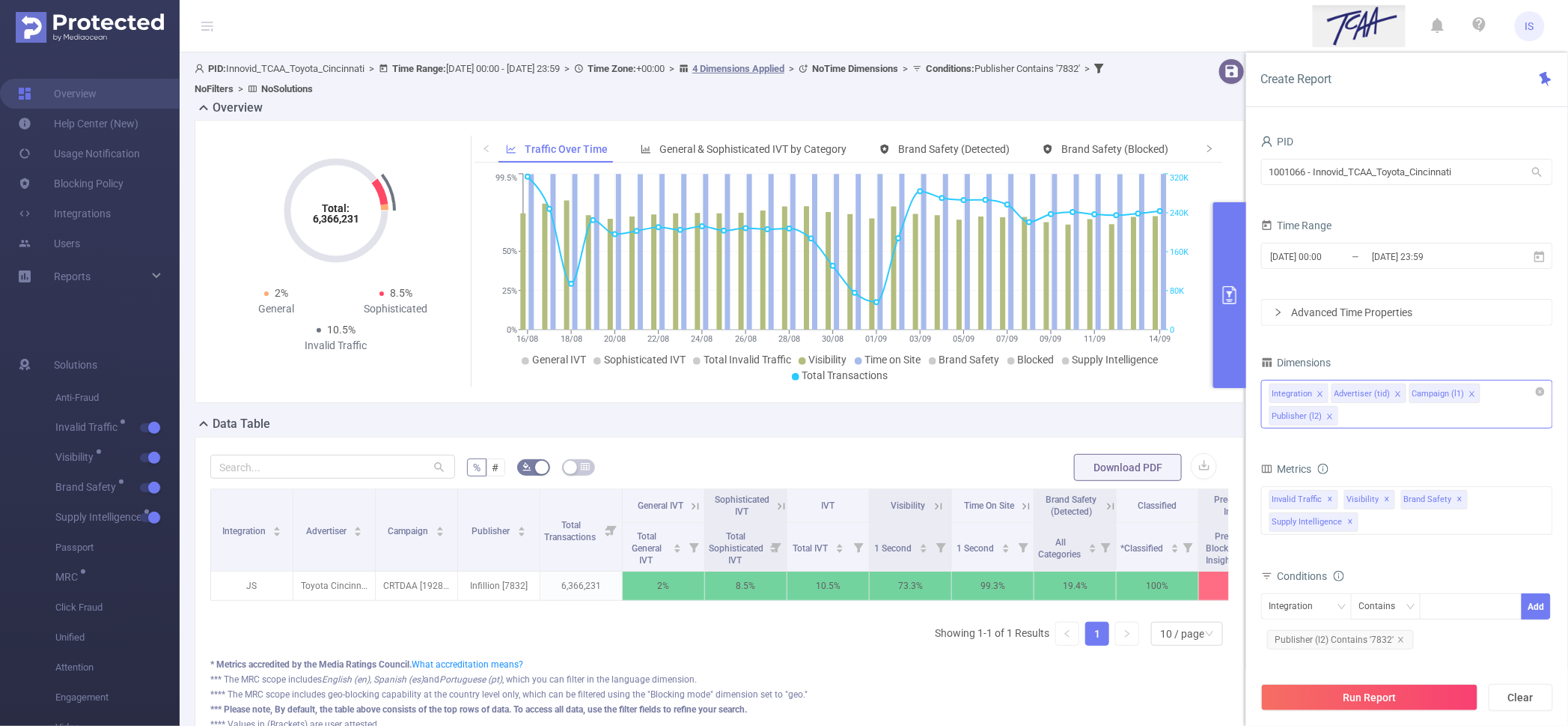
click at [1404, 420] on div "Integration Advertiser (tid) Campaign (l1) Publisher (l2)" at bounding box center [1407, 404] width 292 height 48
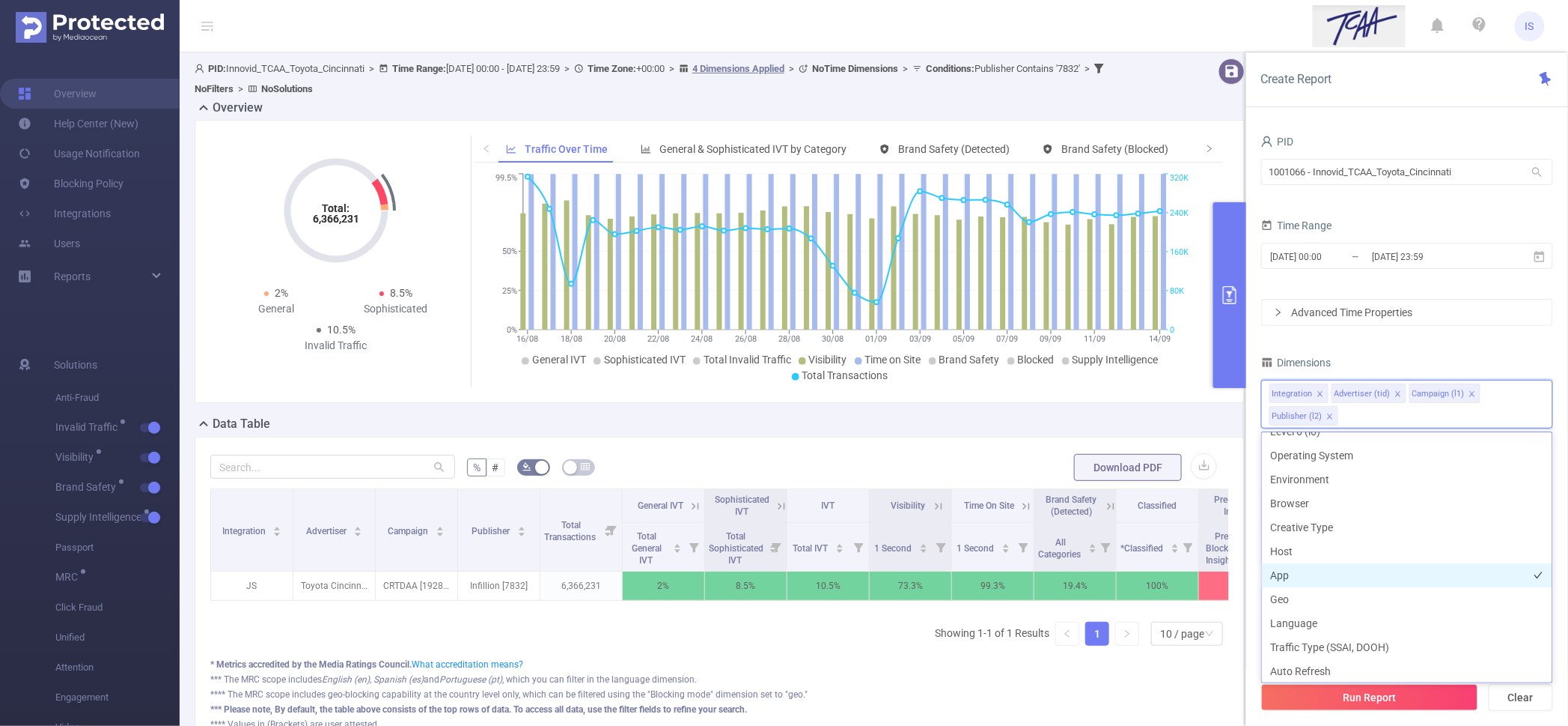
scroll to position [186, 0]
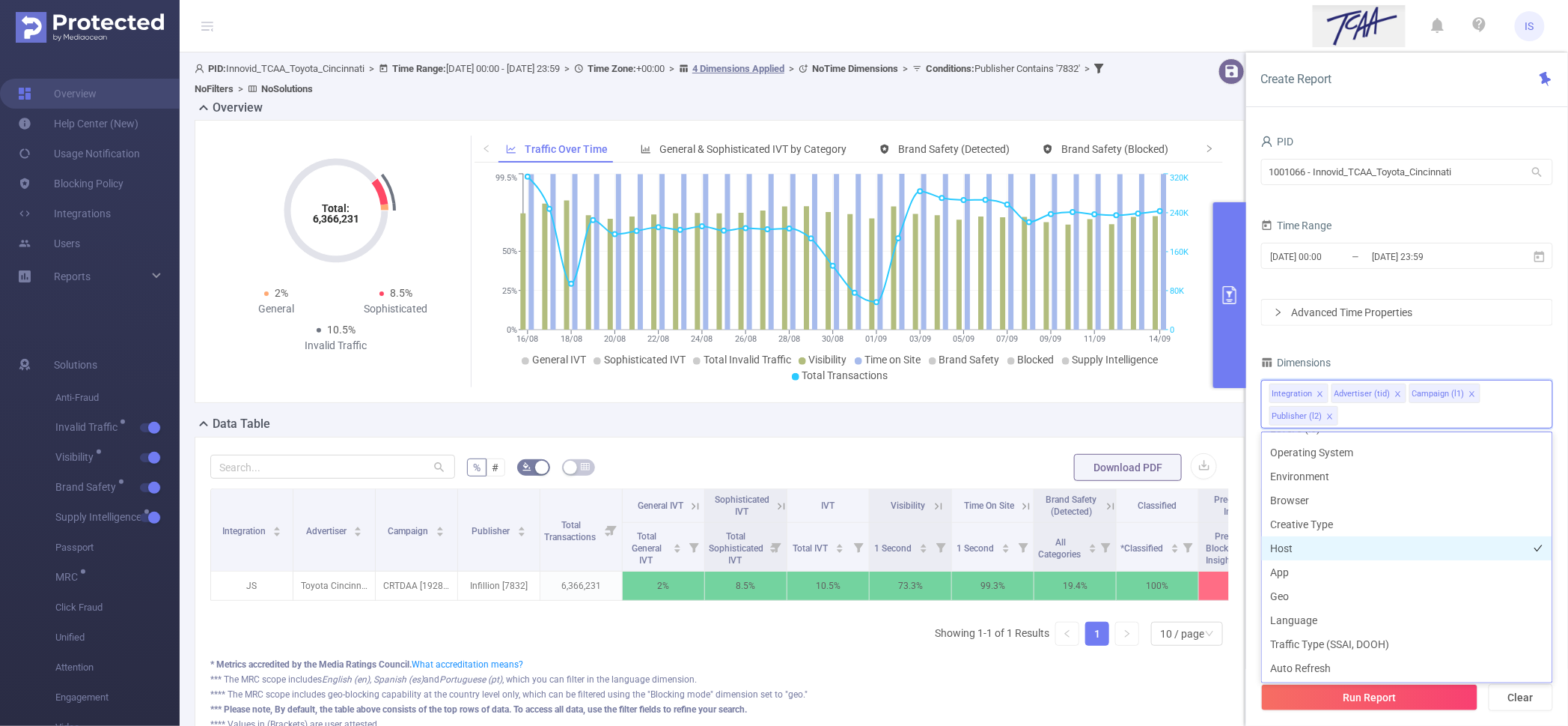
click at [1296, 541] on li "Host" at bounding box center [1407, 548] width 291 height 24
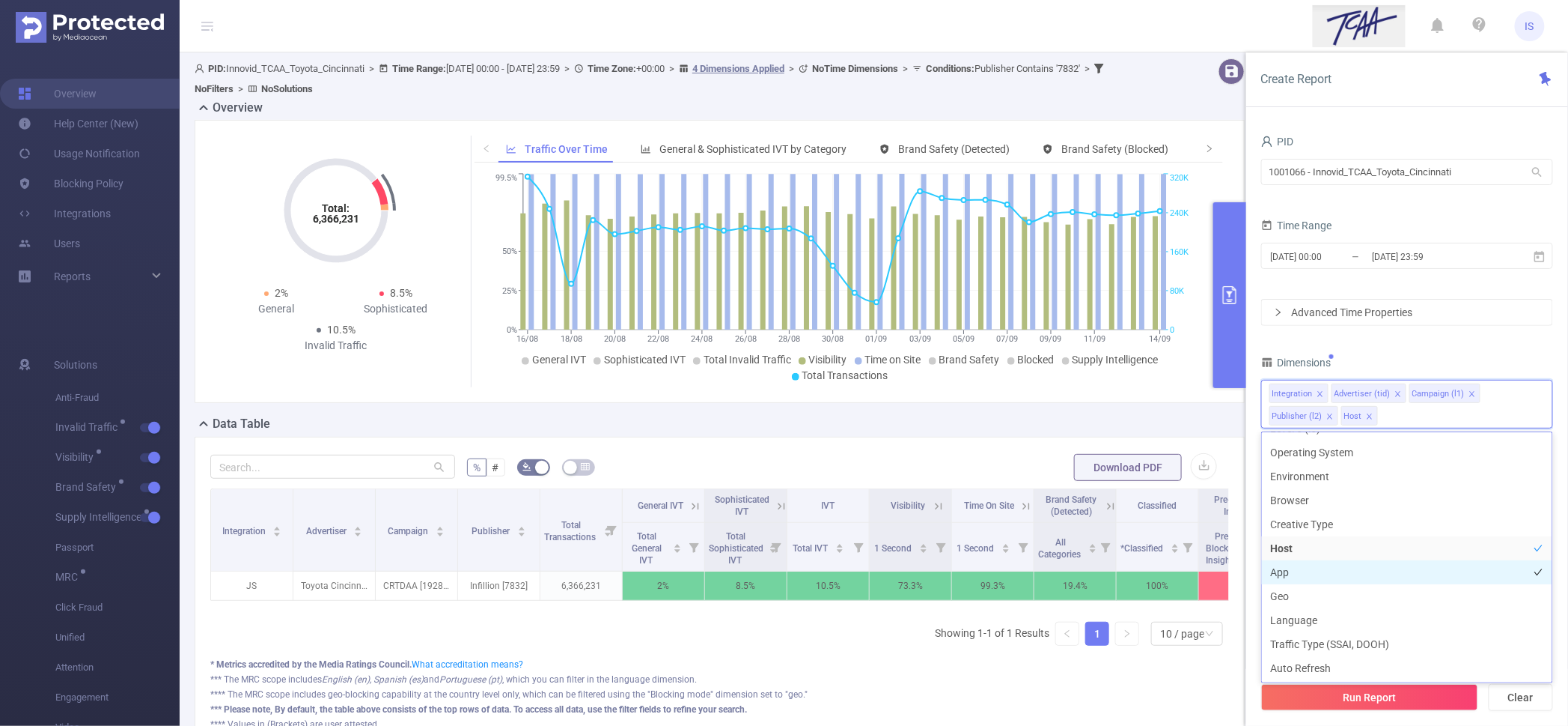
click at [1308, 563] on li "App" at bounding box center [1407, 571] width 291 height 24
click at [1398, 696] on button "Run Report" at bounding box center [1370, 697] width 217 height 27
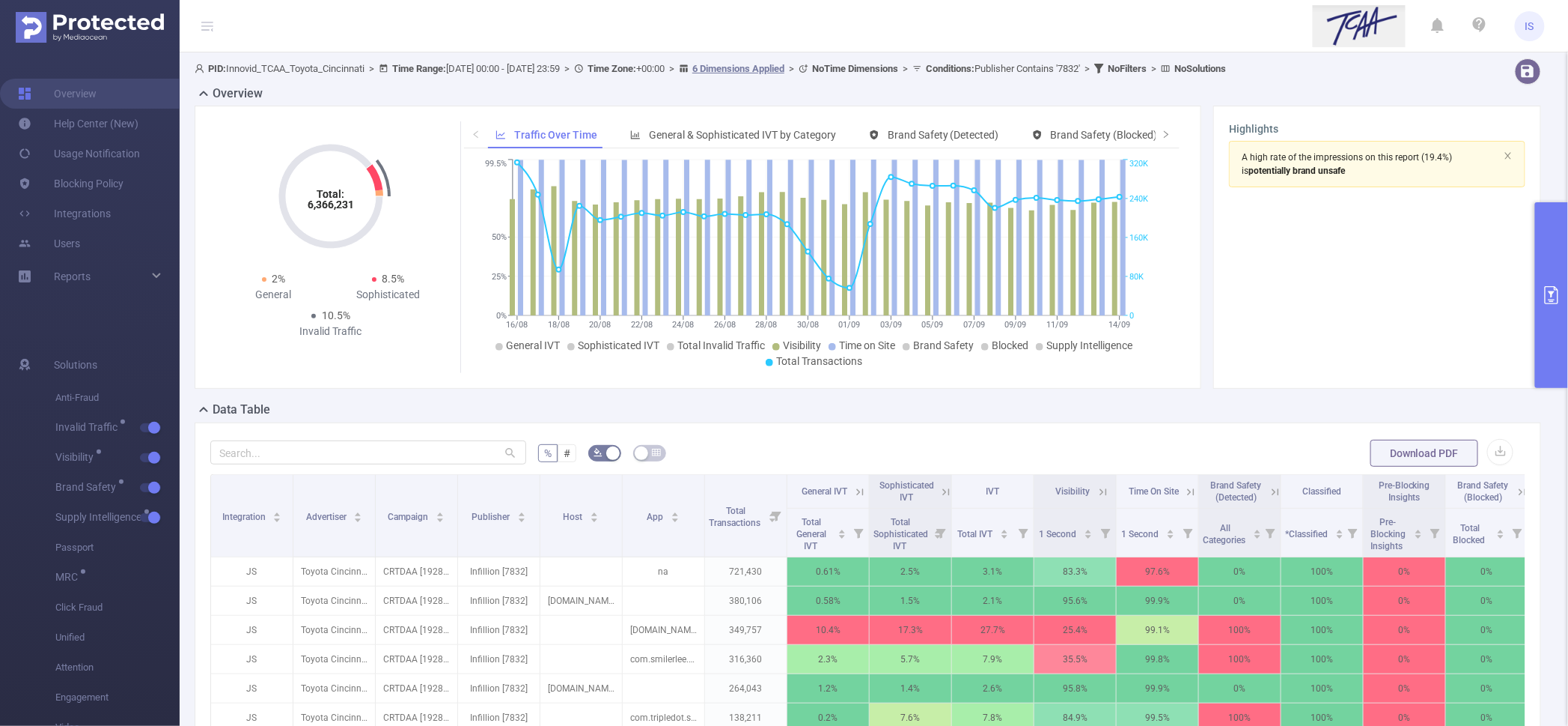
scroll to position [379, 0]
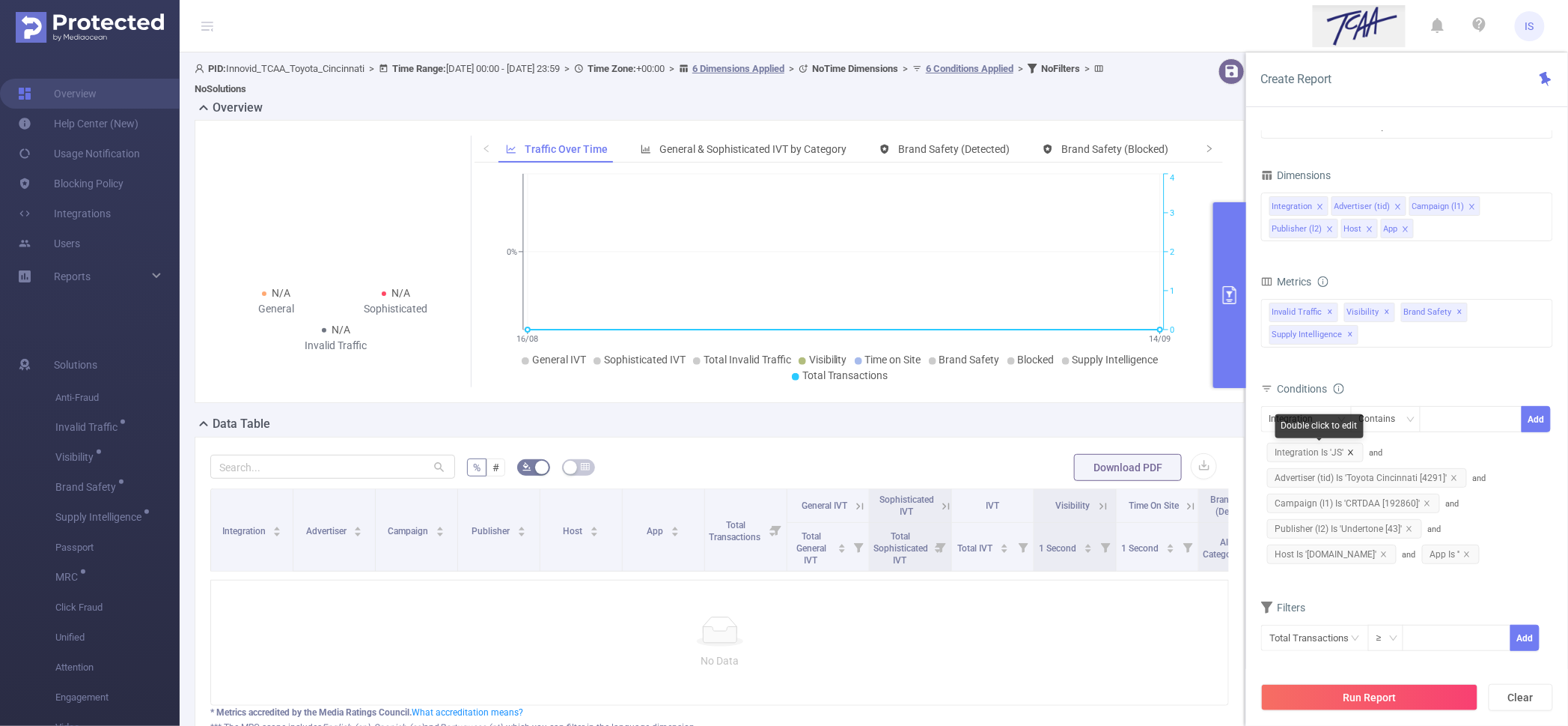
click at [1353, 451] on icon "icon: close" at bounding box center [1351, 452] width 8 height 8
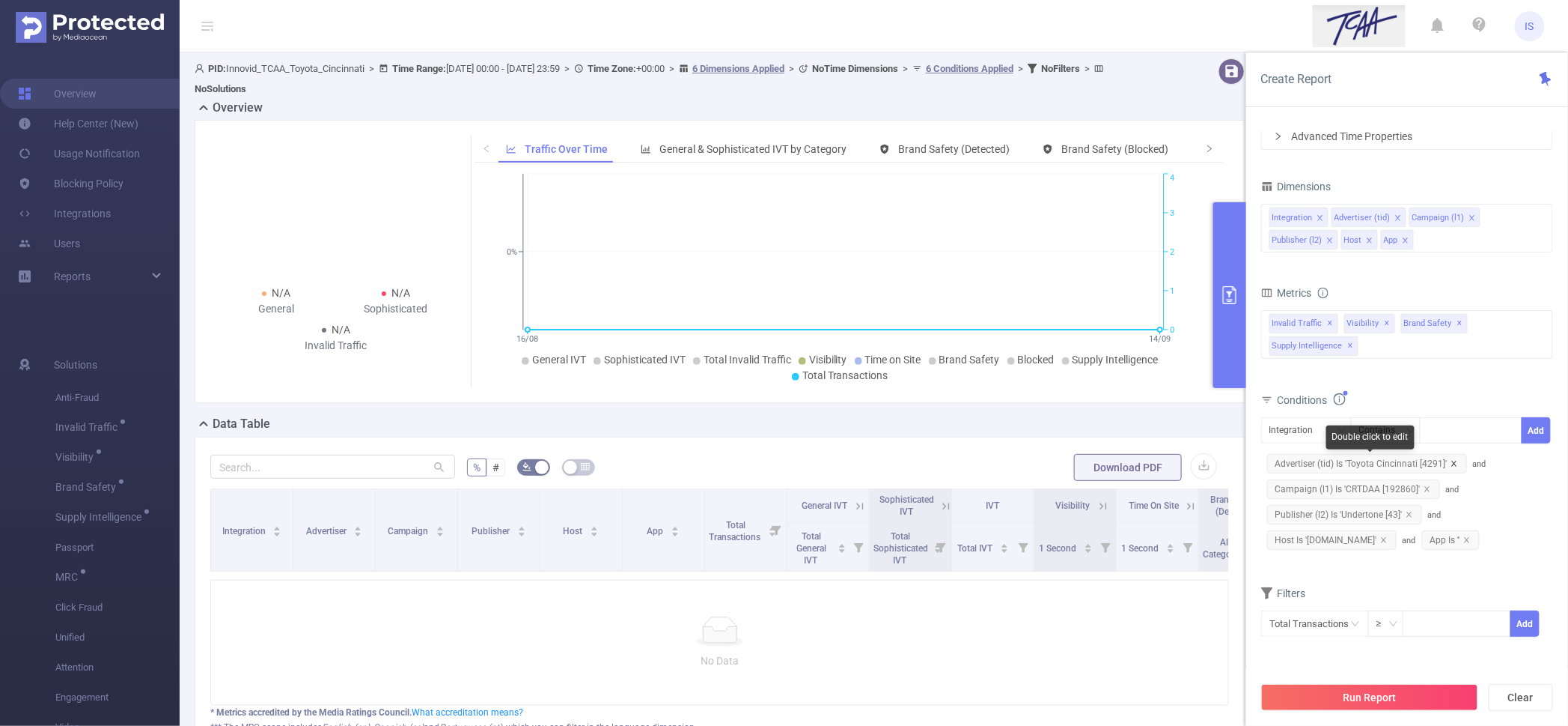
click at [1453, 461] on icon "icon: close" at bounding box center [1454, 464] width 8 height 8
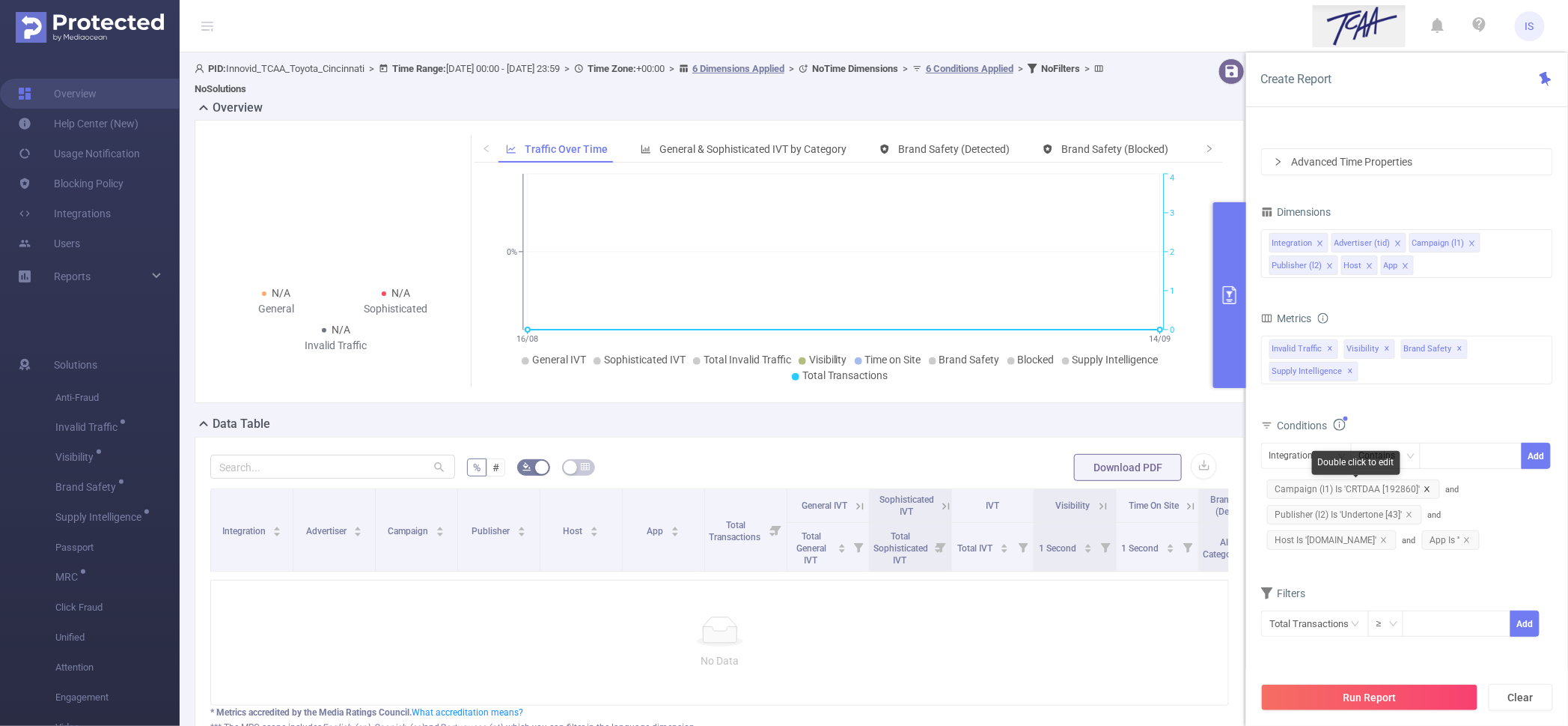
click at [1423, 486] on icon "icon: close" at bounding box center [1427, 489] width 8 height 8
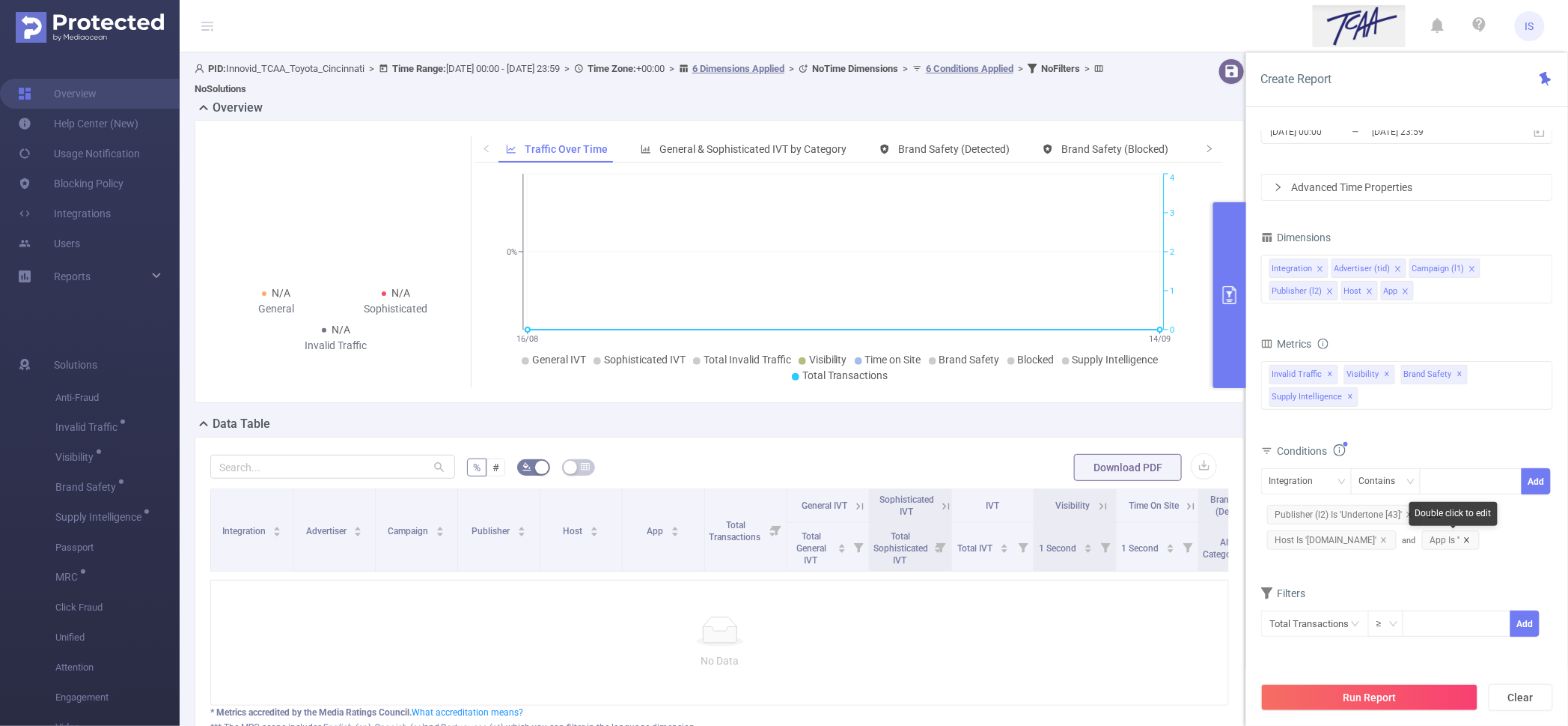
click at [1464, 537] on icon "icon: close" at bounding box center [1467, 539] width 5 height 5
click at [1357, 515] on span "Publisher (l2) Is 'Undertone [43]'" at bounding box center [1345, 514] width 155 height 19
click at [1384, 488] on div "Is" at bounding box center [1386, 484] width 54 height 25
click at [1380, 516] on li "Contains" at bounding box center [1401, 514] width 100 height 24
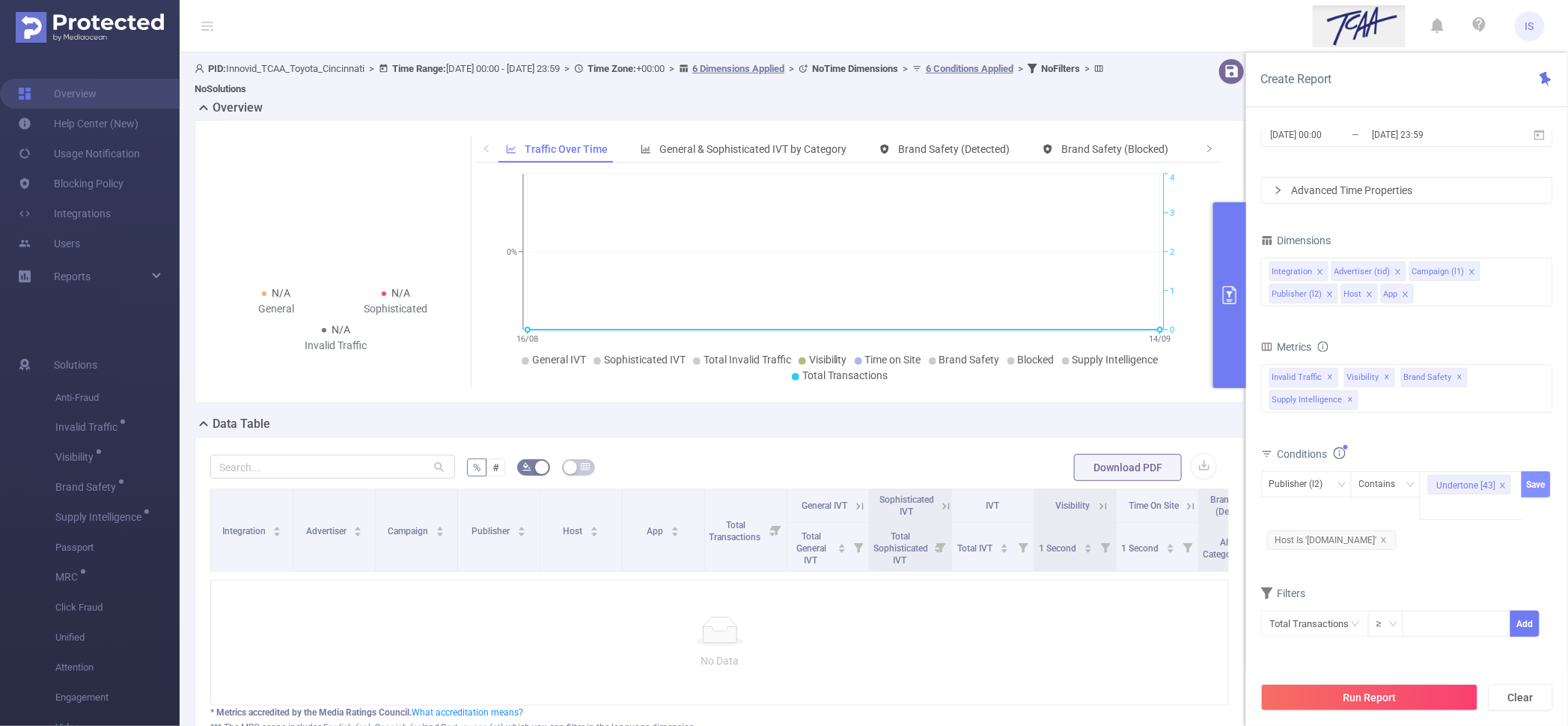
click at [1526, 485] on button "Save" at bounding box center [1536, 484] width 29 height 26
click at [1307, 519] on span "Host Is 'dailymotion.com'" at bounding box center [1332, 517] width 129 height 19
click at [1380, 481] on div "Is" at bounding box center [1386, 484] width 54 height 25
click at [1387, 513] on li "Contains" at bounding box center [1401, 514] width 100 height 24
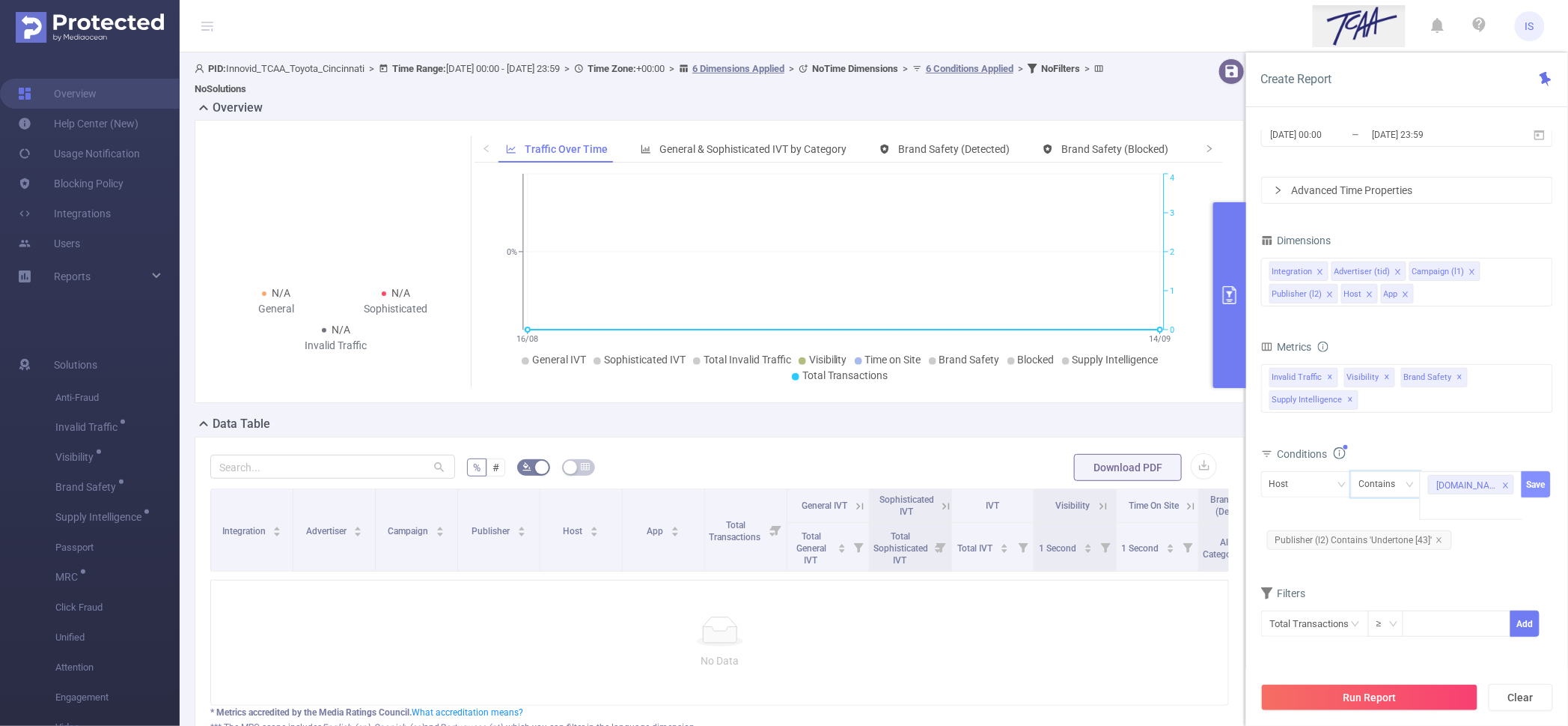
click at [1540, 495] on button "Save" at bounding box center [1536, 484] width 29 height 26
click at [1367, 700] on button "Run Report" at bounding box center [1370, 697] width 217 height 27
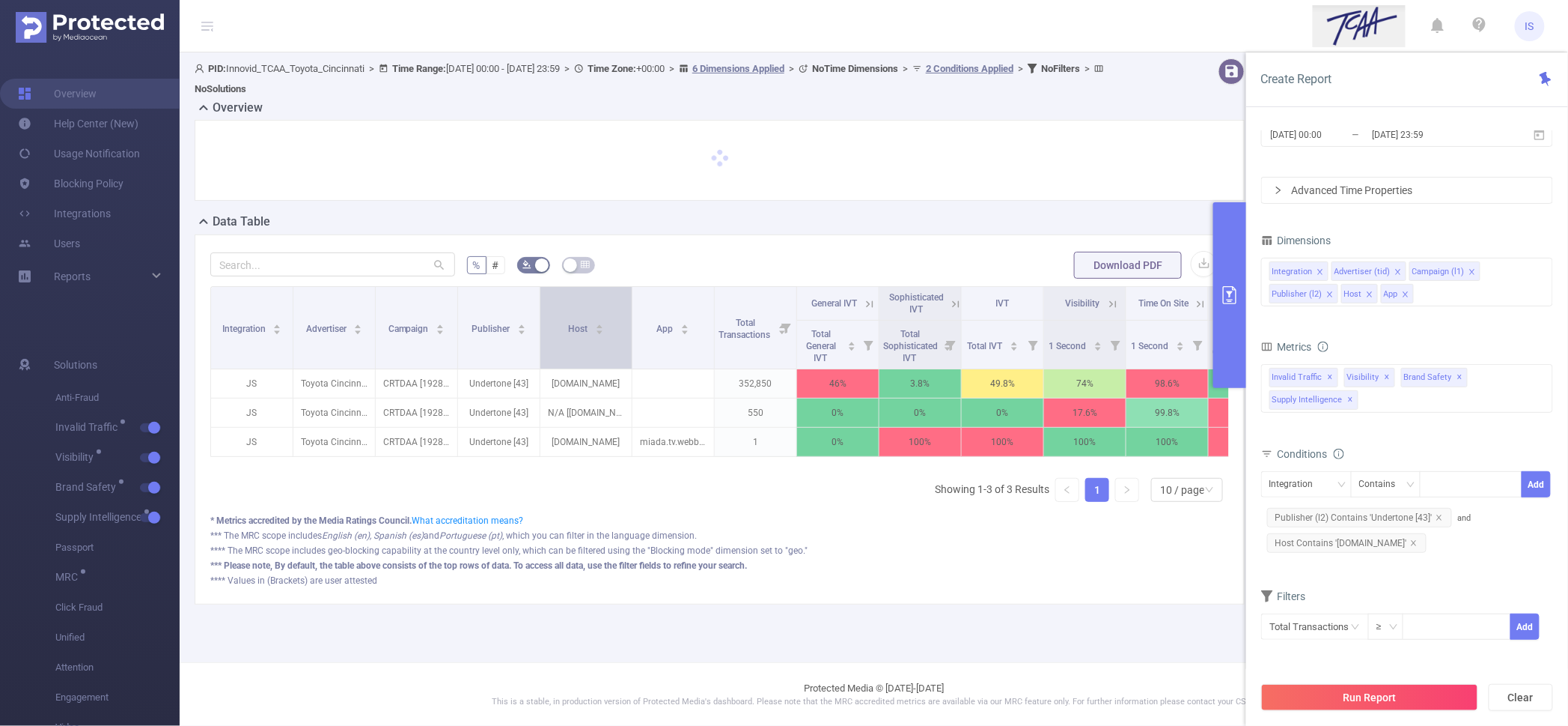
drag, startPoint x: 618, startPoint y: 342, endPoint x: 628, endPoint y: 339, distance: 10.4
click at [628, 339] on span at bounding box center [632, 328] width 8 height 82
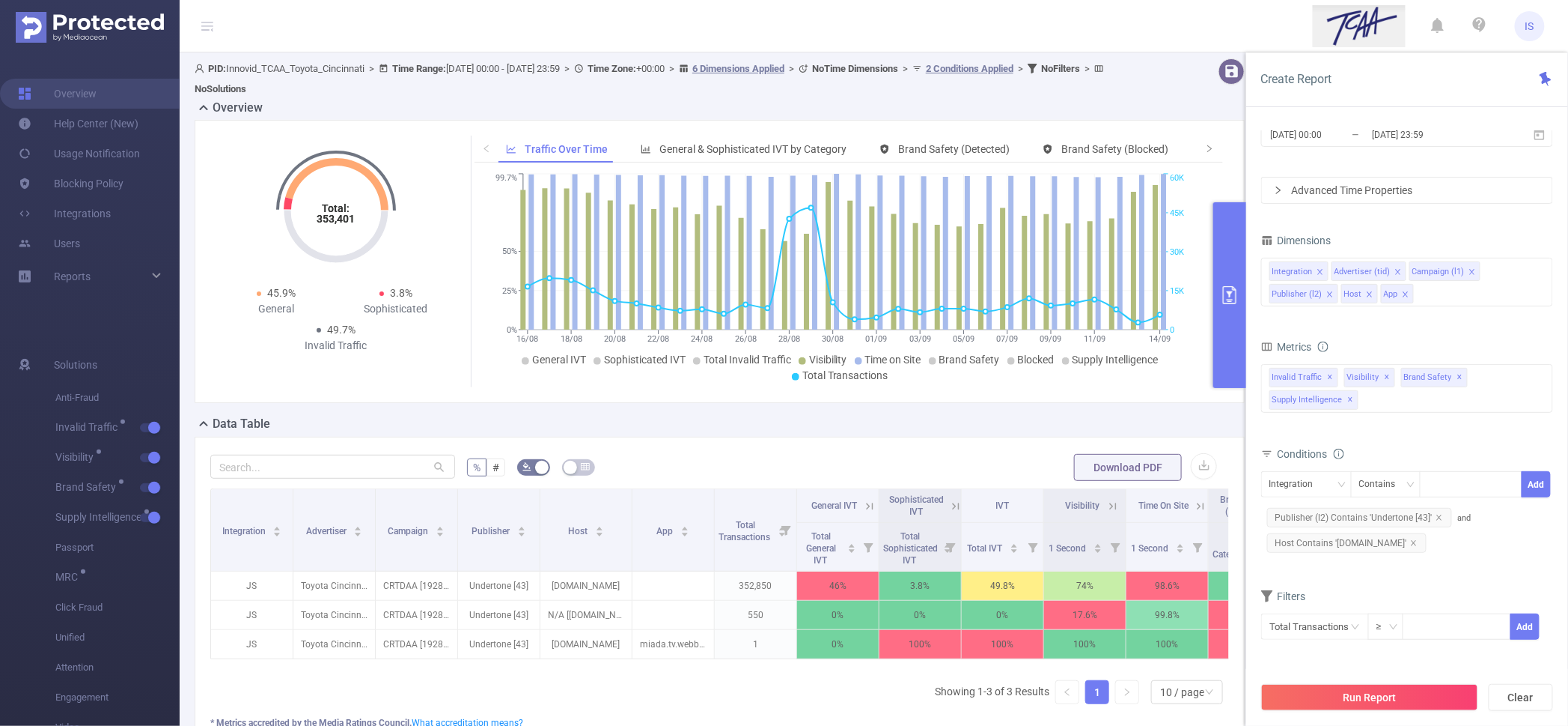
click at [869, 501] on icon at bounding box center [870, 506] width 14 height 14
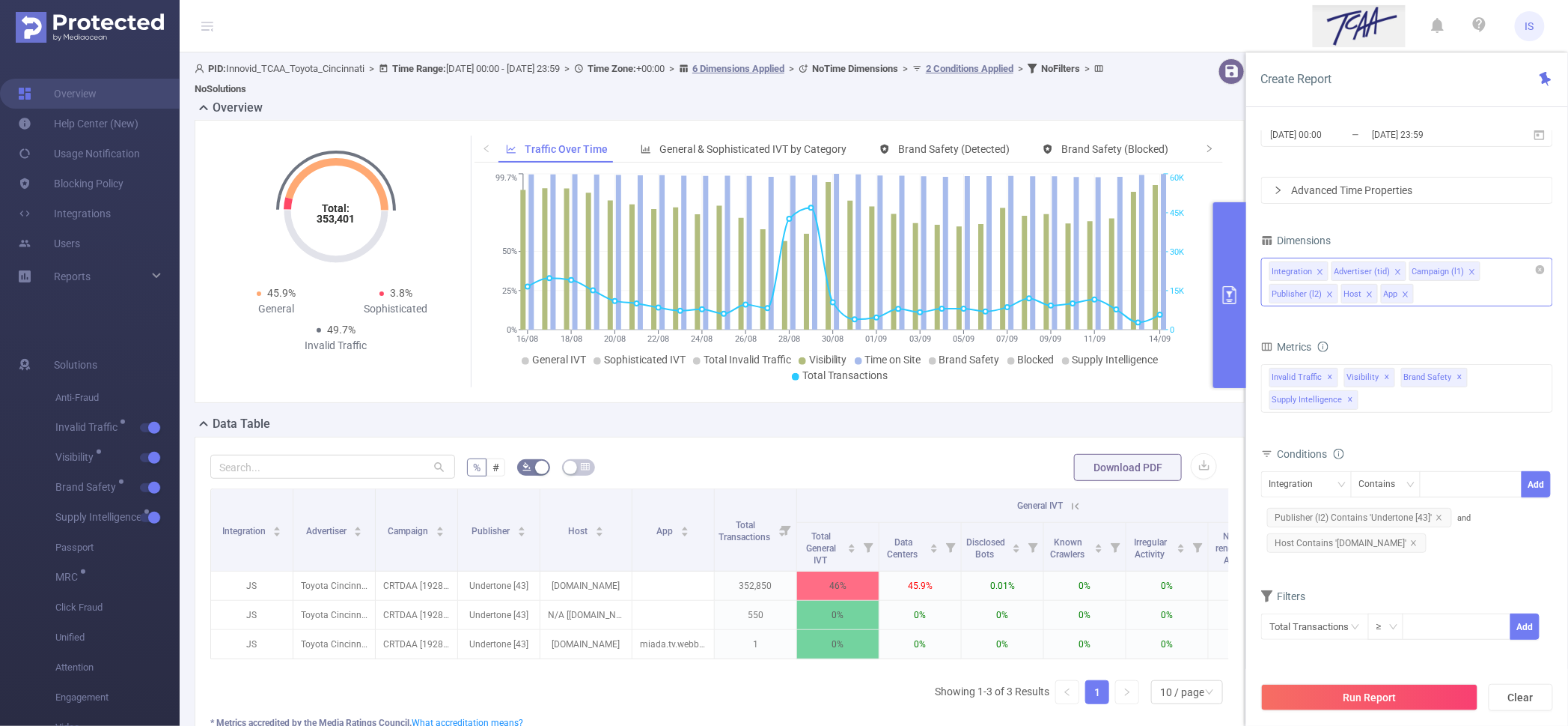
click at [1455, 290] on div "Integration Advertiser (tid) Campaign (l1) Publisher (l2) Host App" at bounding box center [1407, 281] width 292 height 48
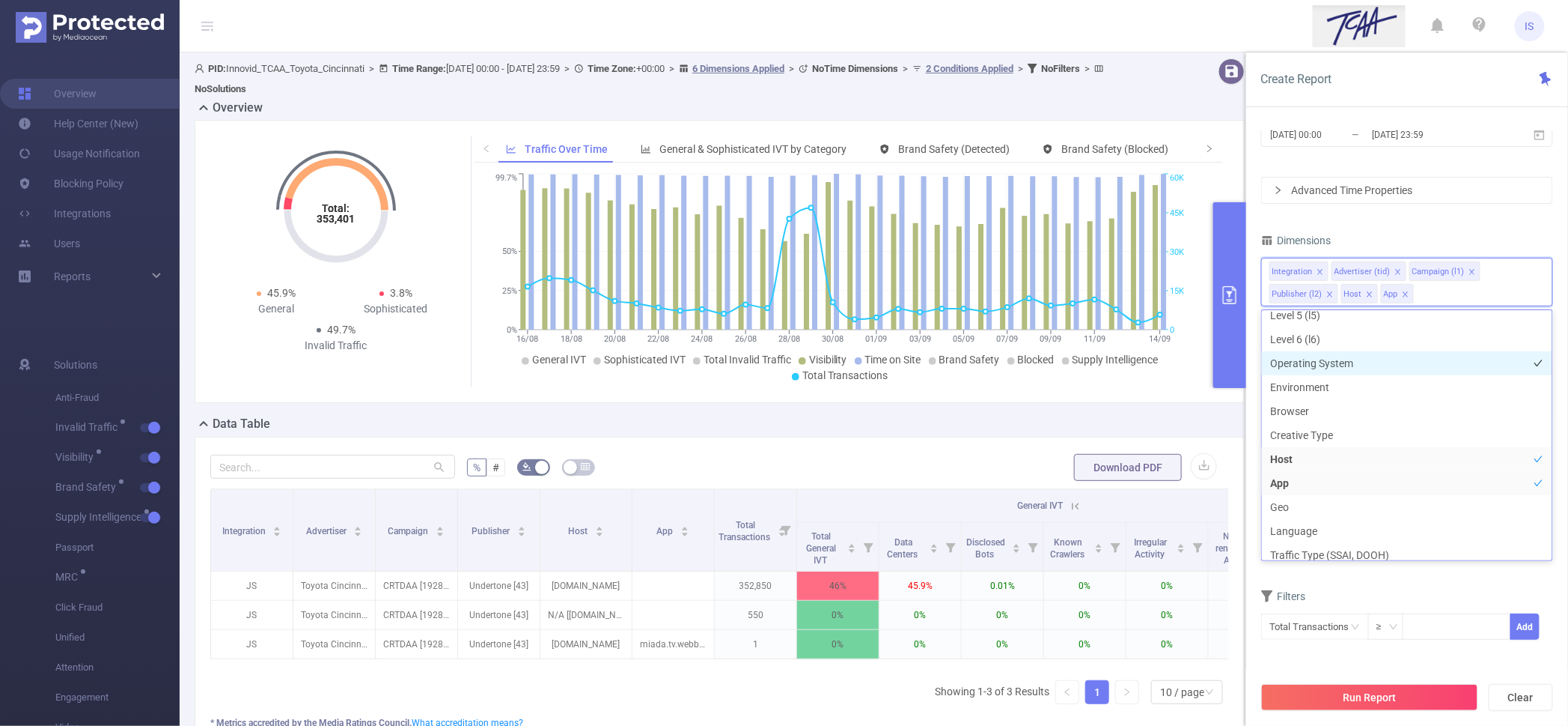
scroll to position [186, 0]
click at [1305, 371] on li "Browser" at bounding box center [1407, 378] width 291 height 24
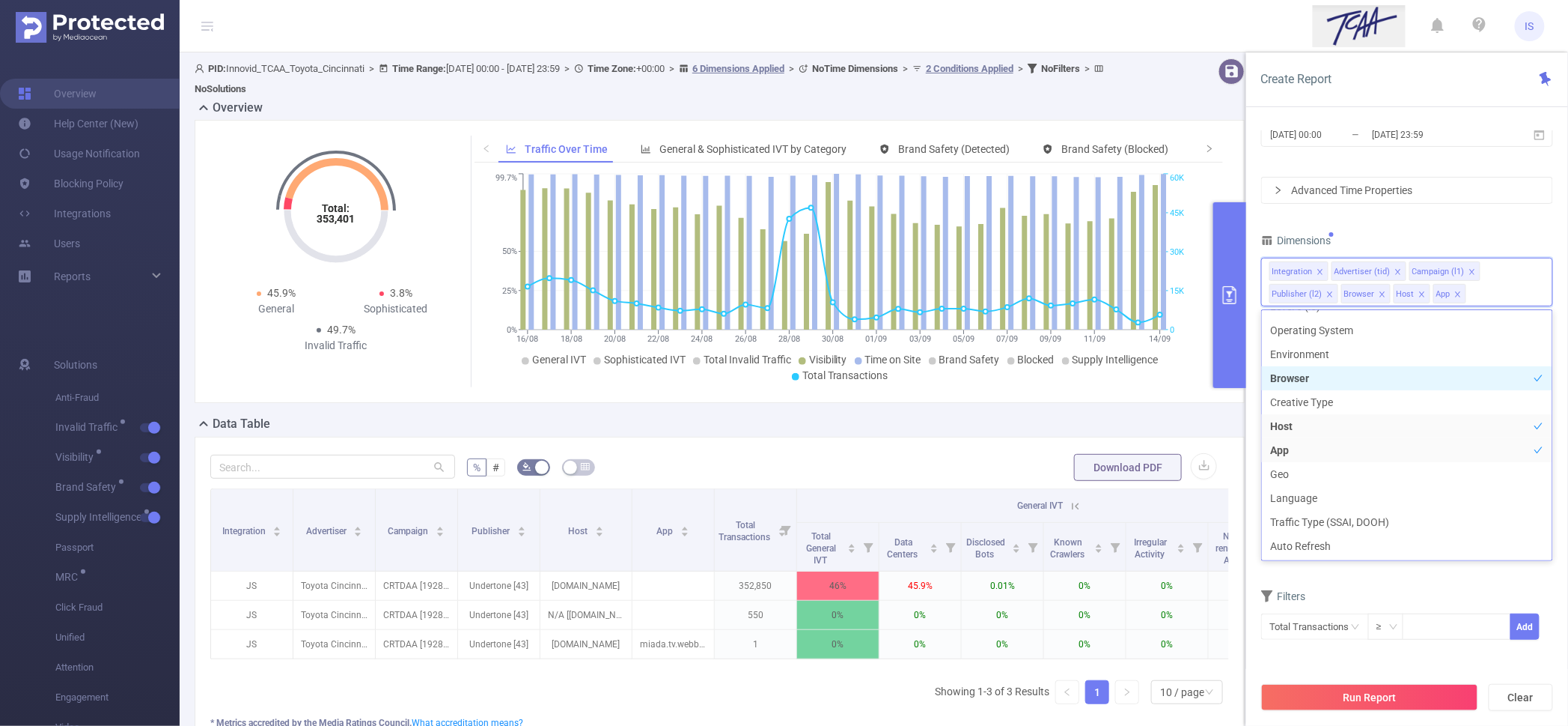
scroll to position [93, 0]
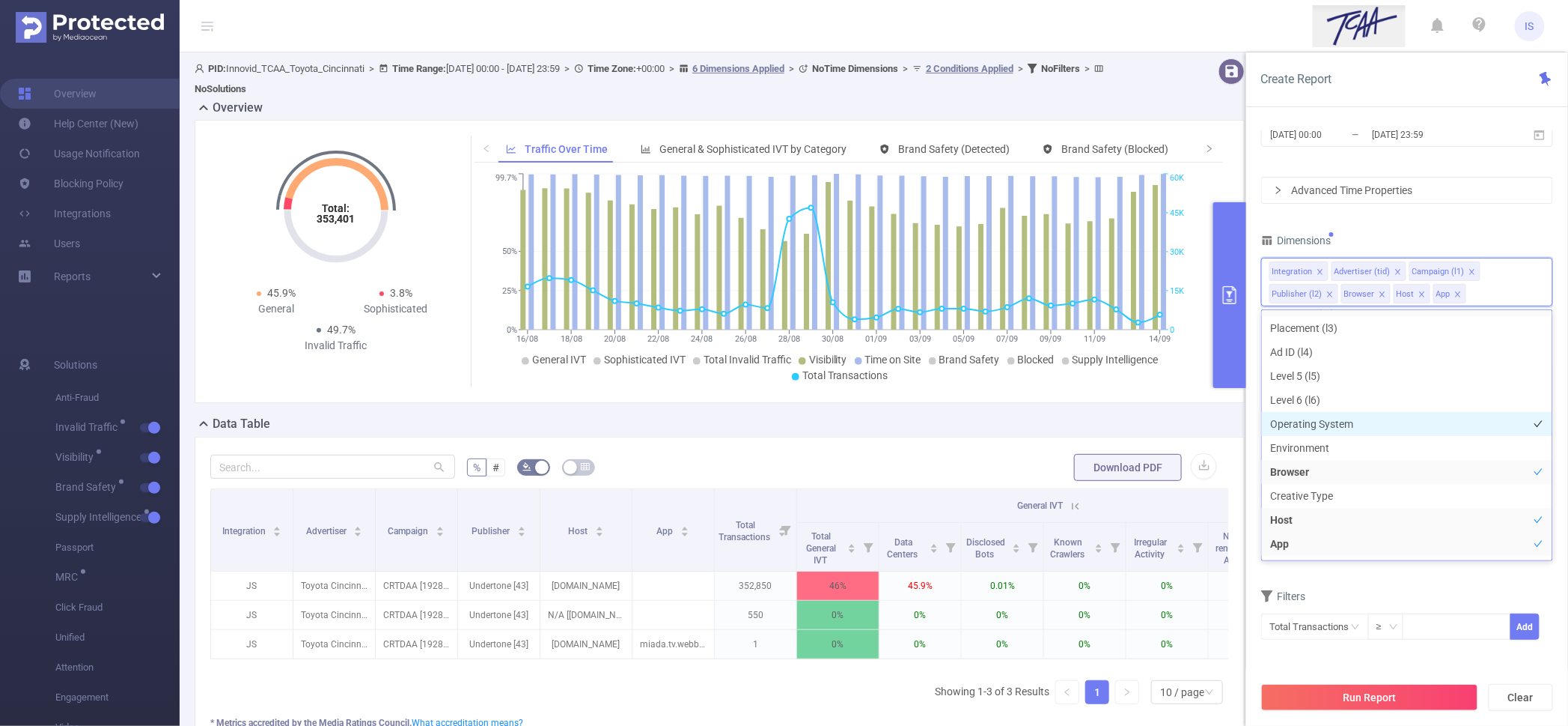
click at [1317, 425] on li "Operating System" at bounding box center [1407, 424] width 291 height 24
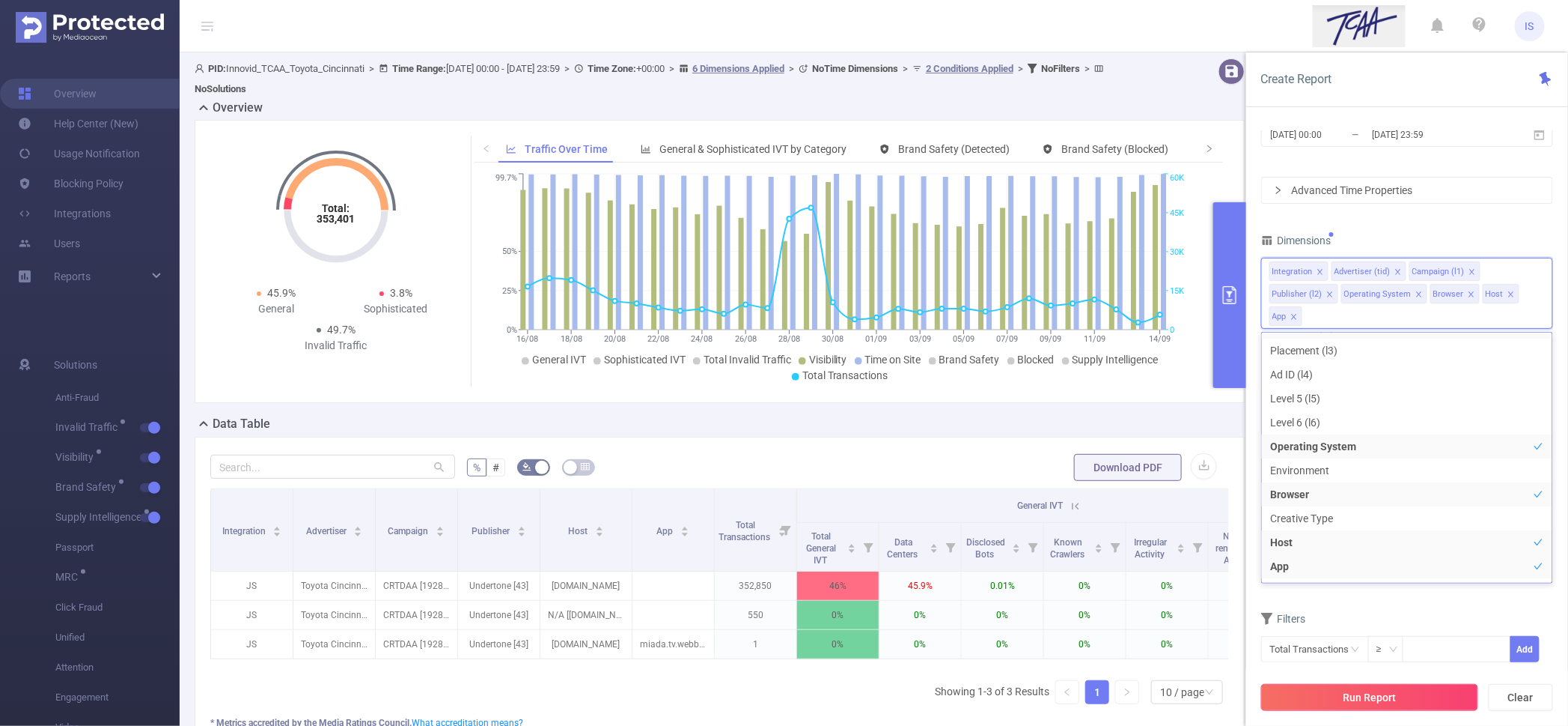
click at [1369, 696] on button "Run Report" at bounding box center [1370, 697] width 217 height 27
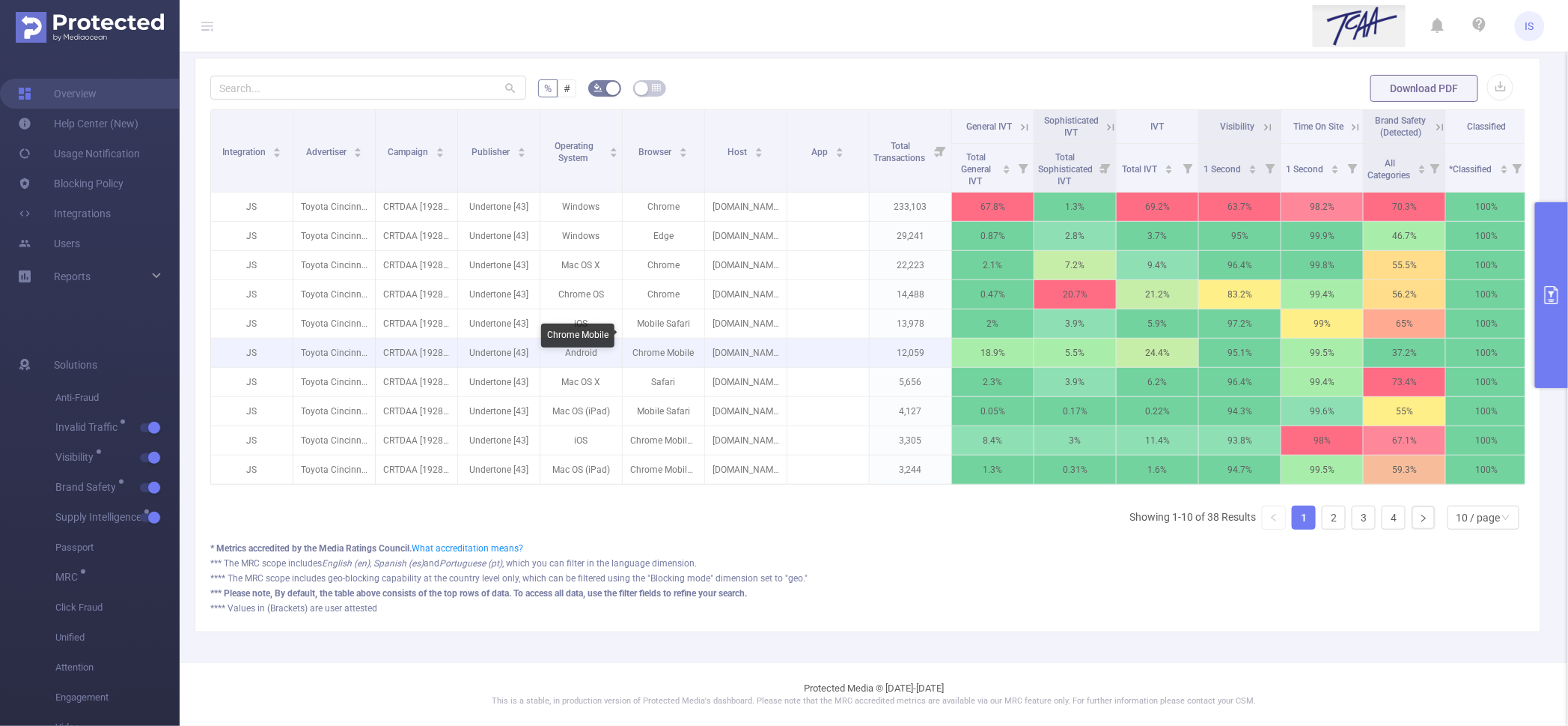
scroll to position [83, 0]
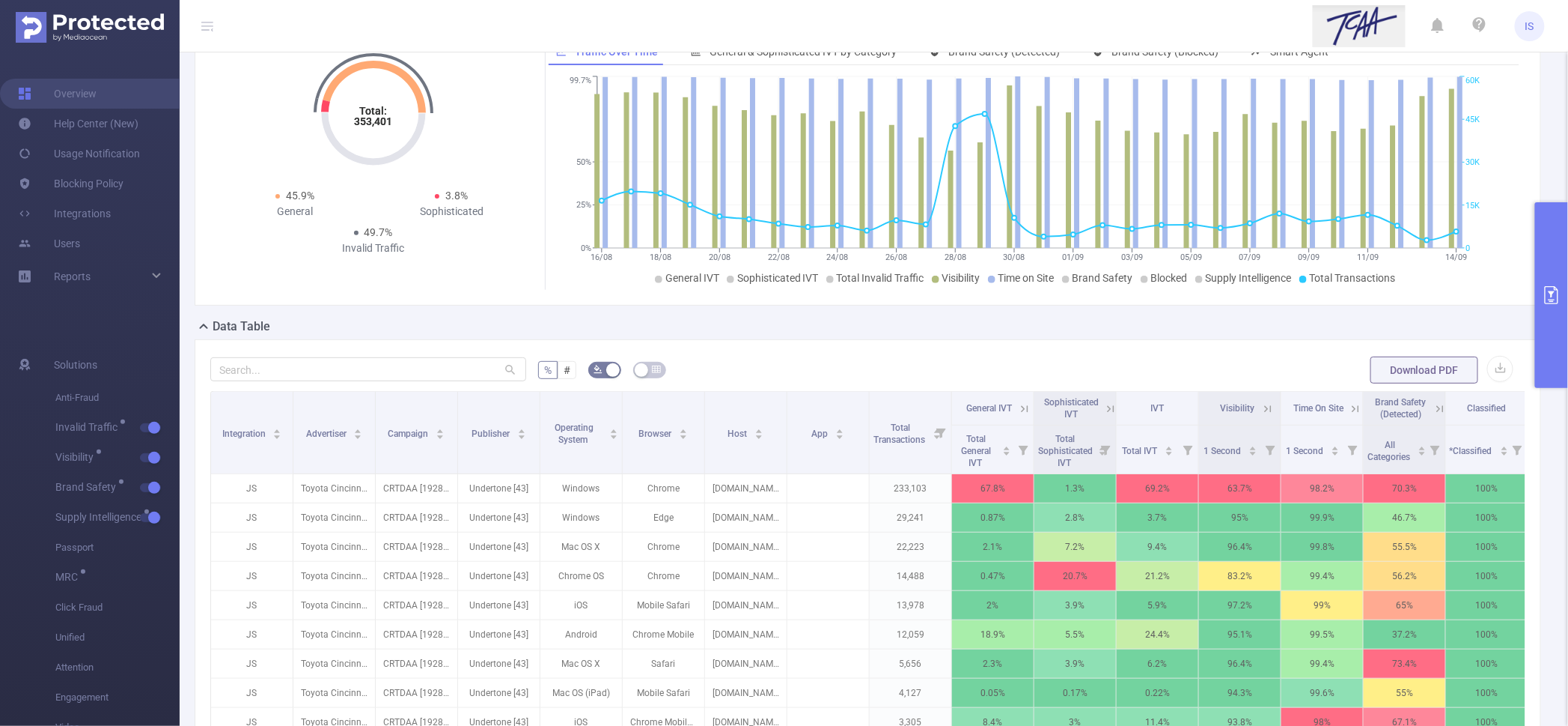
click at [1025, 413] on icon at bounding box center [1025, 409] width 14 height 14
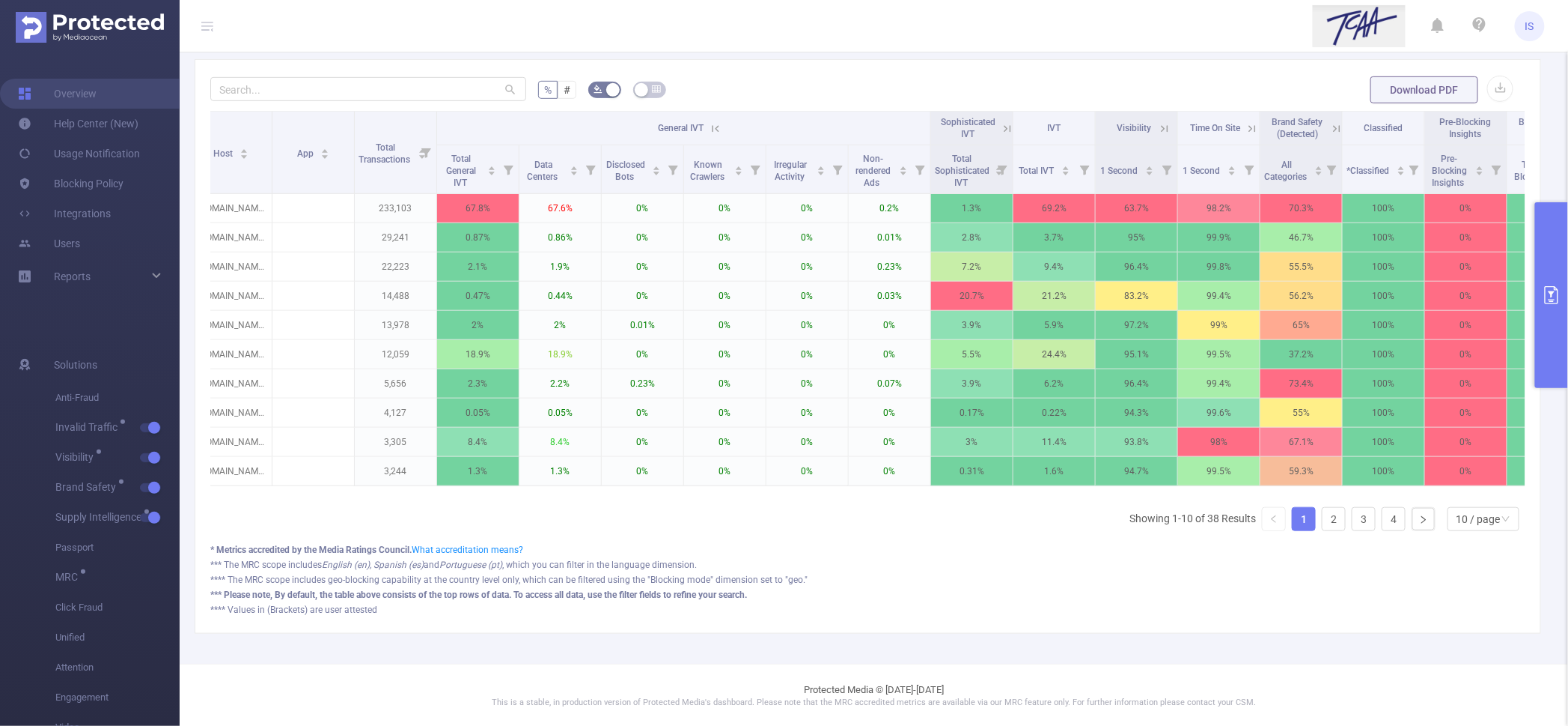
scroll to position [0, 546]
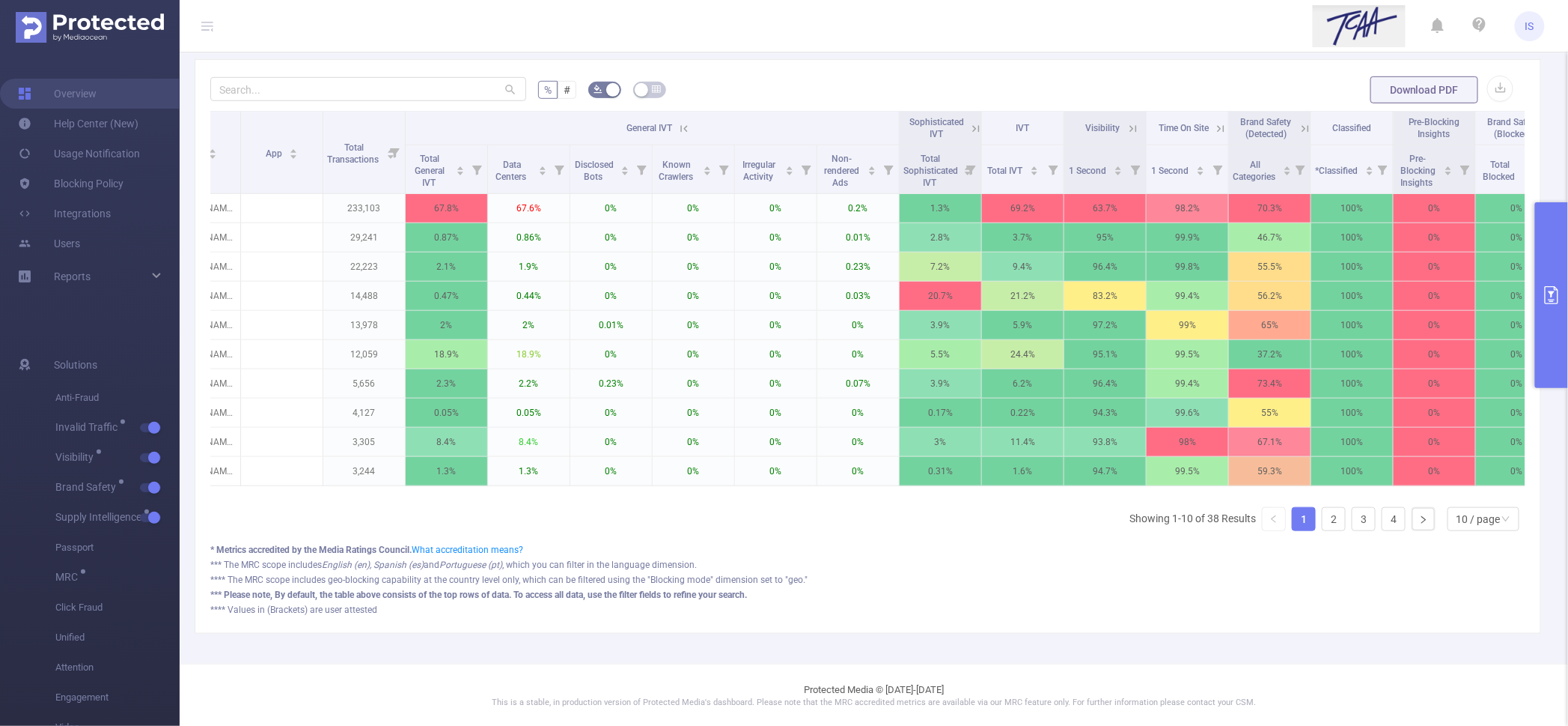
click at [972, 127] on icon at bounding box center [976, 129] width 14 height 14
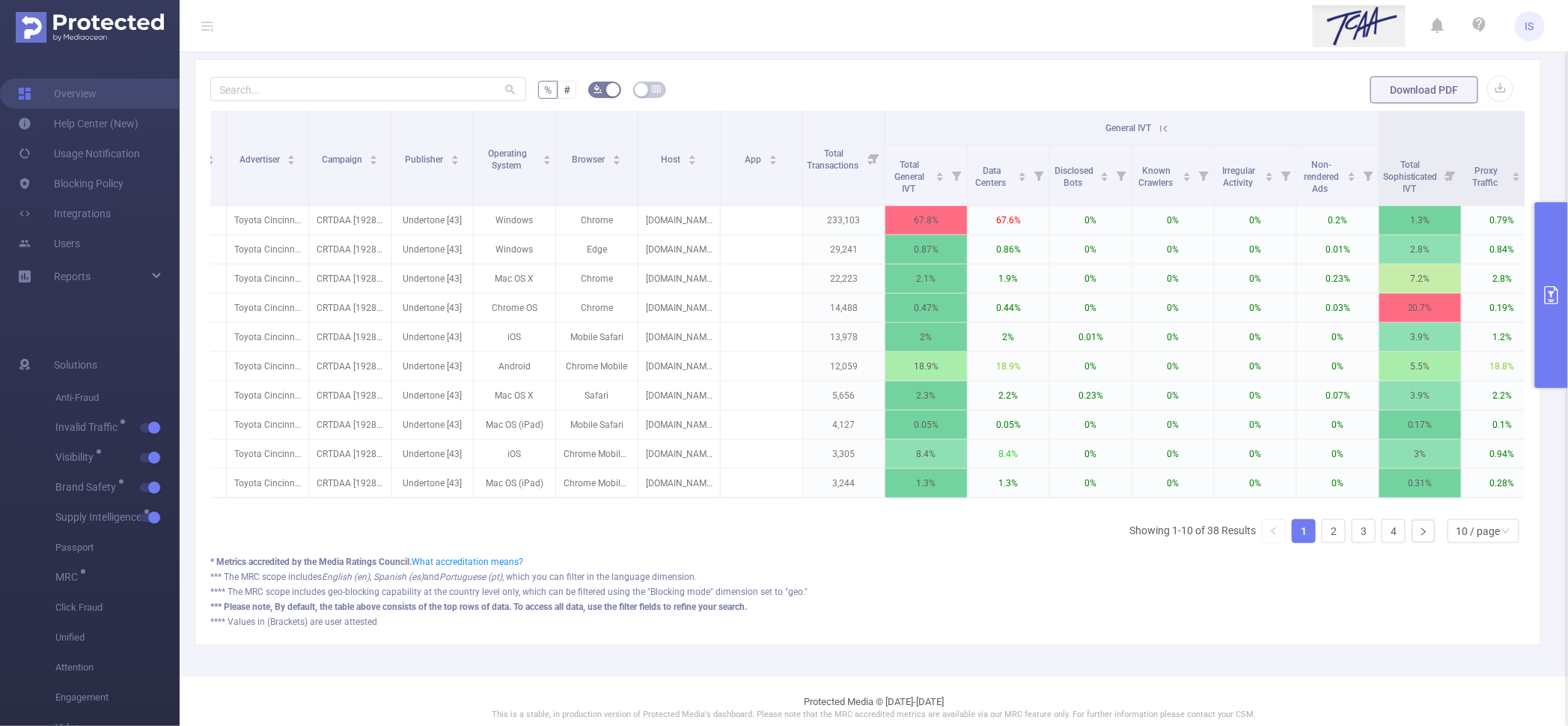
scroll to position [0, 0]
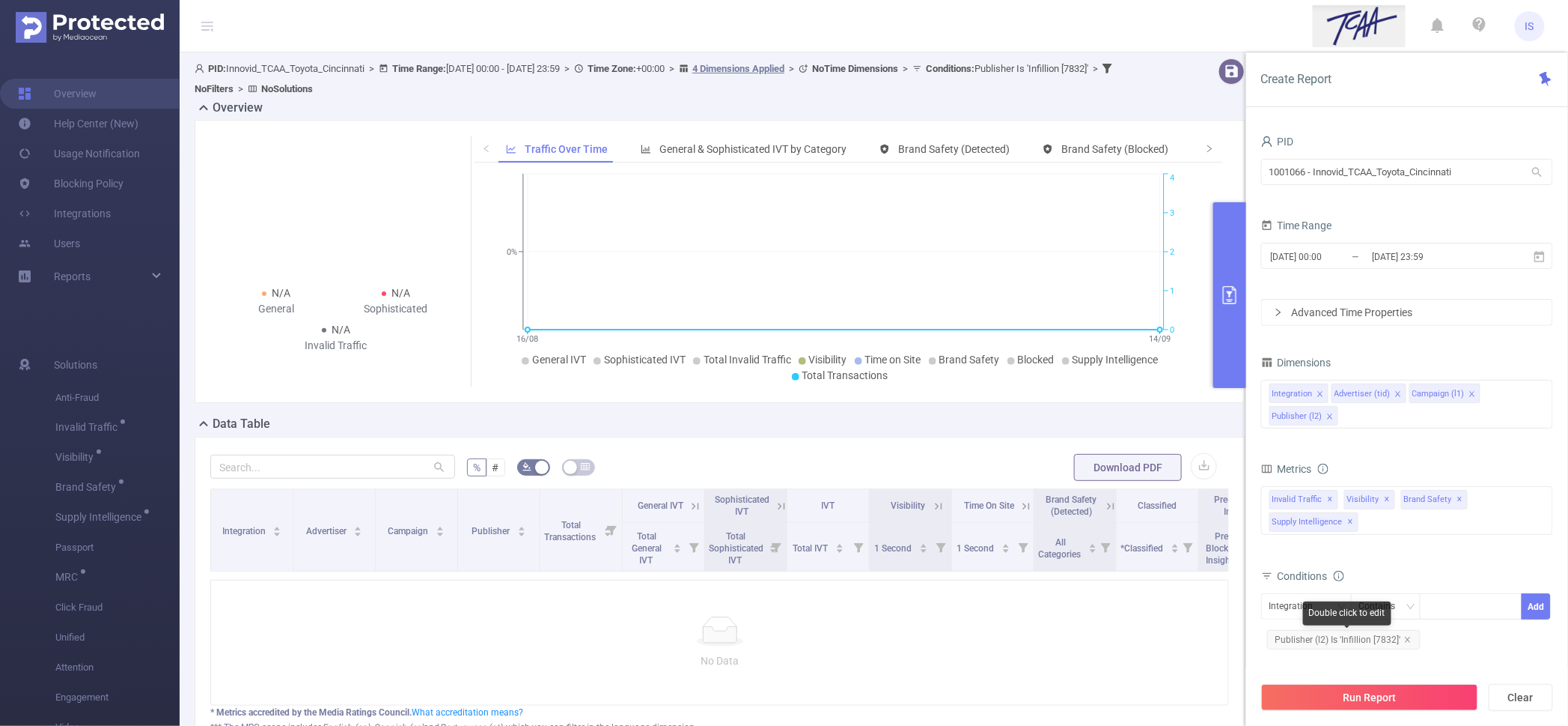
click at [1344, 640] on span "Publisher (l2) Is 'Infillion [7832]'" at bounding box center [1344, 639] width 154 height 19
click at [1378, 613] on div "Is" at bounding box center [1386, 606] width 54 height 25
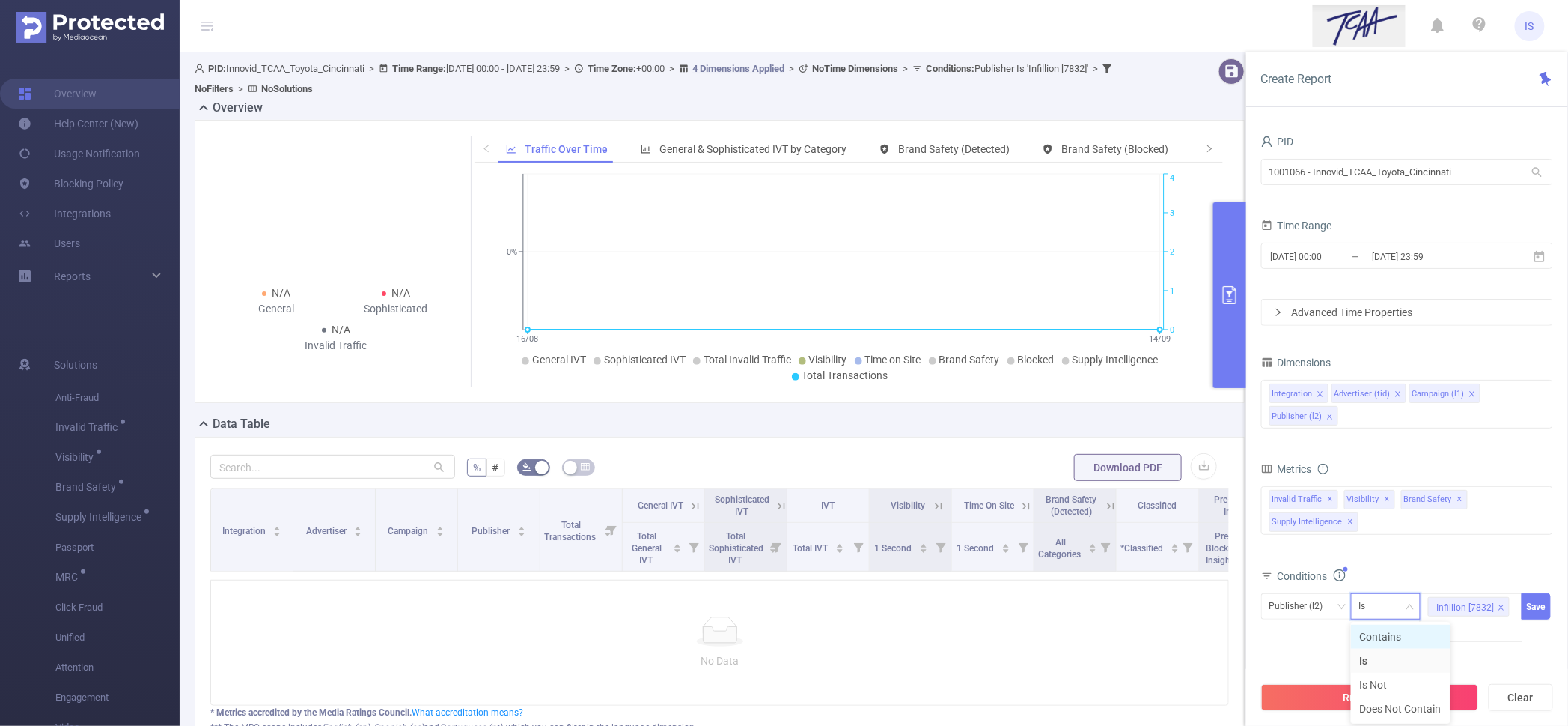
click at [1381, 637] on li "Contains" at bounding box center [1401, 636] width 100 height 24
click at [1532, 611] on button "Save" at bounding box center [1536, 606] width 29 height 26
click at [1371, 700] on button "Run Report" at bounding box center [1370, 697] width 217 height 27
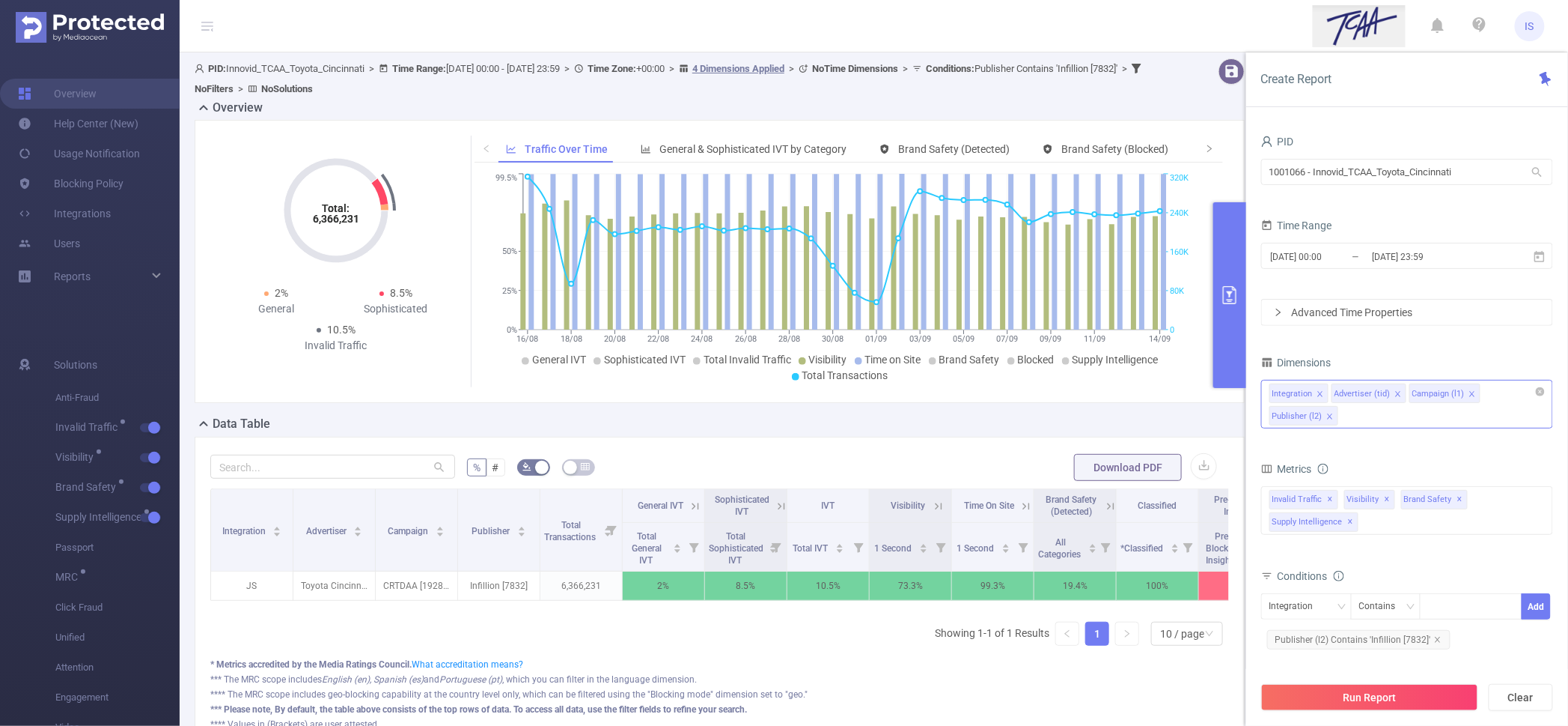
click at [1388, 421] on div "Integration Advertiser (tid) Campaign (l1) Publisher (l2)" at bounding box center [1407, 404] width 292 height 48
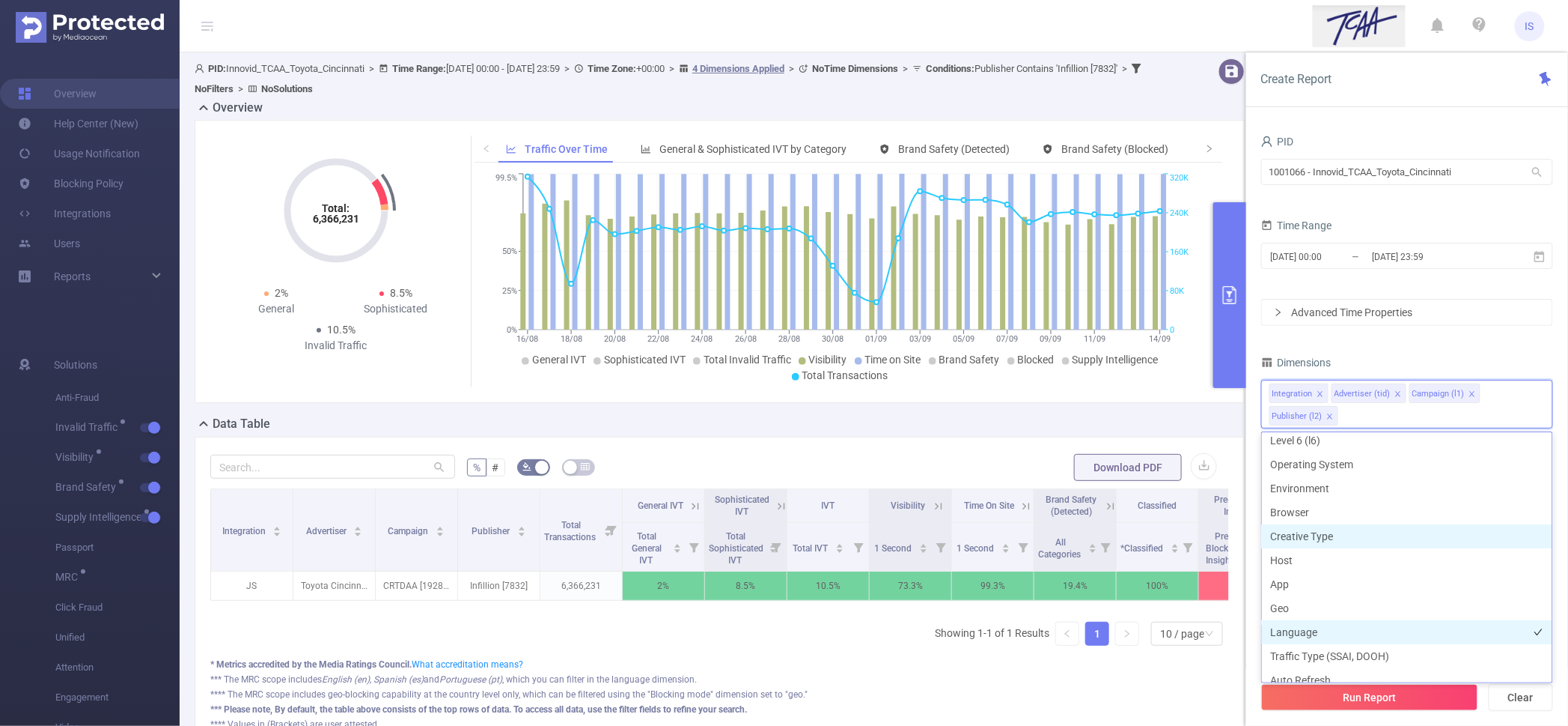
scroll to position [186, 0]
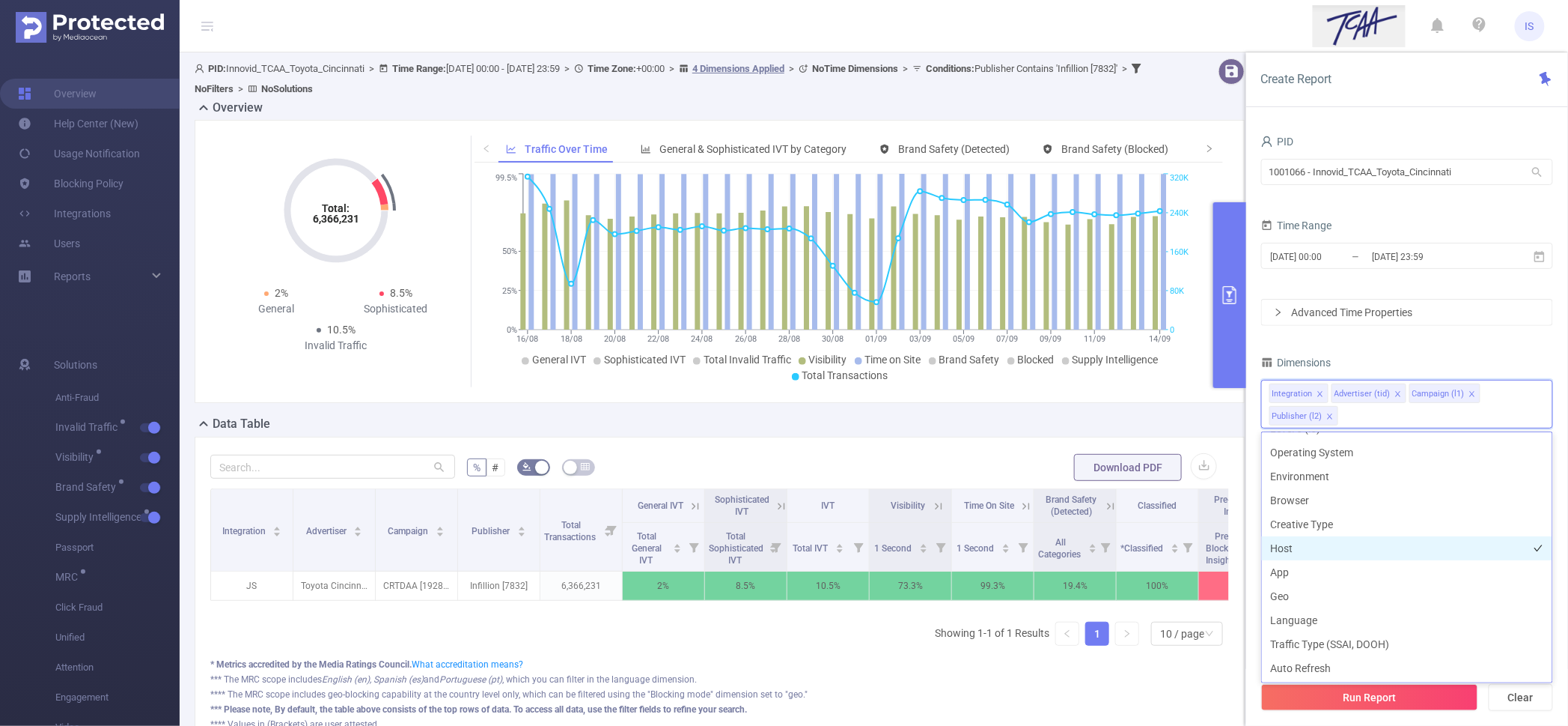
click at [1297, 543] on li "Host" at bounding box center [1407, 548] width 291 height 24
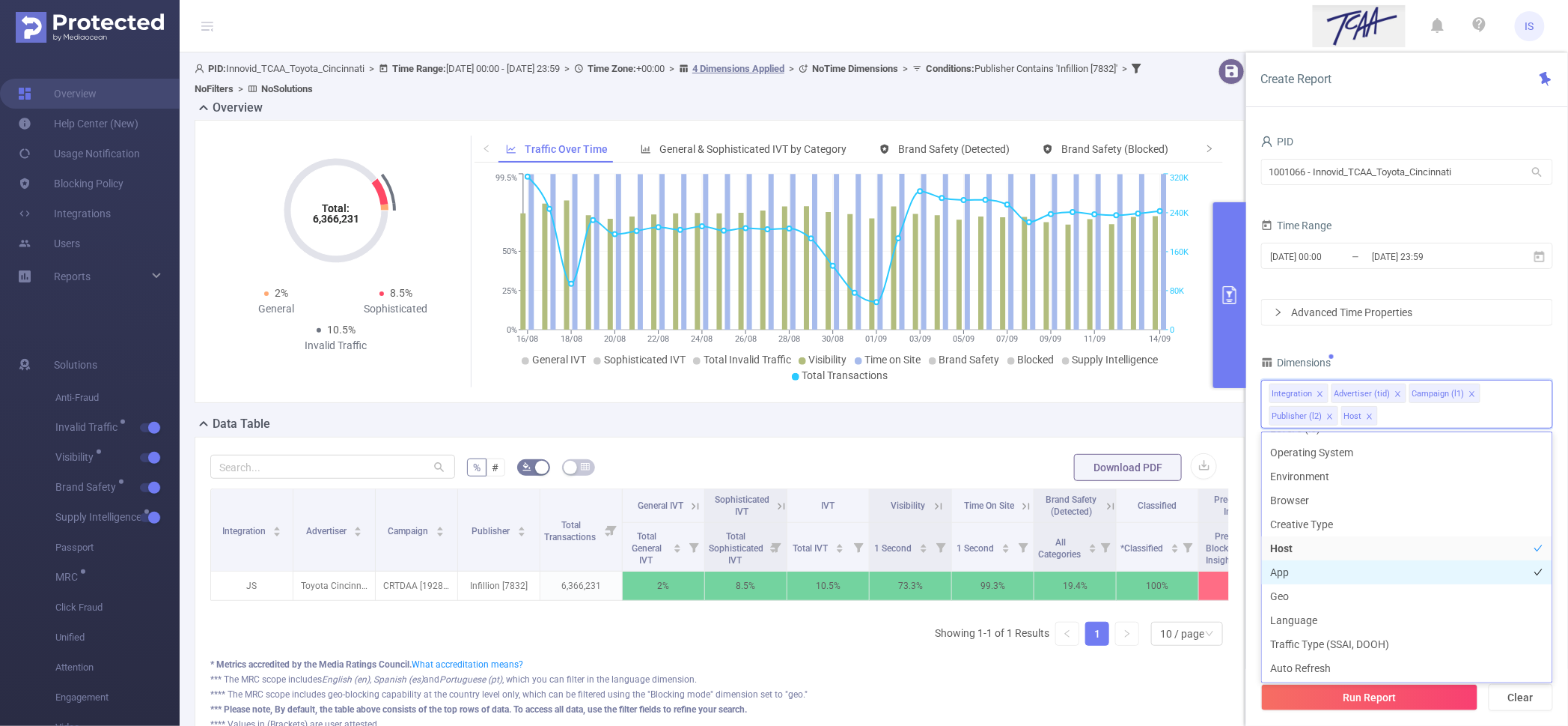
click at [1309, 568] on li "App" at bounding box center [1407, 571] width 291 height 24
click at [1369, 707] on button "Run Report" at bounding box center [1370, 697] width 217 height 27
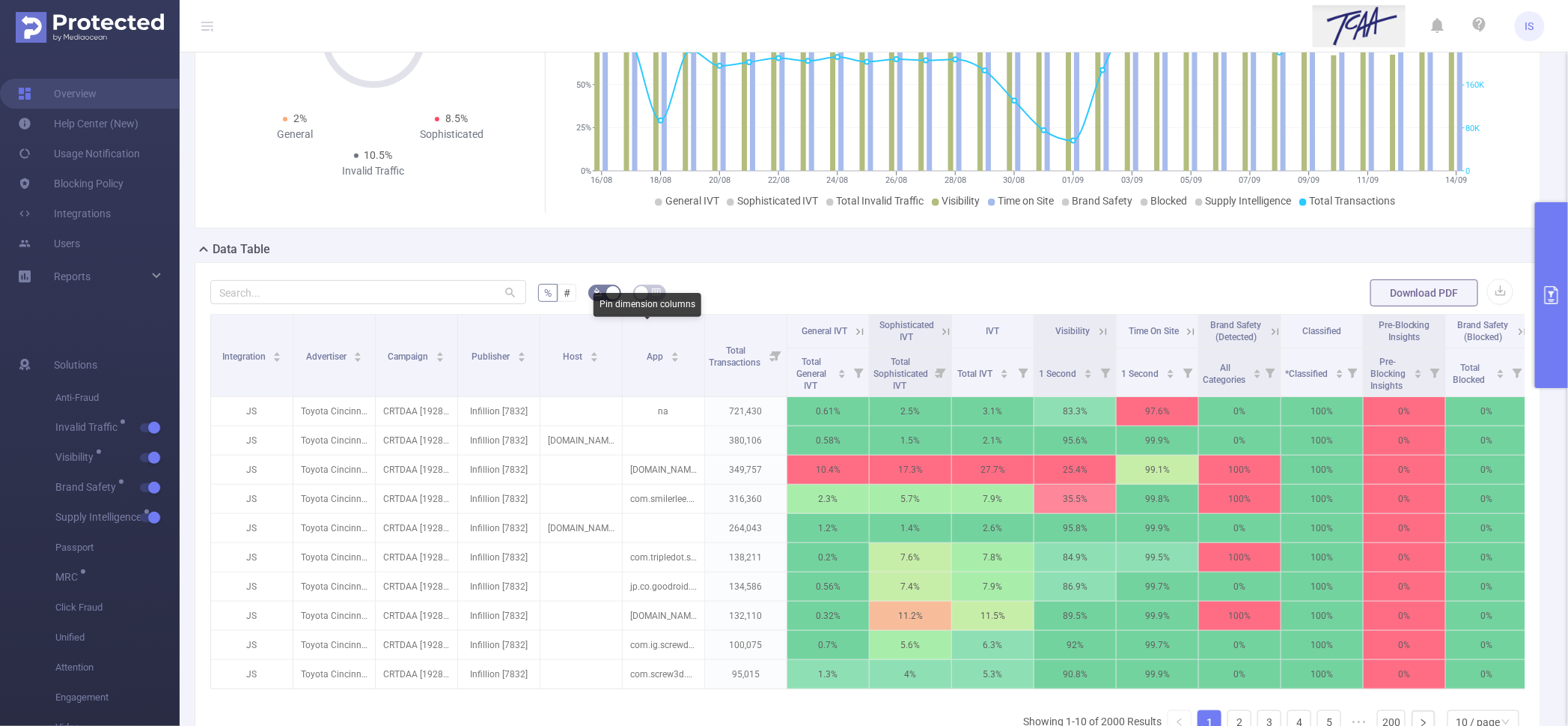
scroll to position [186, 0]
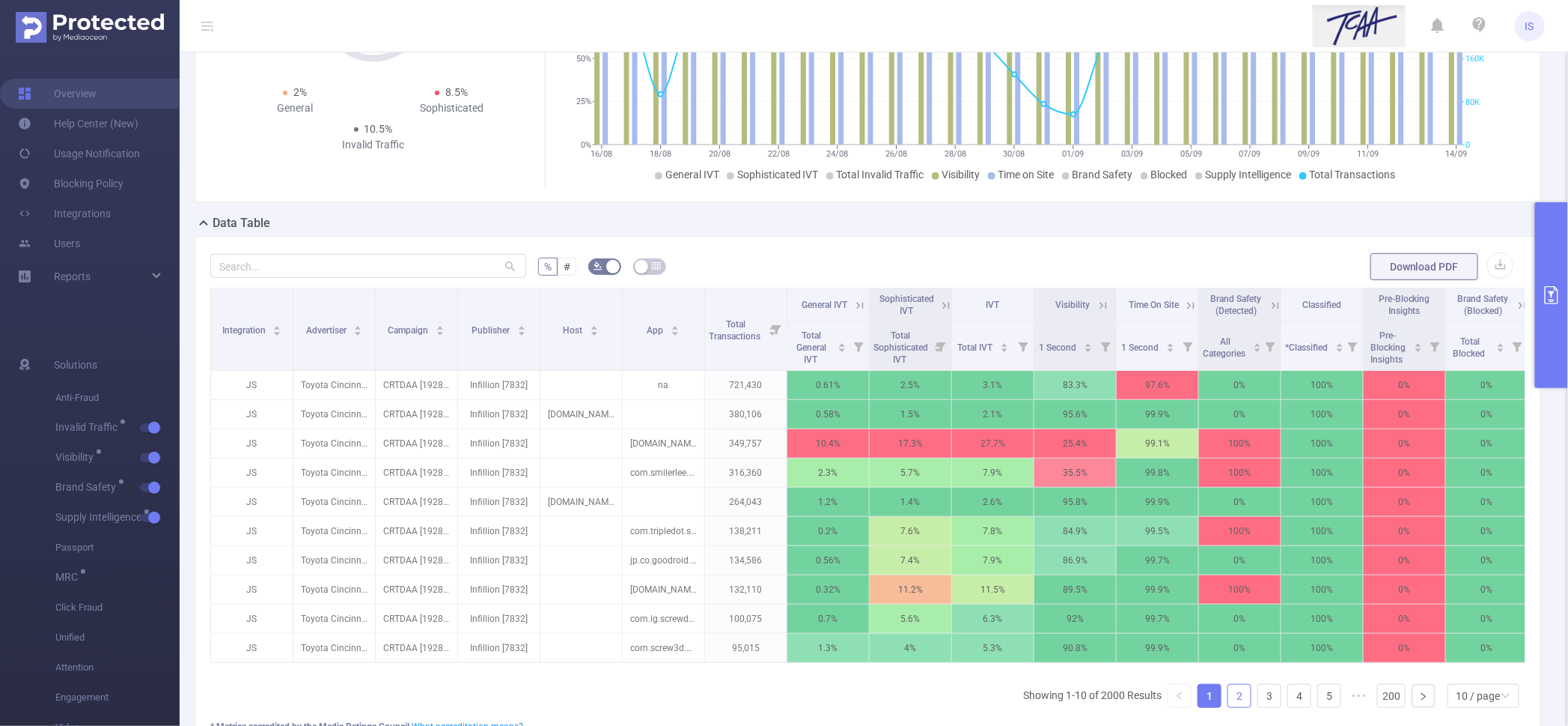
click at [1234, 704] on link "2" at bounding box center [1239, 695] width 22 height 22
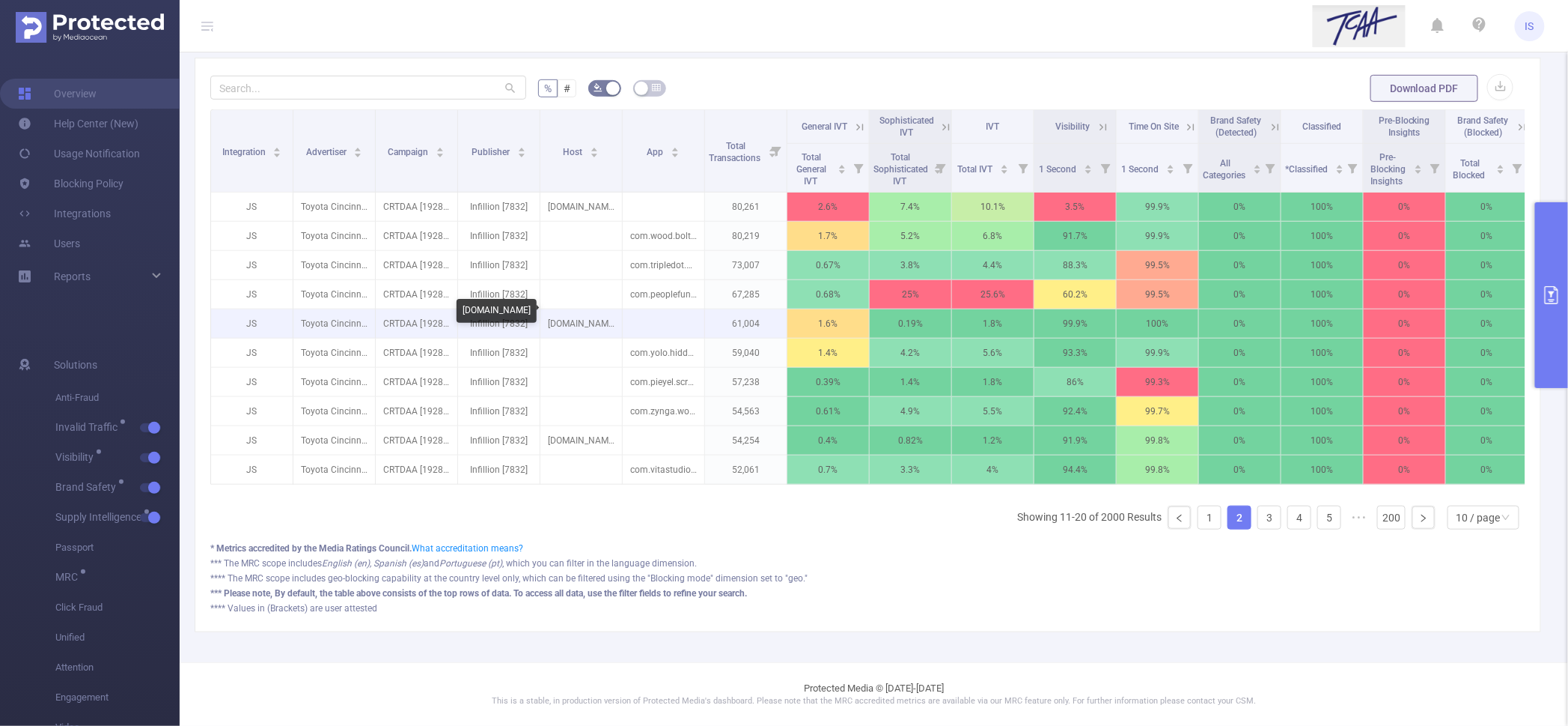
scroll to position [379, 0]
click at [1198, 519] on link "1" at bounding box center [1209, 517] width 22 height 22
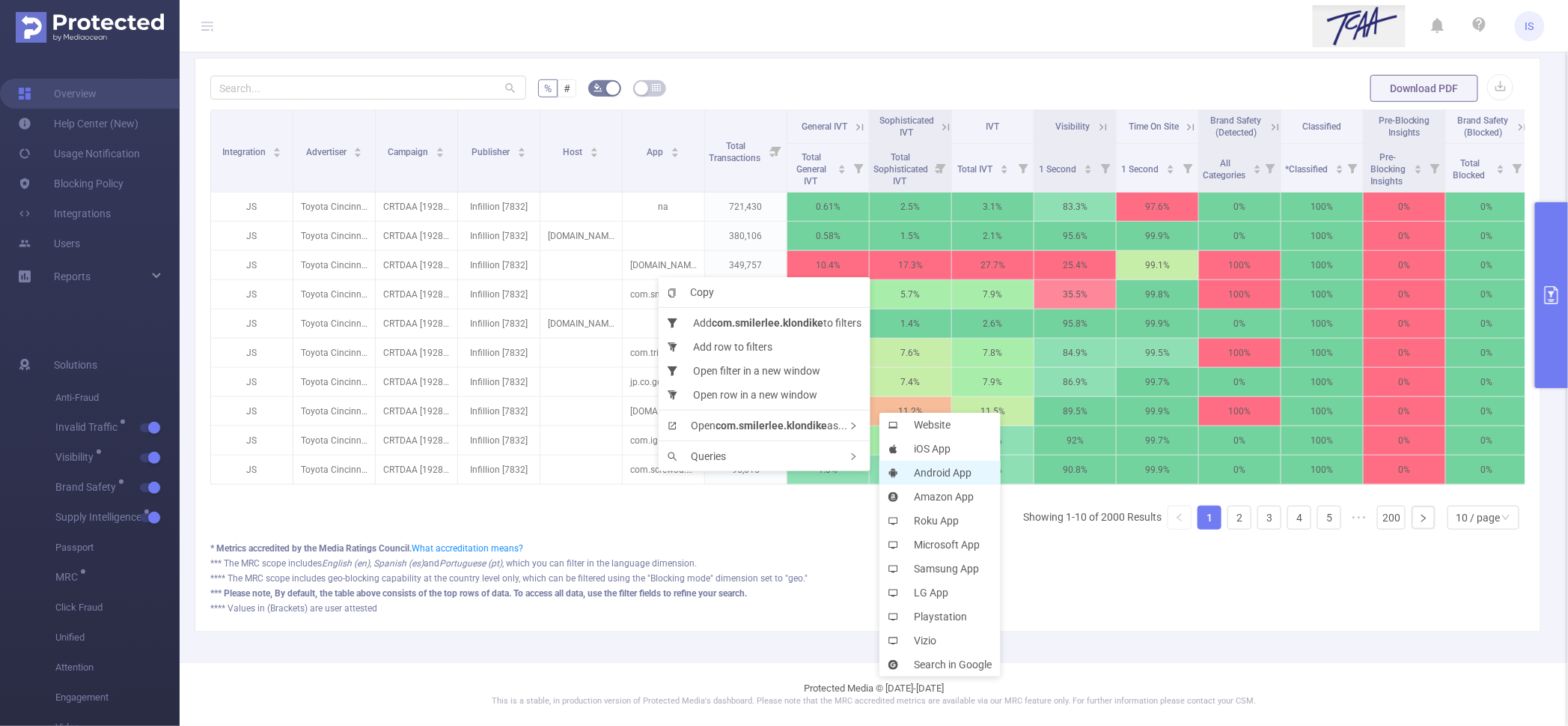
click at [950, 462] on li "Android App" at bounding box center [940, 472] width 121 height 24
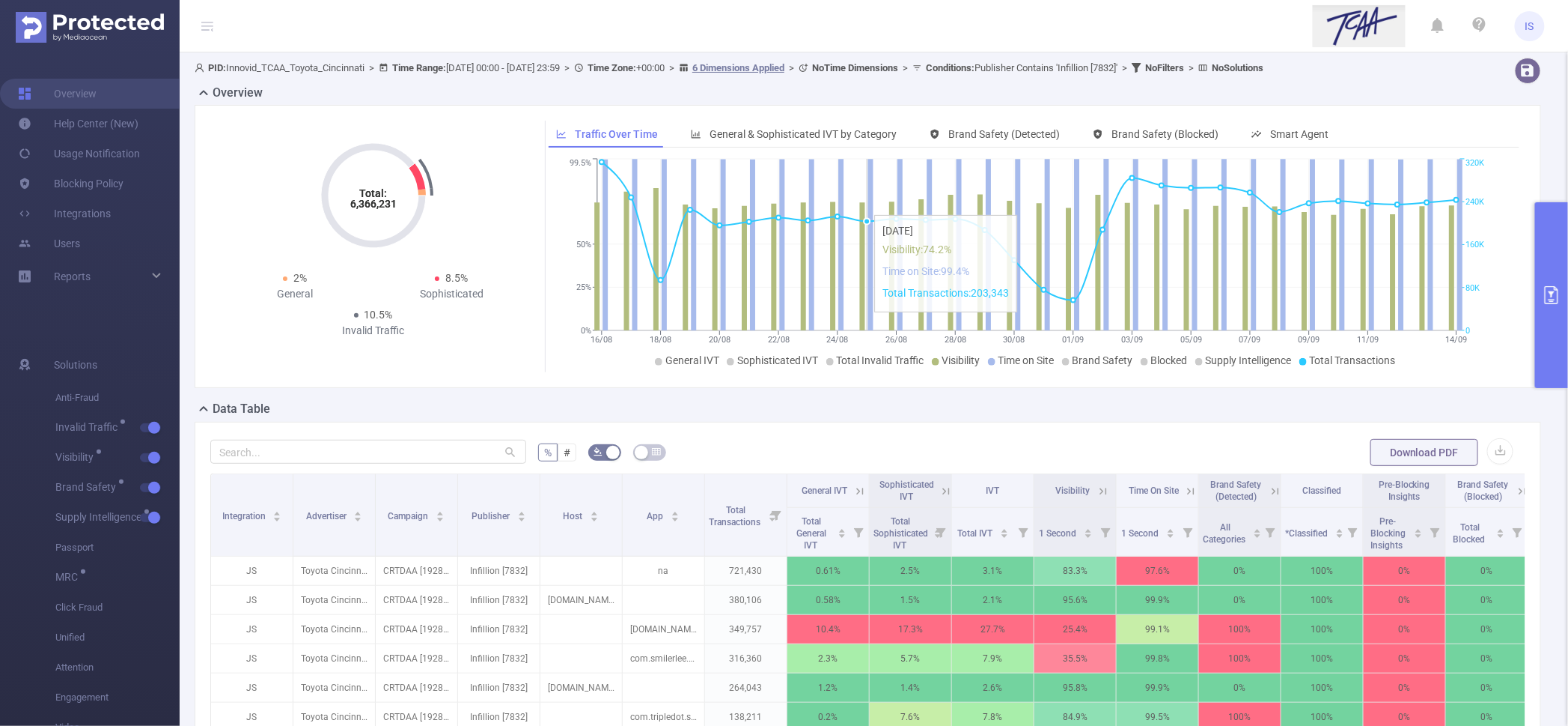
scroll to position [0, 0]
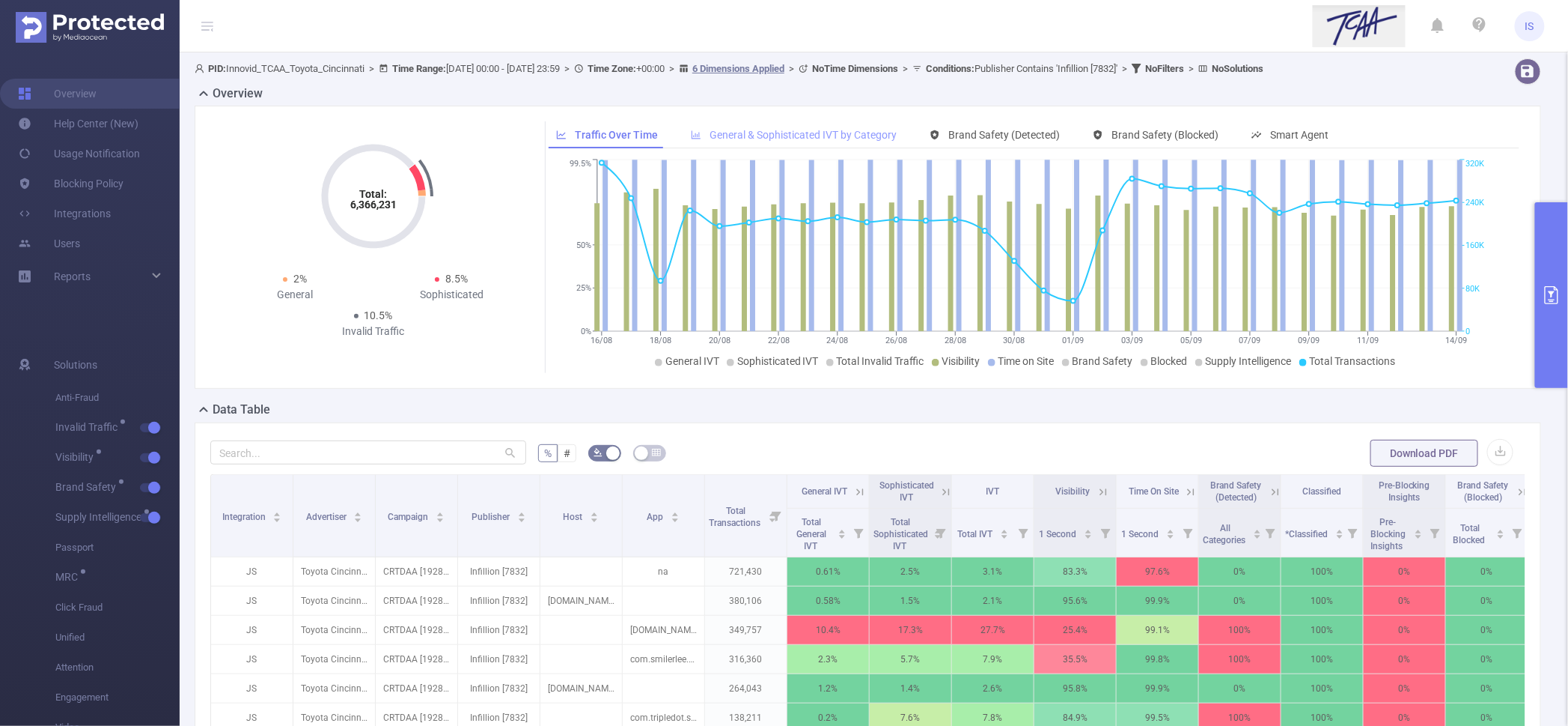
click at [782, 130] on span "General & Sophisticated IVT by Category" at bounding box center [802, 135] width 187 height 12
